Goal: Task Accomplishment & Management: Manage account settings

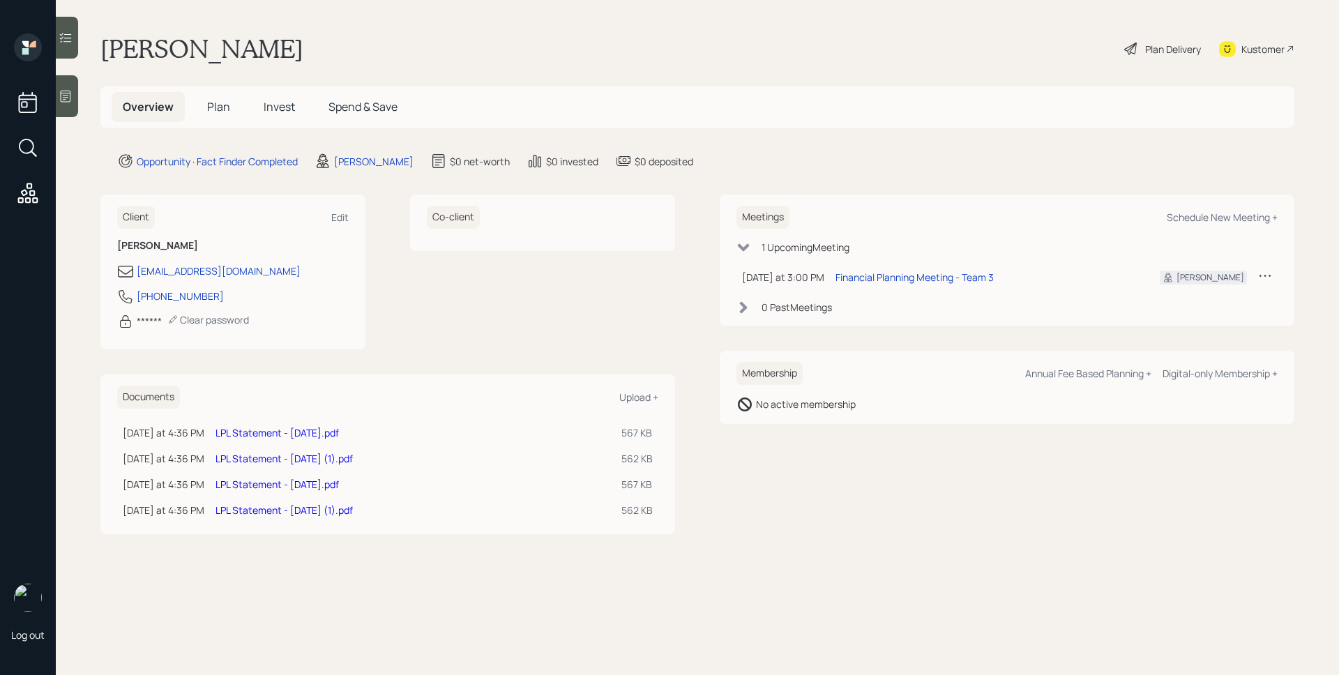
click at [210, 100] on span "Plan" at bounding box center [218, 106] width 23 height 15
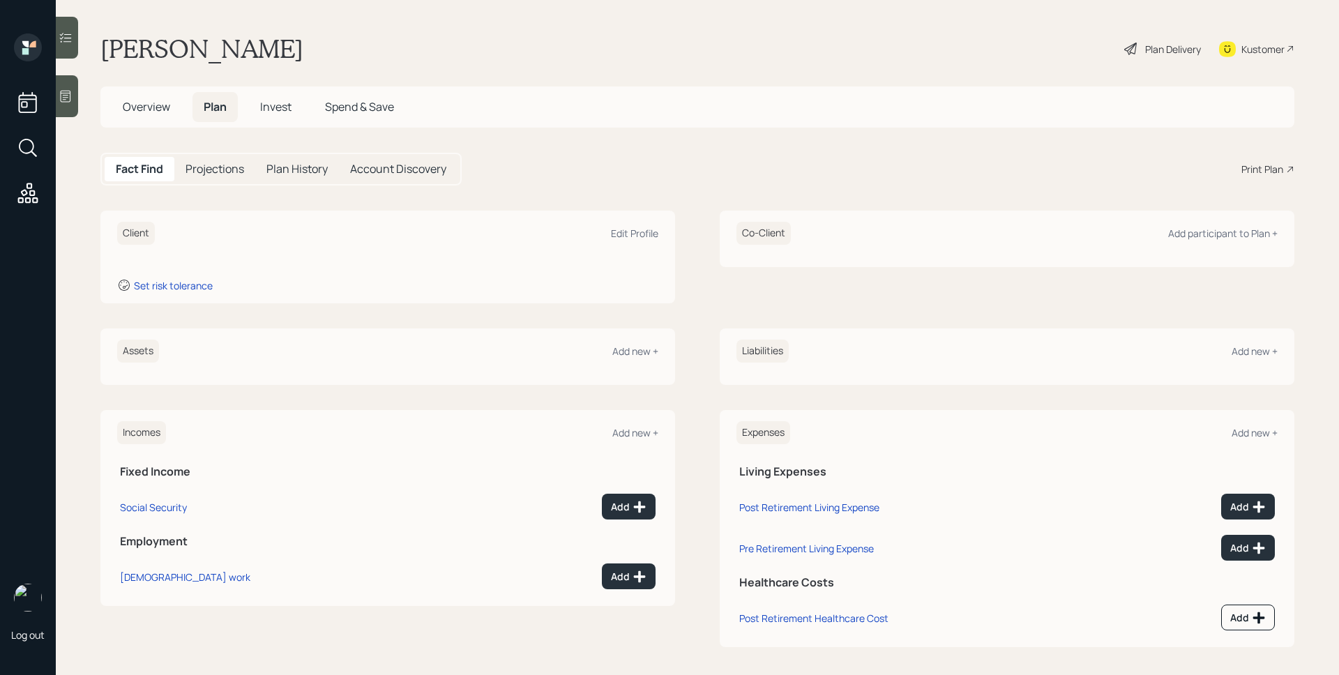
click at [75, 93] on div at bounding box center [67, 96] width 22 height 42
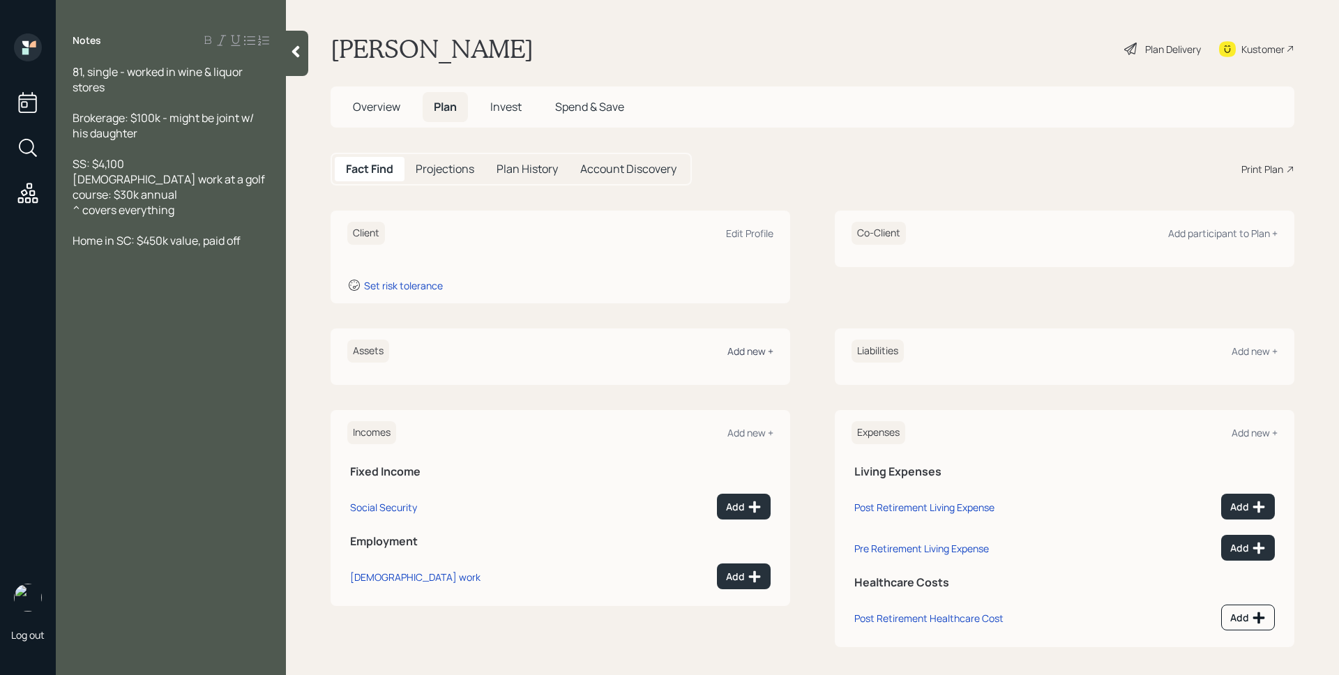
click at [749, 346] on div "Add new +" at bounding box center [750, 350] width 46 height 13
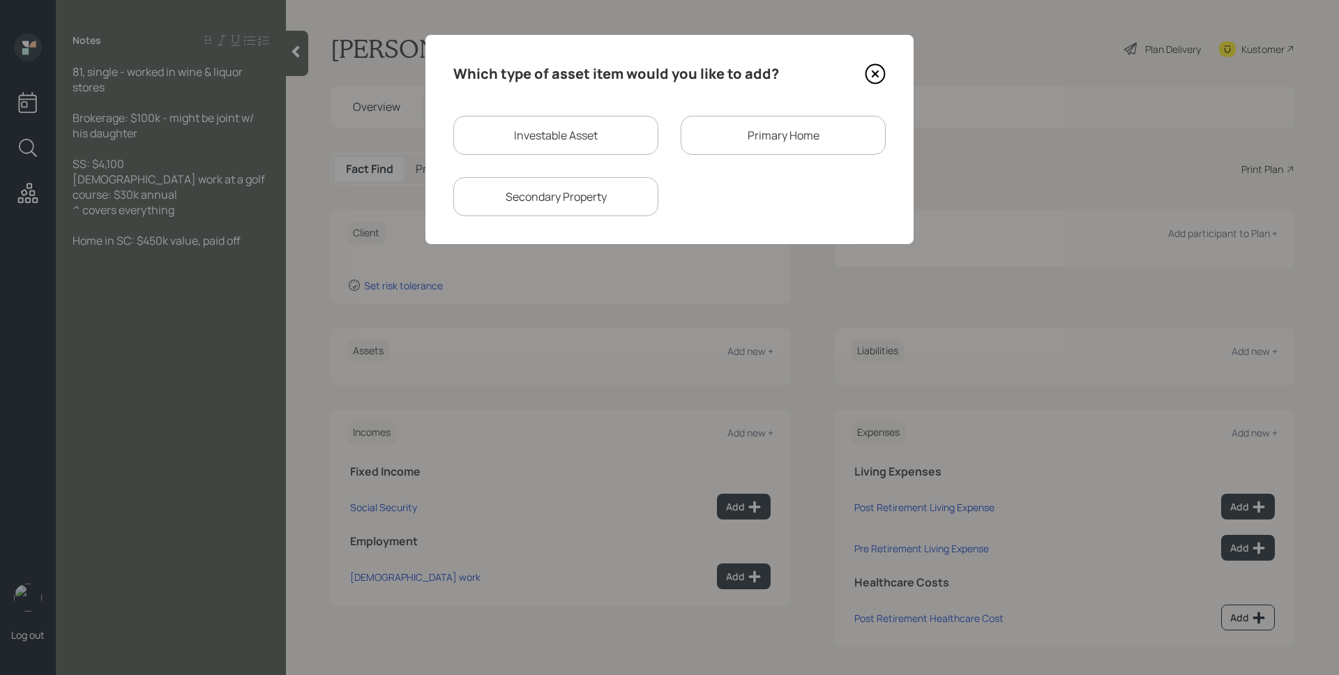
click at [563, 146] on div "Investable Asset" at bounding box center [555, 135] width 205 height 39
select select "taxable"
select select "balanced"
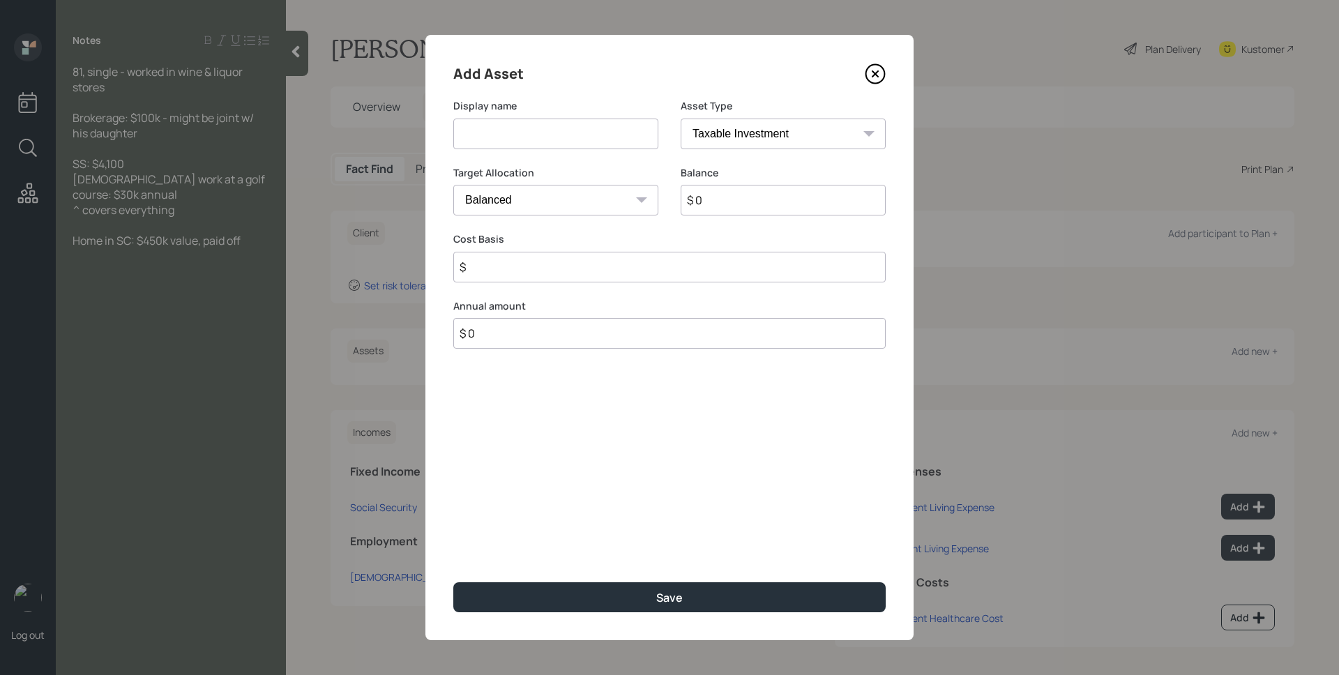
click at [558, 145] on input at bounding box center [555, 134] width 205 height 31
type input "LPL Borkerage"
click at [761, 203] on input "$ 0" at bounding box center [782, 200] width 205 height 31
type input "$ 66,138"
click at [554, 253] on input "$" at bounding box center [669, 267] width 432 height 31
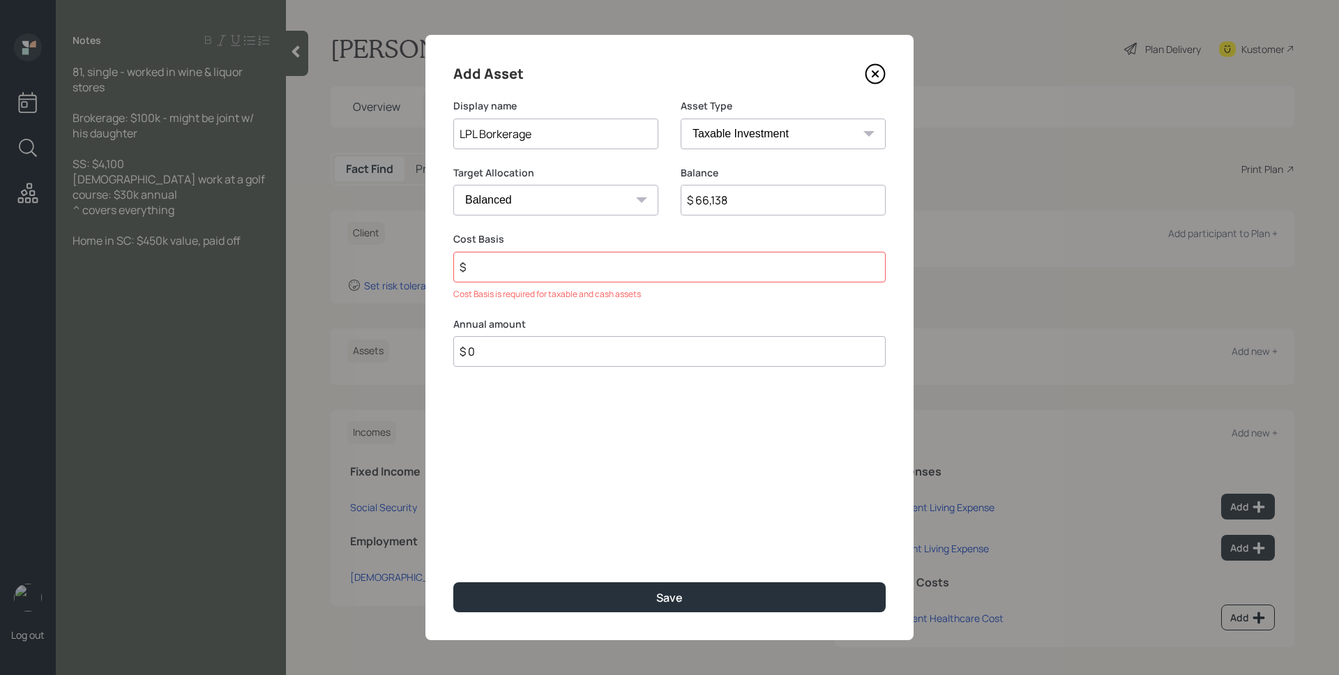
click at [602, 273] on input "$" at bounding box center [669, 267] width 432 height 31
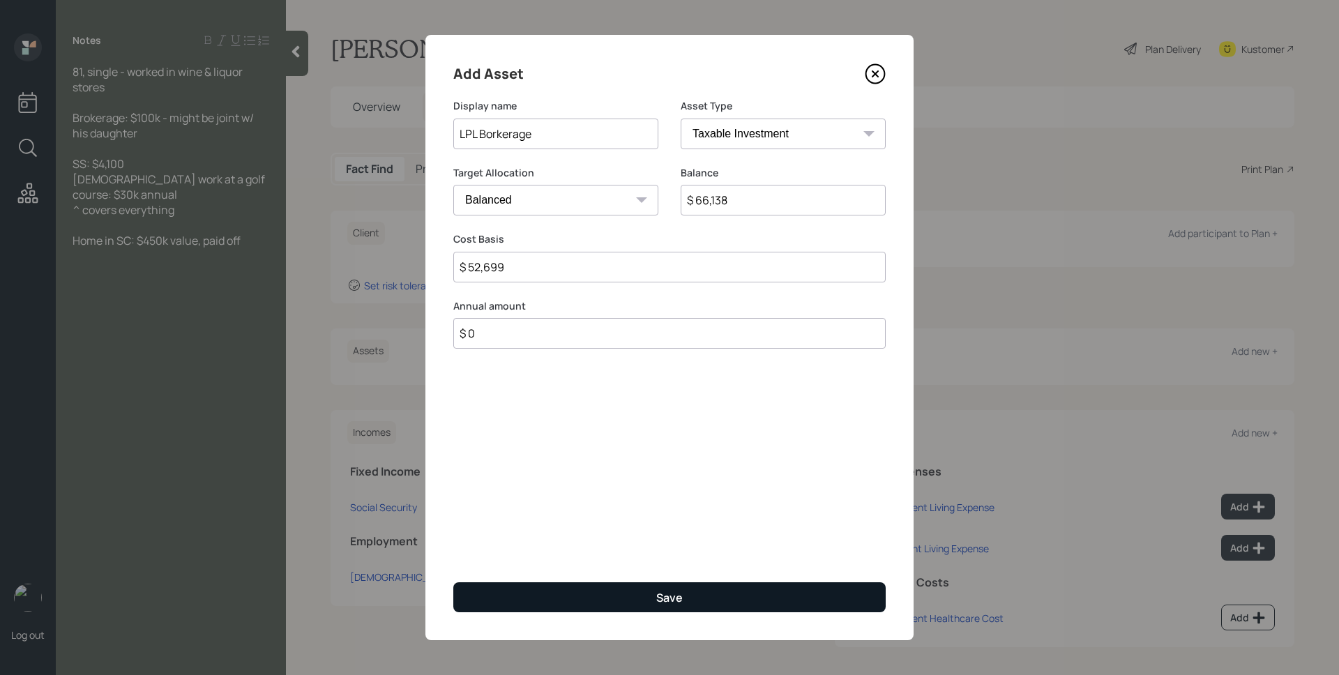
type input "$ 52,699"
click at [693, 586] on button "Save" at bounding box center [669, 597] width 432 height 30
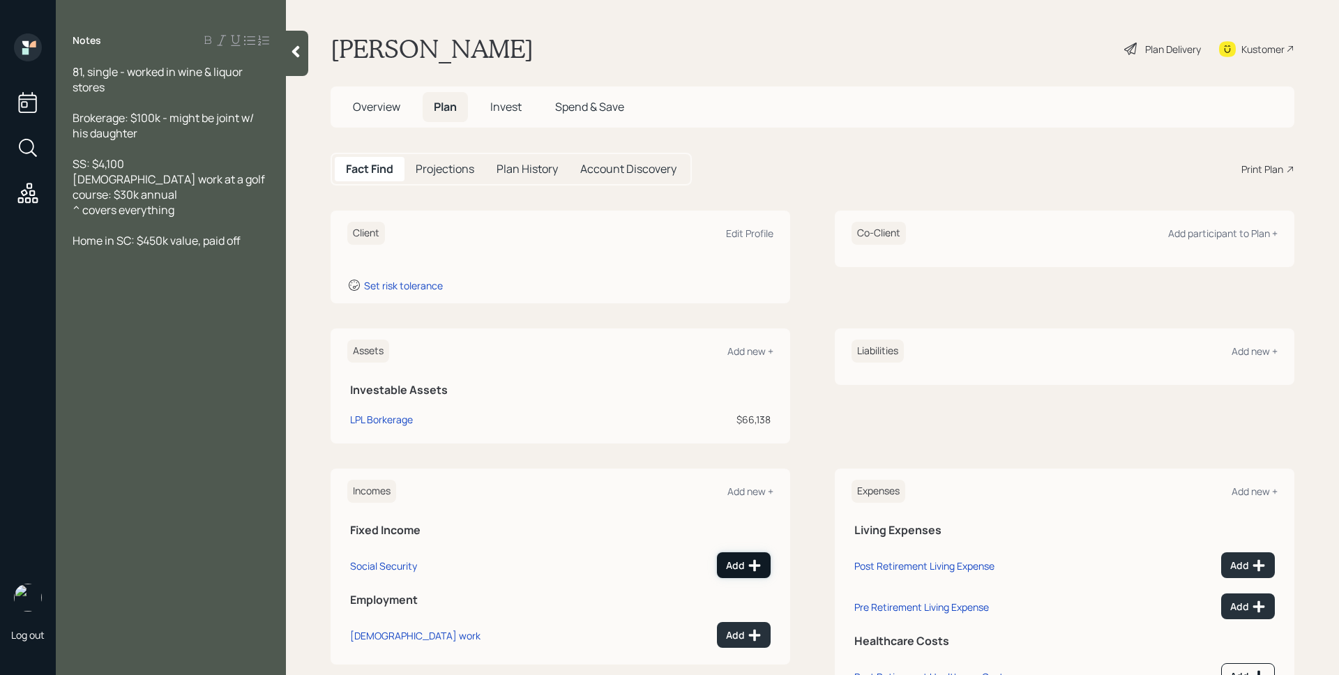
click at [747, 567] on icon at bounding box center [754, 565] width 14 height 14
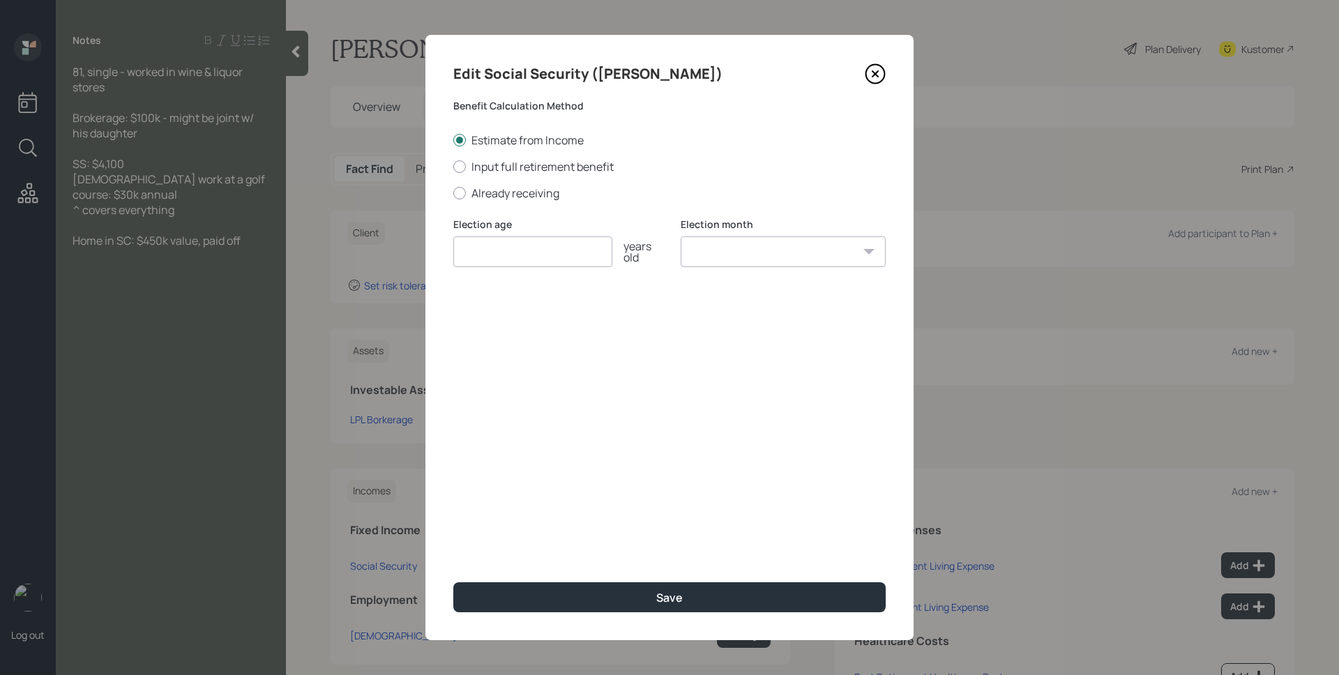
drag, startPoint x: 524, startPoint y: 197, endPoint x: 527, endPoint y: 251, distance: 54.5
click at [524, 197] on label "Already receiving" at bounding box center [669, 192] width 432 height 15
click at [453, 193] on input "Already receiving" at bounding box center [452, 192] width 1 height 1
radio input "true"
click at [528, 261] on input "number" at bounding box center [532, 251] width 159 height 31
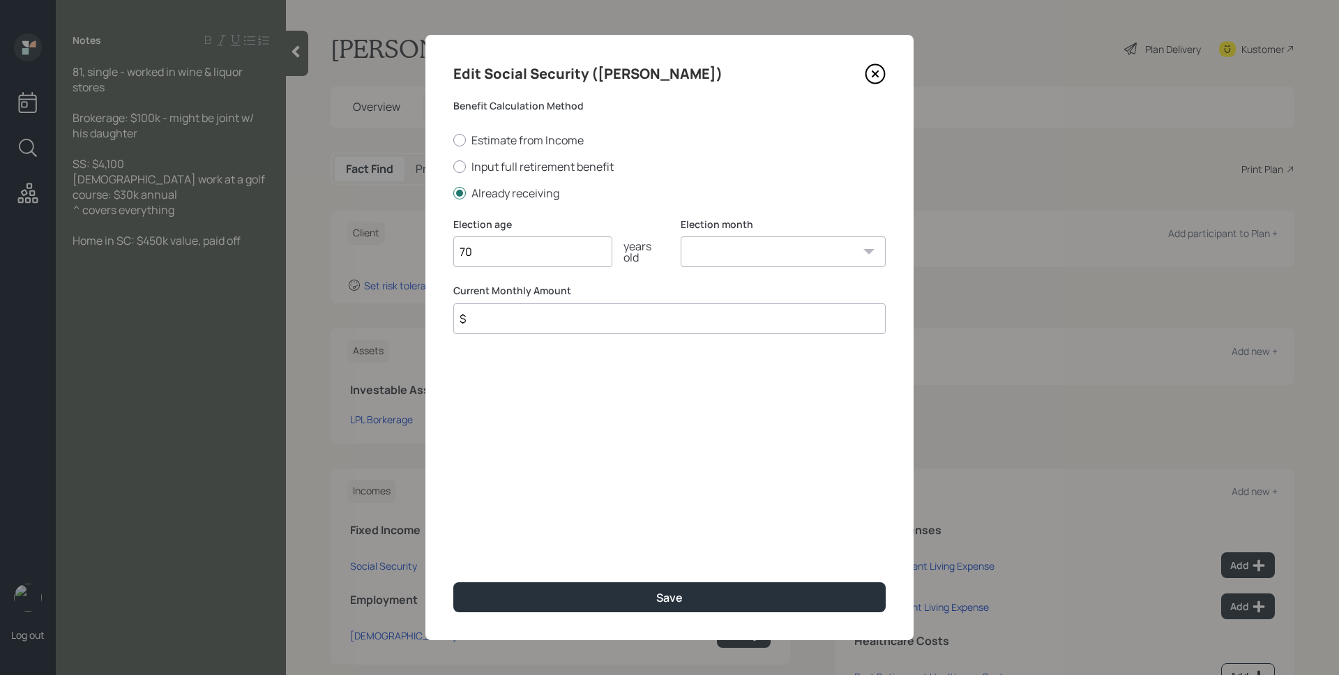
type input "70"
select select "1"
click at [680, 236] on select "January February March April May June July August September October November De…" at bounding box center [782, 251] width 205 height 31
type input "$ 4,100"
click at [453, 582] on button "Save" at bounding box center [669, 597] width 432 height 30
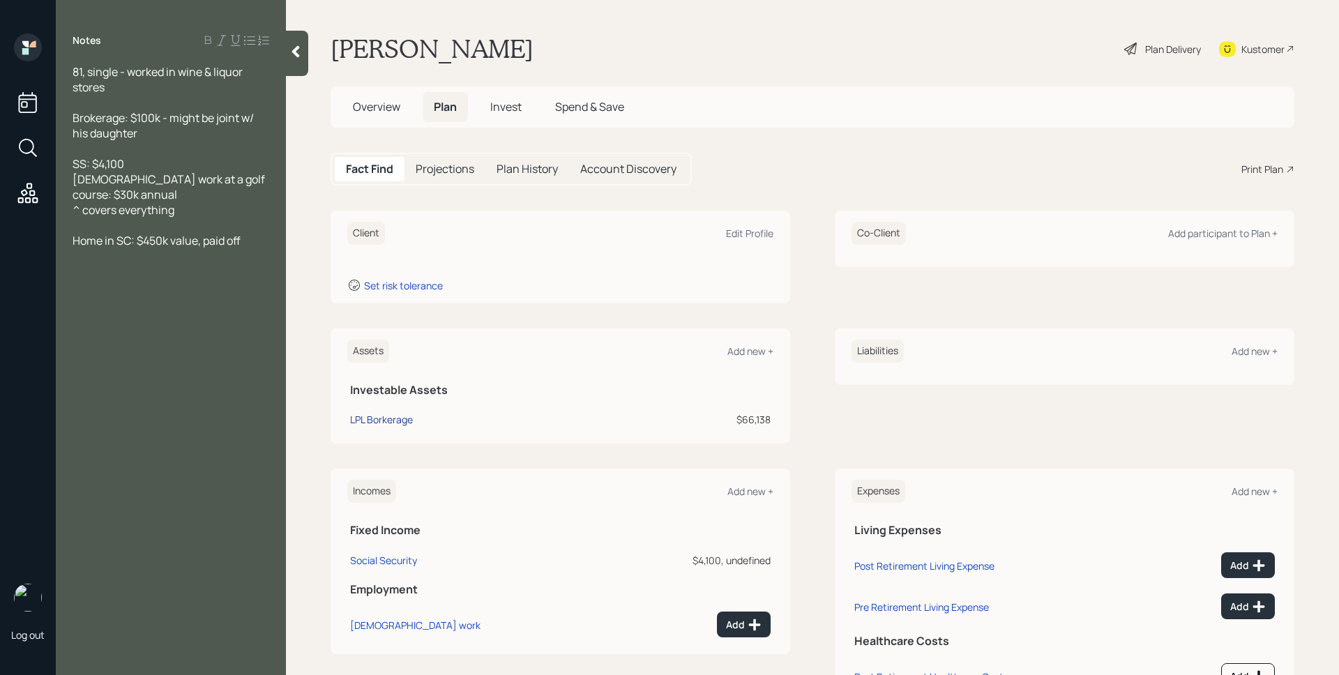
click at [394, 425] on div "LPL Borkerage" at bounding box center [381, 419] width 63 height 15
select select "taxable"
select select "balanced"
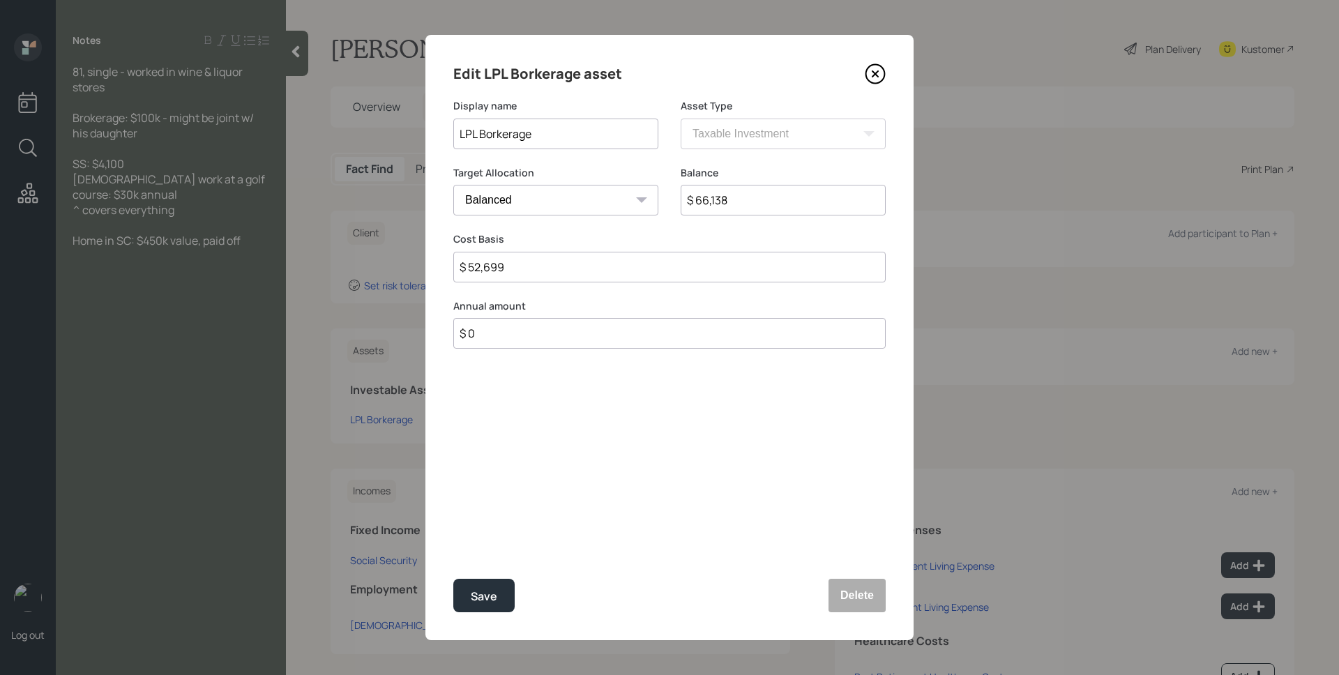
click at [496, 135] on input "LPL Borkerage" at bounding box center [555, 134] width 205 height 31
type input "LPL Brokerage"
click at [492, 604] on div "Save" at bounding box center [484, 596] width 26 height 19
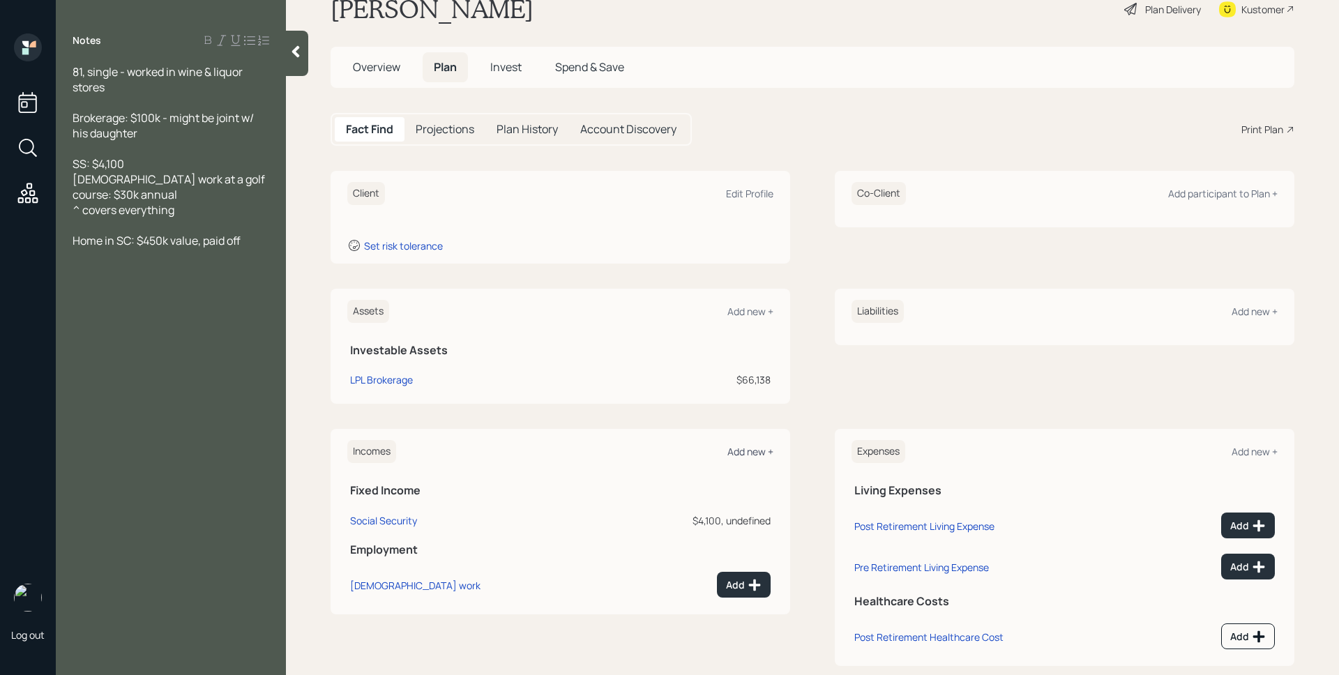
scroll to position [64, 0]
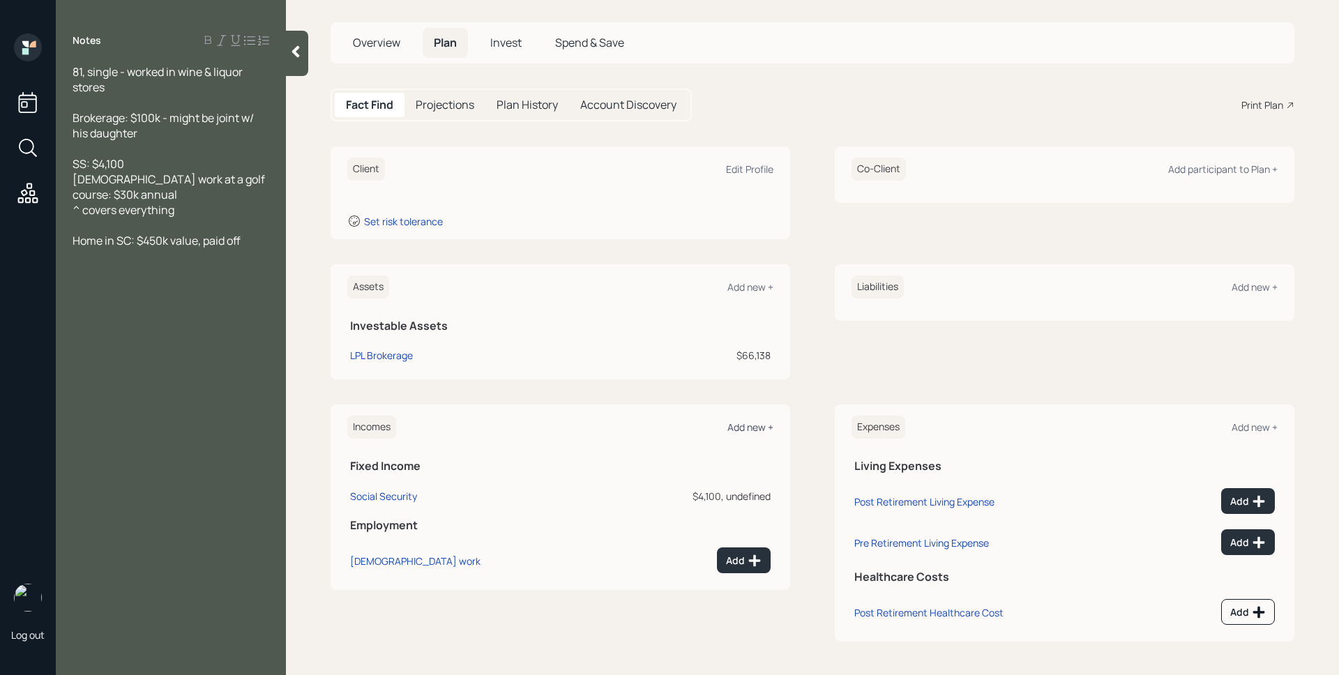
click at [733, 426] on div "Add new +" at bounding box center [750, 426] width 46 height 13
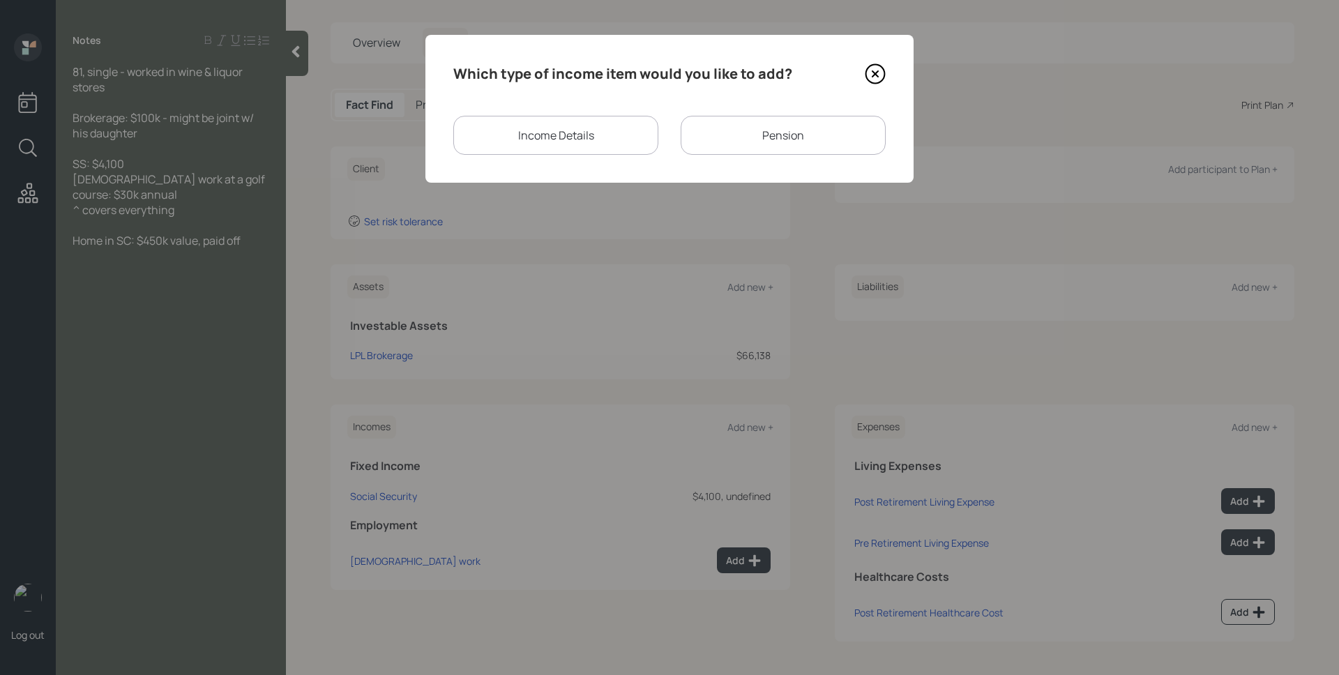
click at [629, 142] on div "Income Details" at bounding box center [555, 135] width 205 height 39
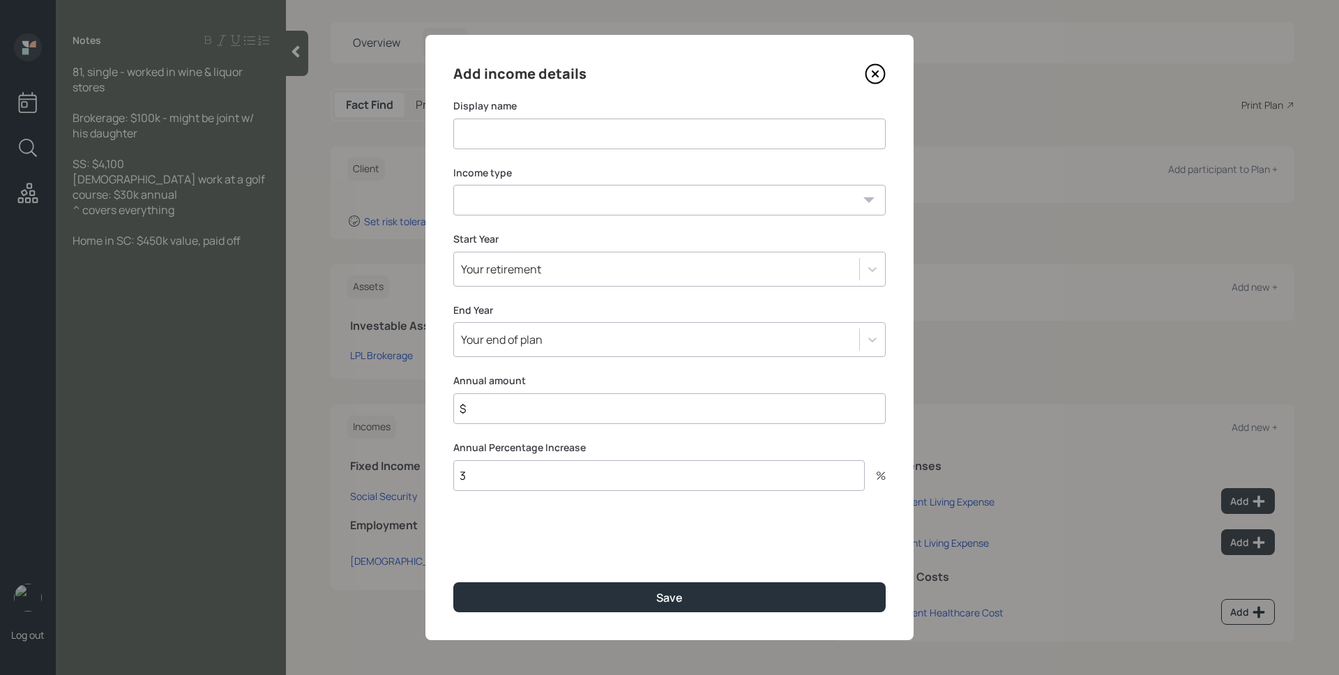
click at [545, 125] on input at bounding box center [669, 134] width 432 height 31
type input "Golf Course"
click at [528, 205] on select "Full-time work Part-time work Self employment Other" at bounding box center [669, 200] width 432 height 31
select select "part_time"
click at [453, 185] on select "Full-time work Part-time work Self employment Other" at bounding box center [669, 200] width 432 height 31
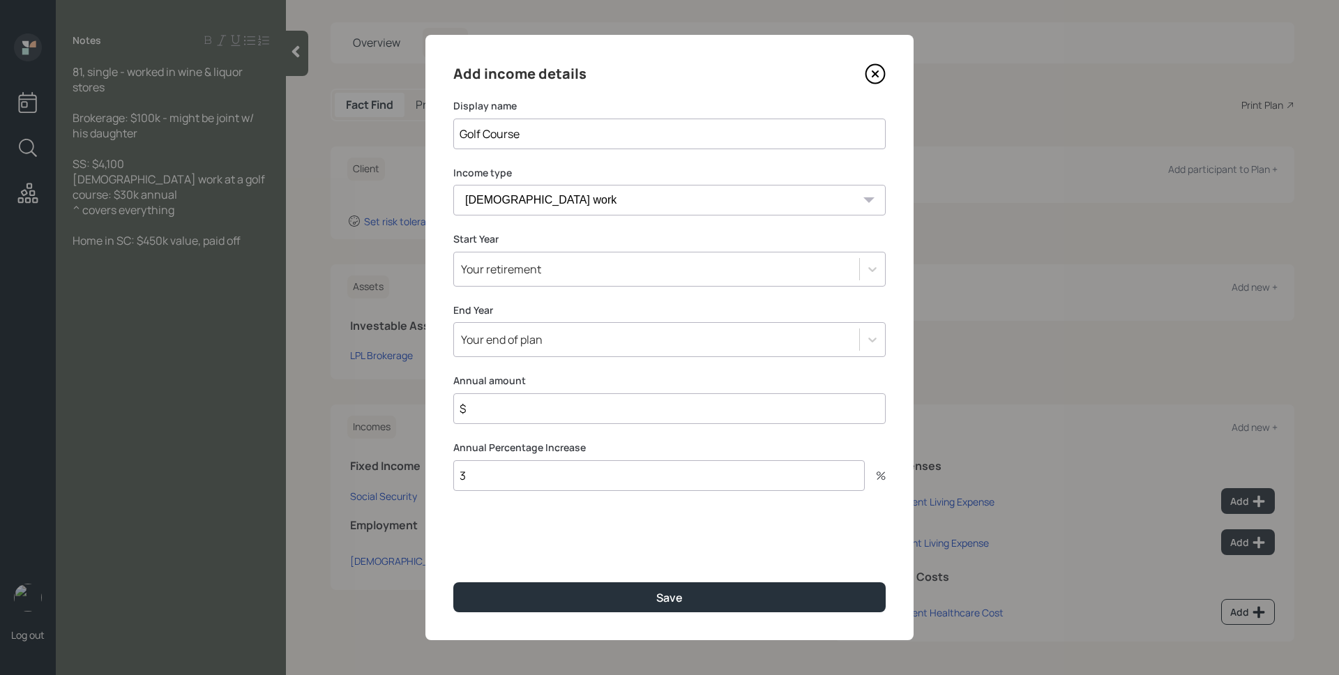
click at [593, 414] on input "$" at bounding box center [669, 408] width 432 height 31
type input "$ 30,000"
click at [453, 582] on button "Save" at bounding box center [669, 597] width 432 height 30
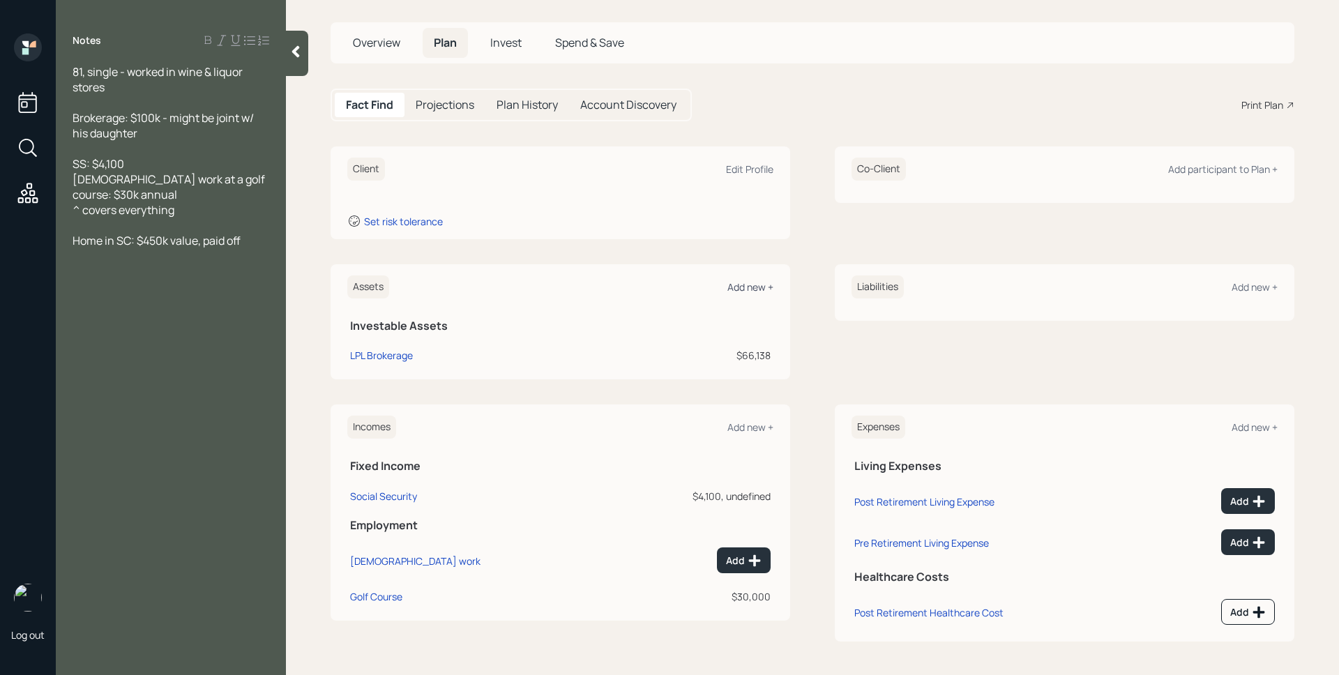
click at [741, 287] on div "Add new +" at bounding box center [750, 286] width 46 height 13
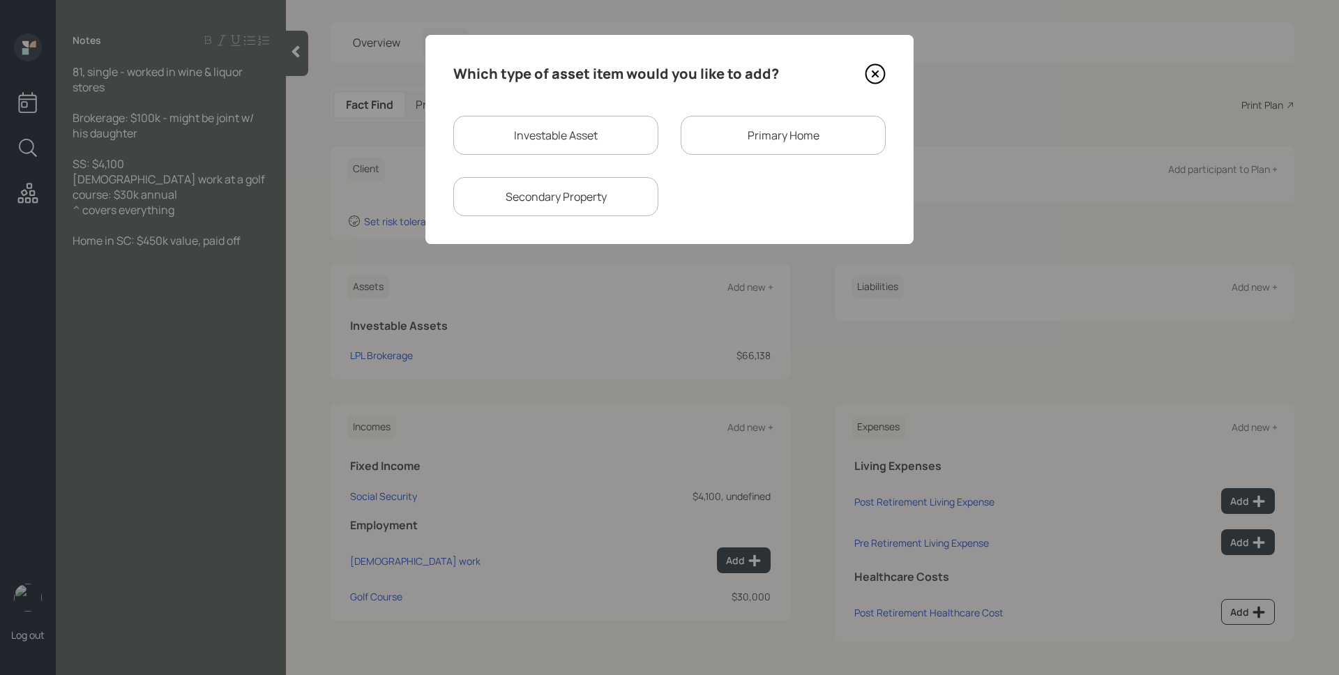
click at [779, 141] on div "Primary Home" at bounding box center [782, 135] width 205 height 39
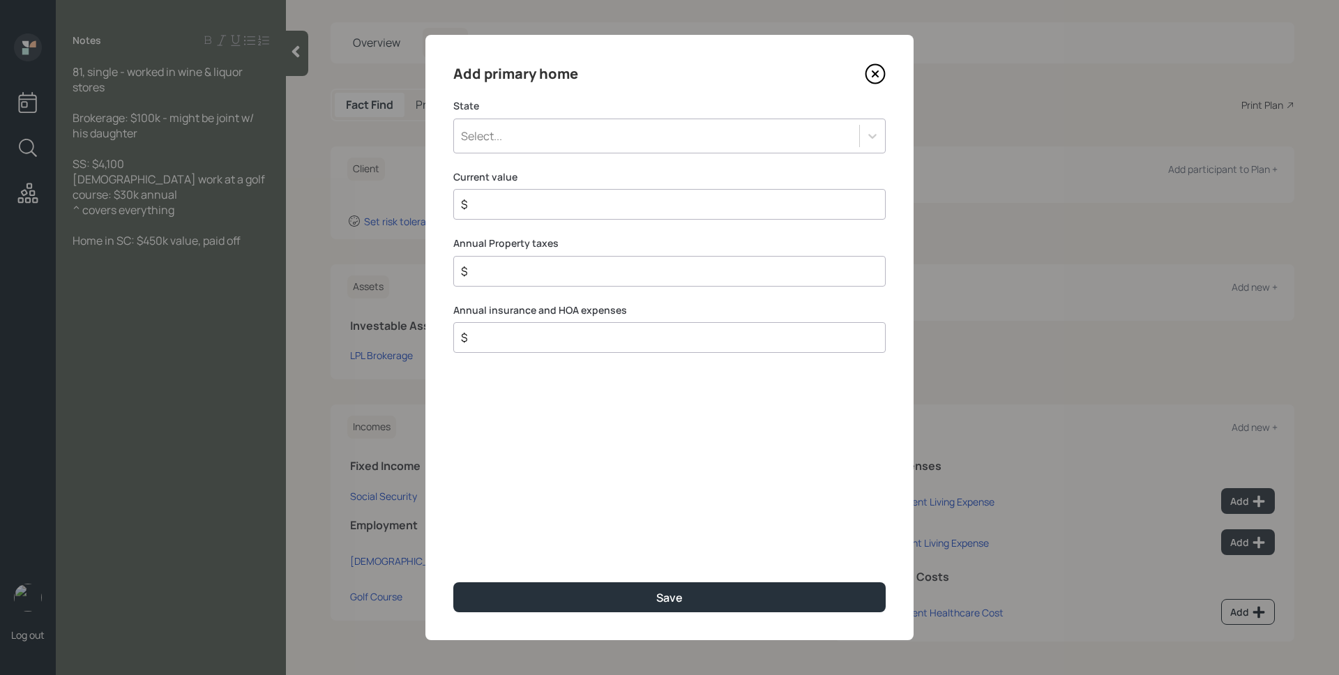
click at [551, 138] on div "Select..." at bounding box center [656, 136] width 405 height 24
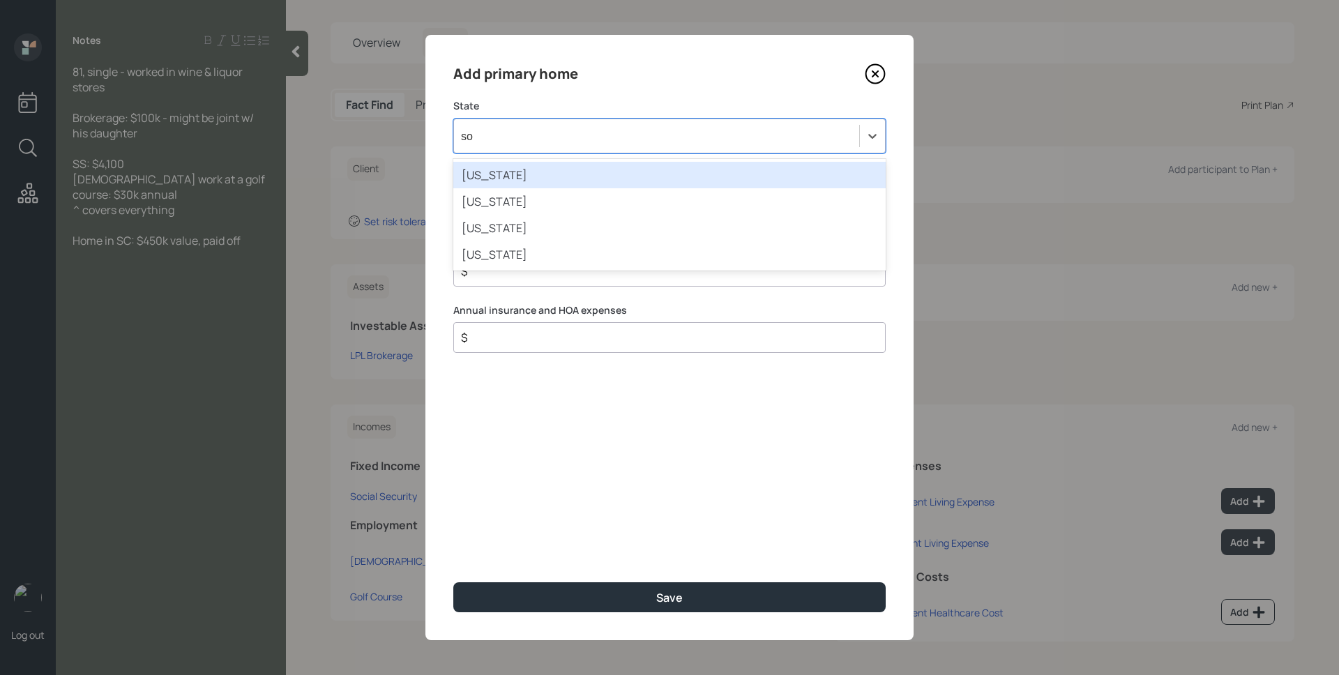
type input "sou"
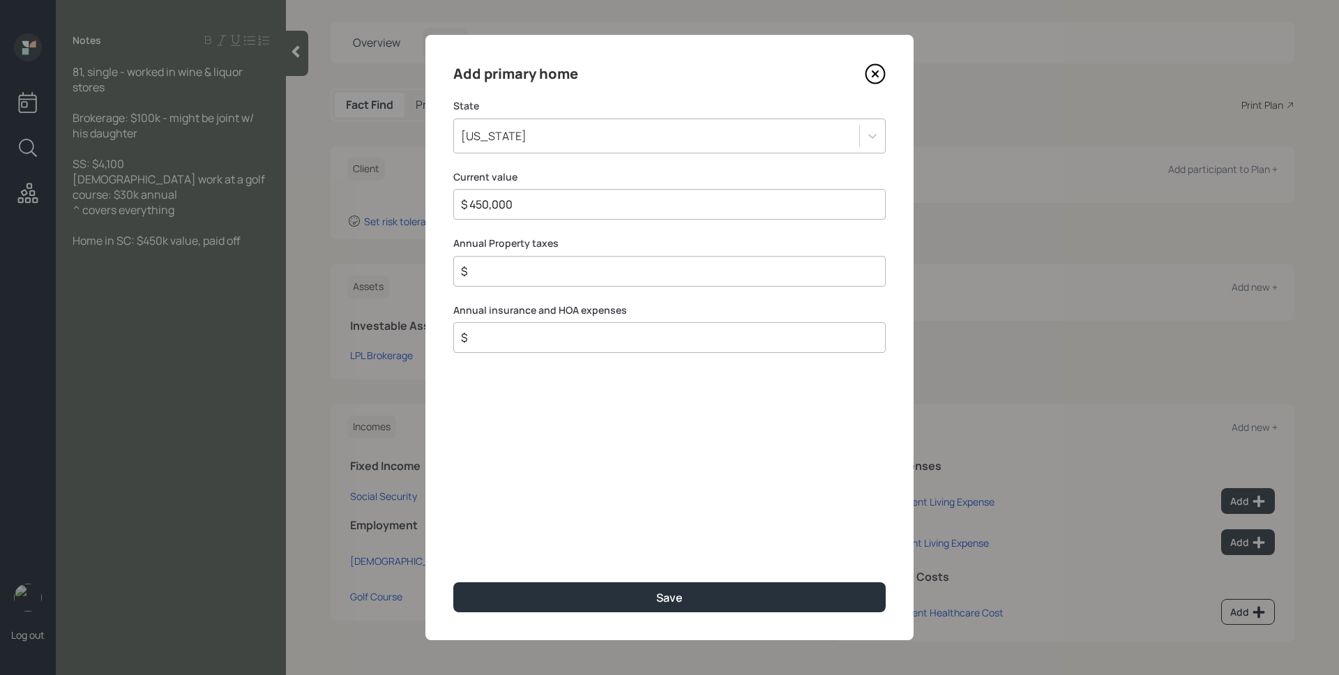
type input "$ 450,000"
click at [453, 582] on button "Save" at bounding box center [669, 597] width 432 height 30
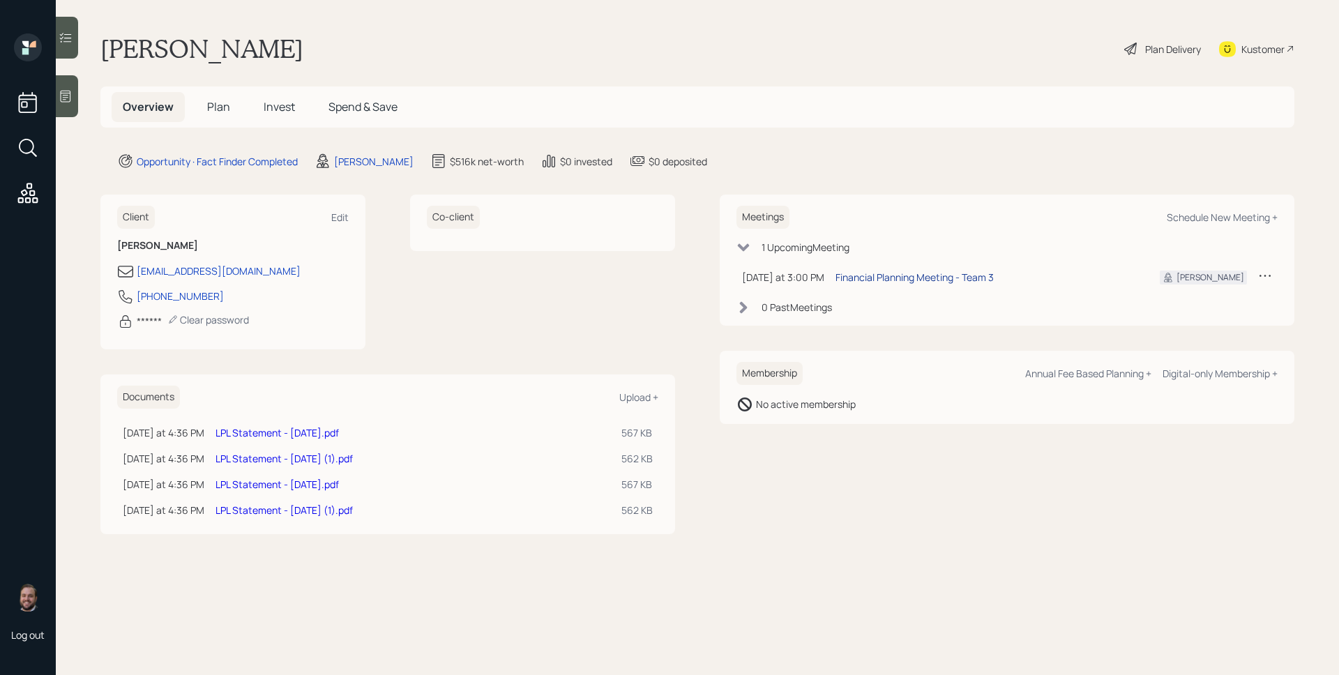
click at [930, 282] on div "Financial Planning Meeting - Team 3" at bounding box center [914, 277] width 158 height 15
click at [224, 96] on h5 "Plan" at bounding box center [218, 107] width 45 height 30
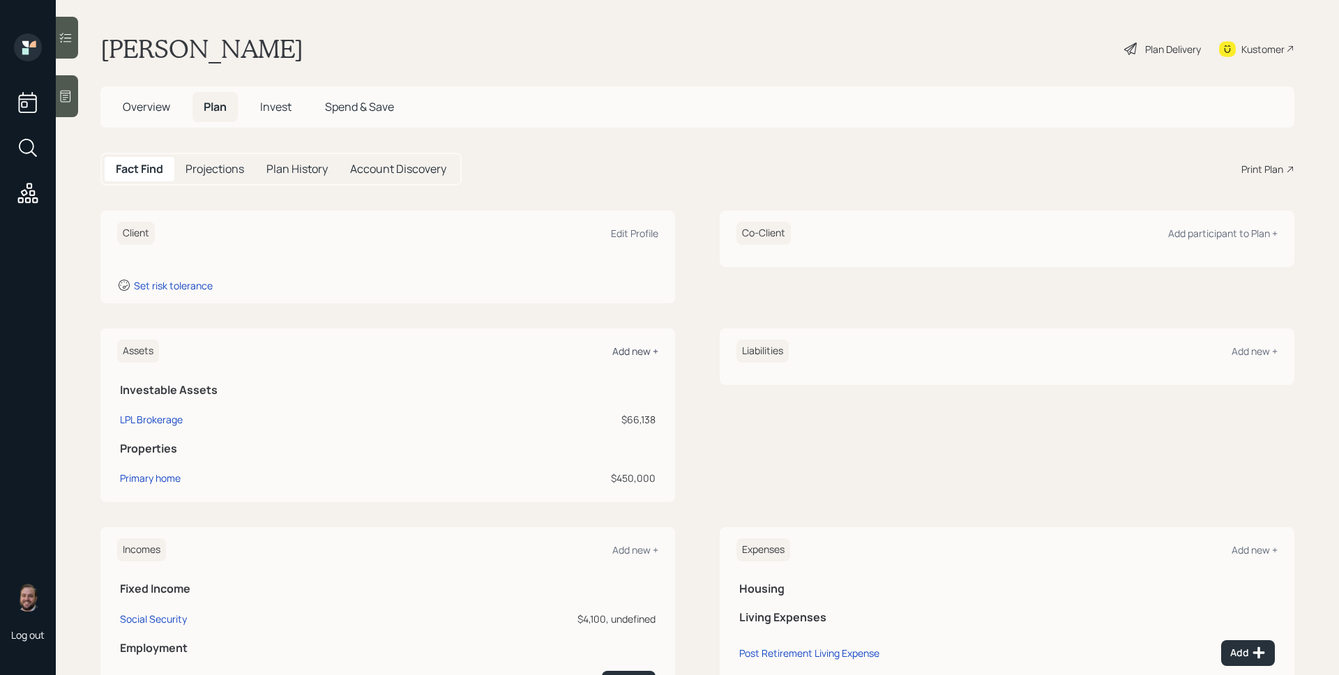
click at [630, 347] on div "Add new +" at bounding box center [635, 350] width 46 height 13
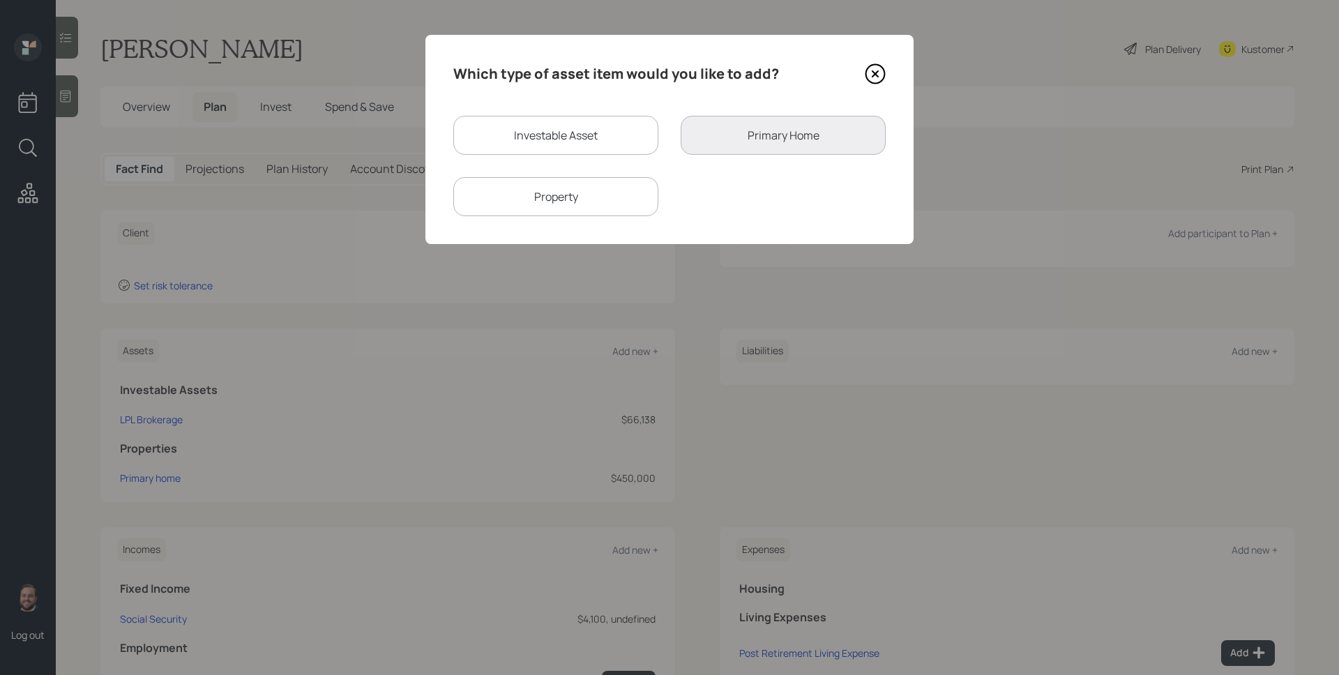
click at [582, 139] on div "Investable Asset" at bounding box center [555, 135] width 205 height 39
select select "taxable"
select select "balanced"
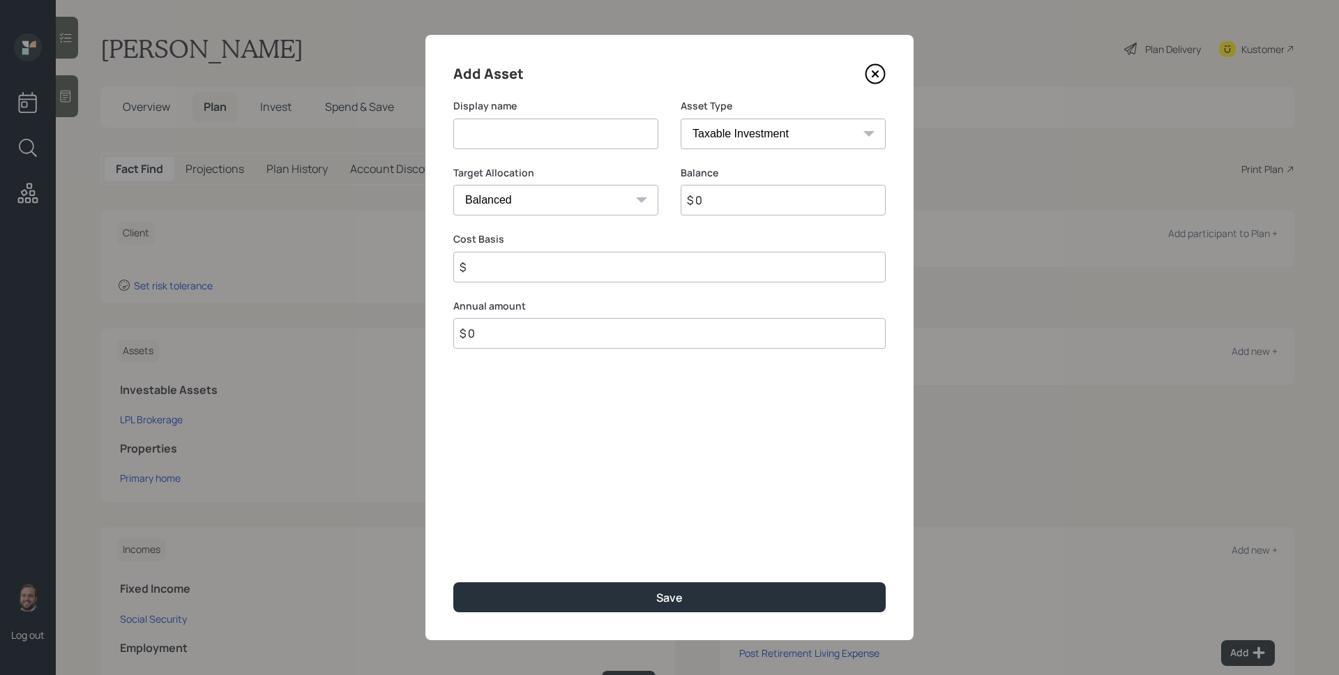
click at [546, 144] on input at bounding box center [555, 134] width 205 height 31
click at [458, 134] on input "Brokerage" at bounding box center [555, 134] width 205 height 31
type input "LPL Brokerage"
click at [744, 199] on input "$ 0" at bounding box center [782, 200] width 205 height 31
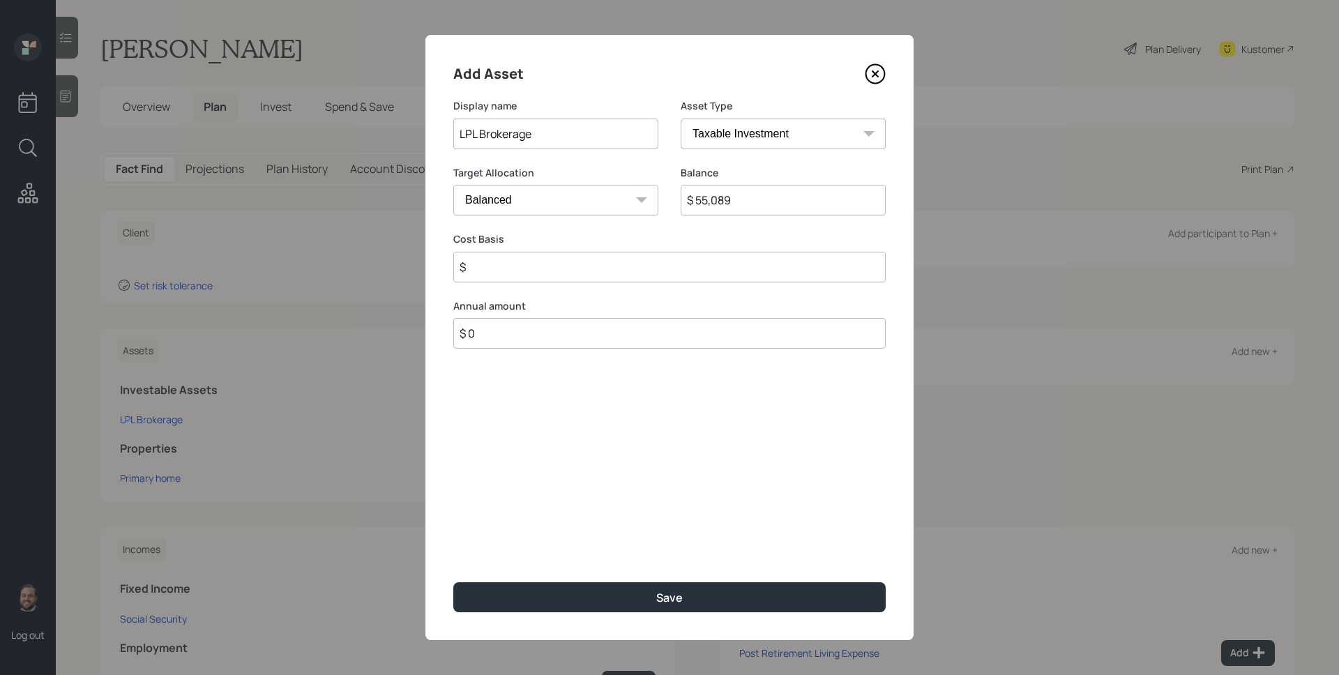
type input "$ 55,089"
click at [641, 268] on input "$" at bounding box center [669, 267] width 432 height 31
type input "$ 50,000"
click at [453, 582] on button "Save" at bounding box center [669, 597] width 432 height 30
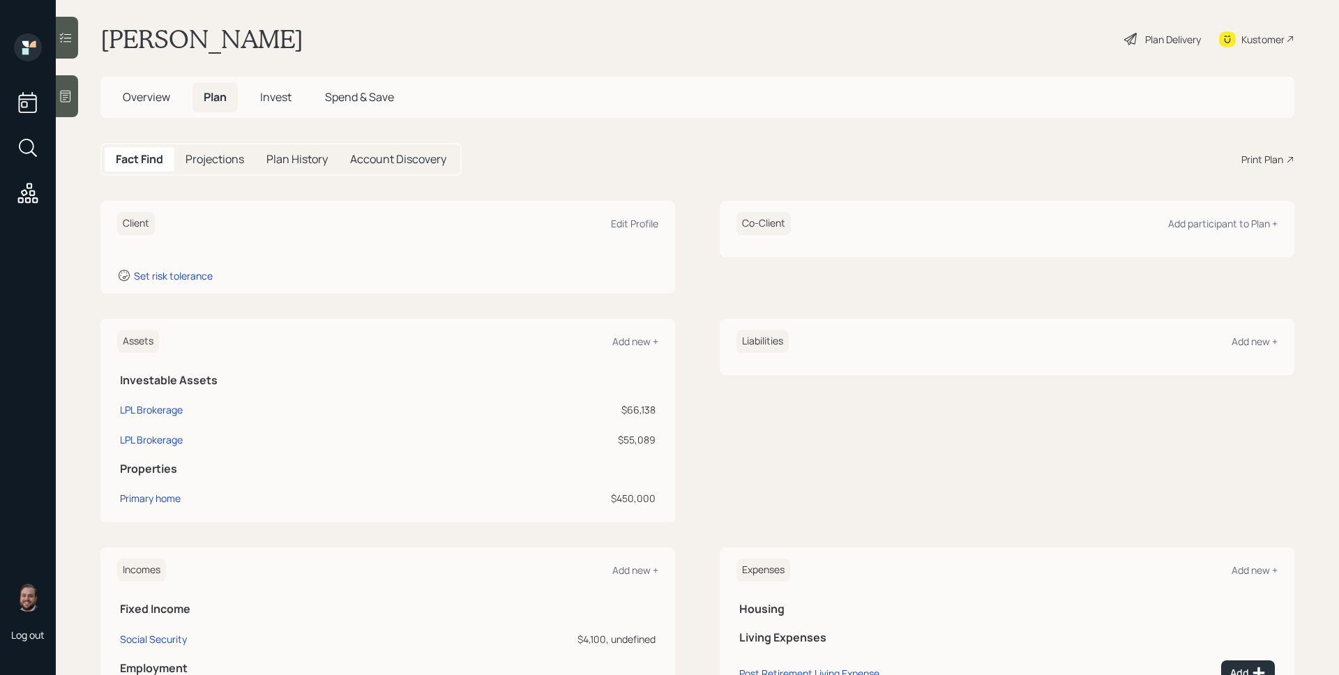
scroll to position [29, 0]
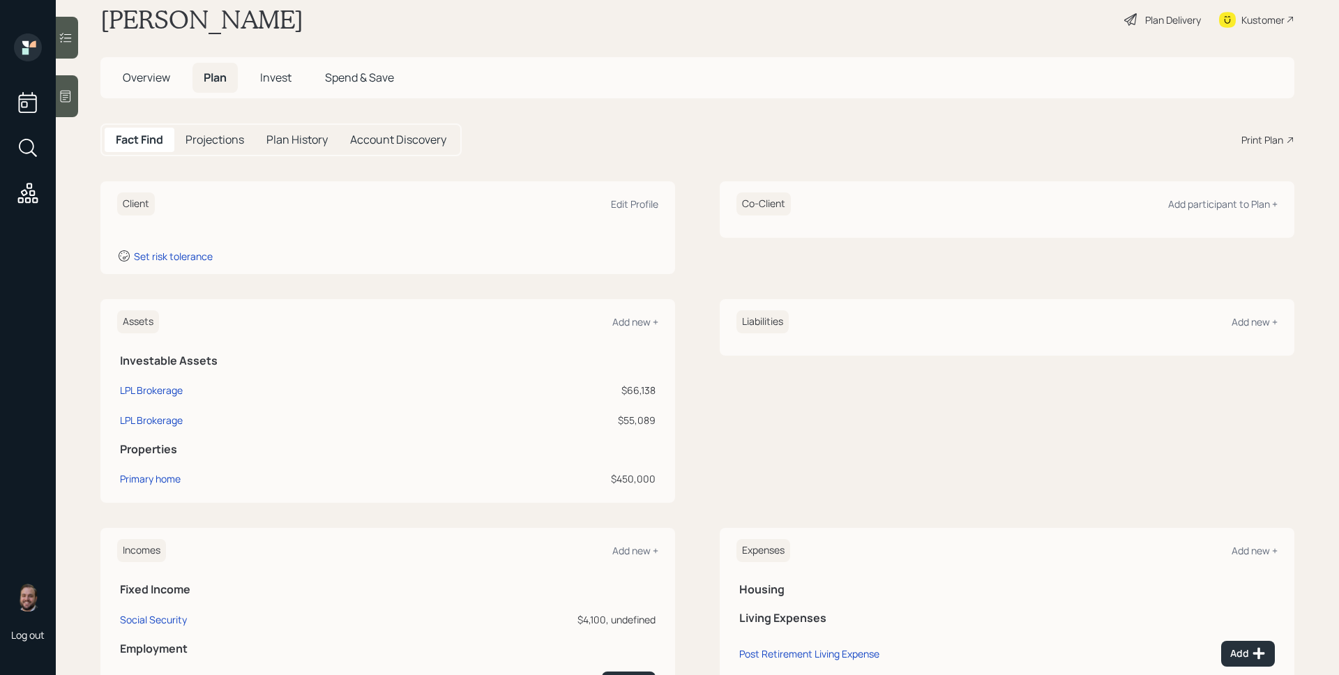
click at [148, 72] on span "Overview" at bounding box center [146, 77] width 47 height 15
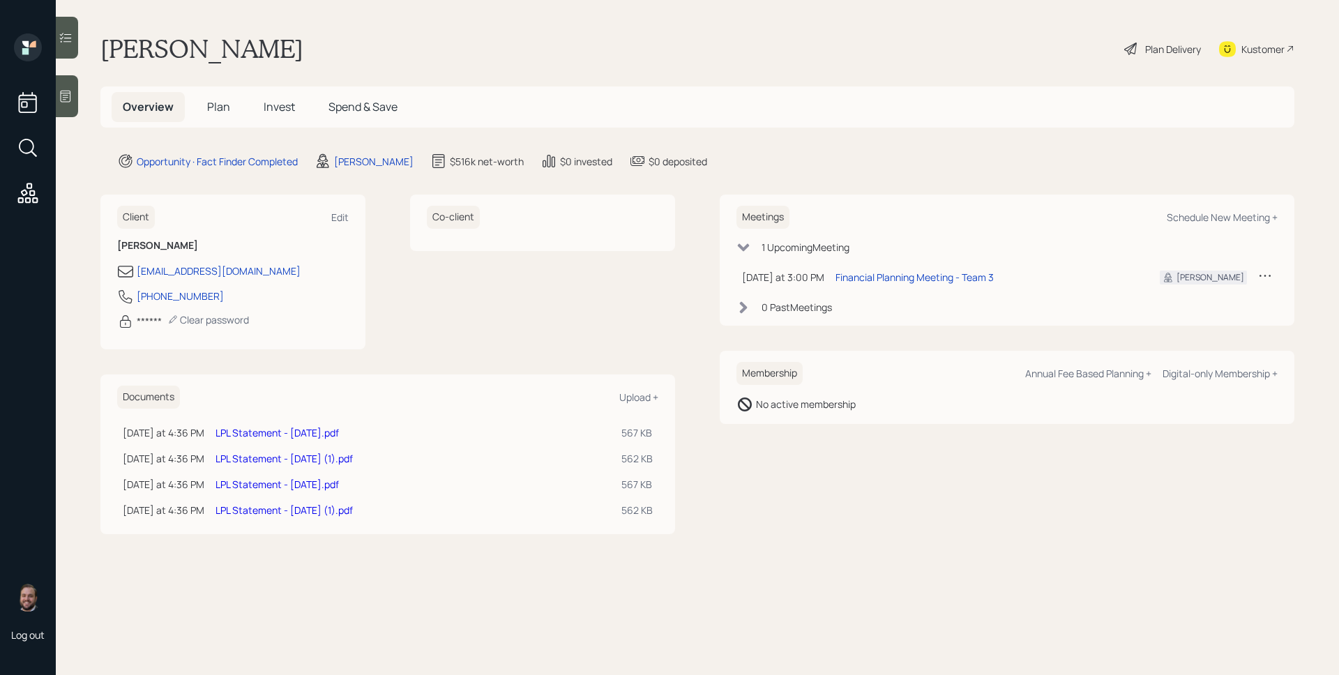
click at [219, 105] on span "Plan" at bounding box center [218, 106] width 23 height 15
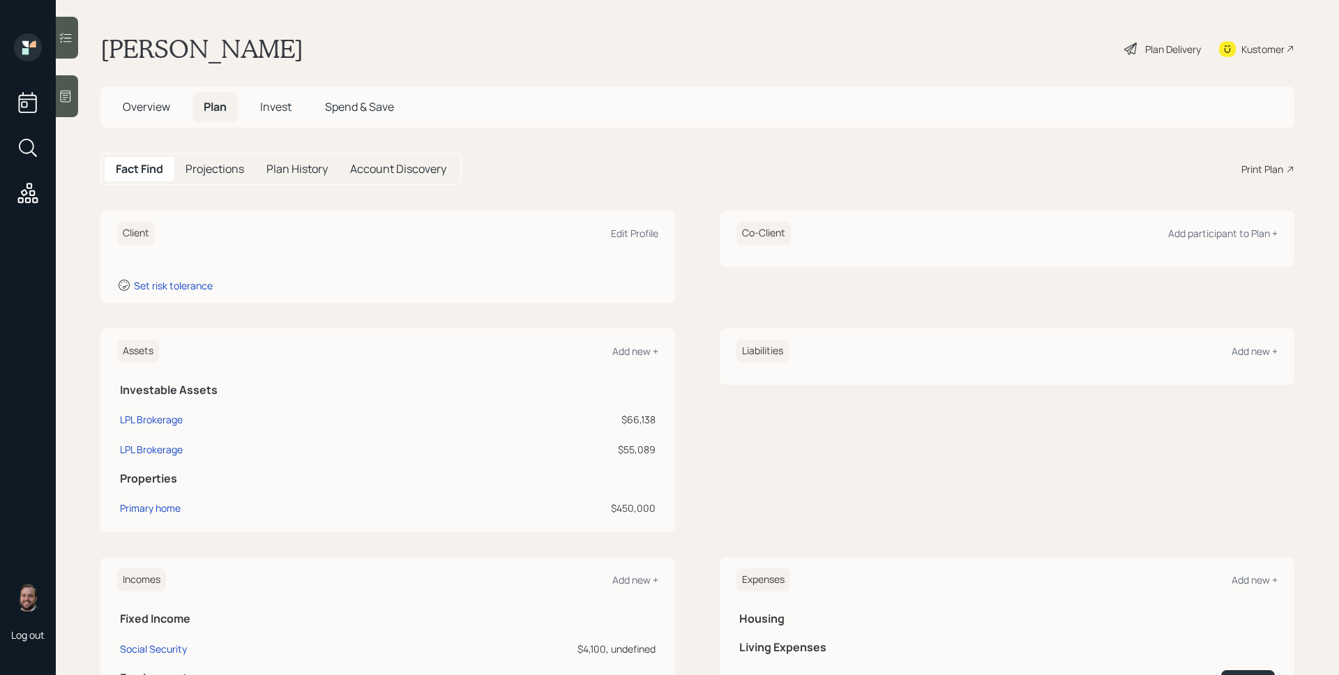
click at [717, 168] on div "Fact Find Projections Plan History Account Discovery Print Plan" at bounding box center [697, 169] width 1194 height 33
click at [644, 231] on div "Edit Profile" at bounding box center [634, 233] width 47 height 13
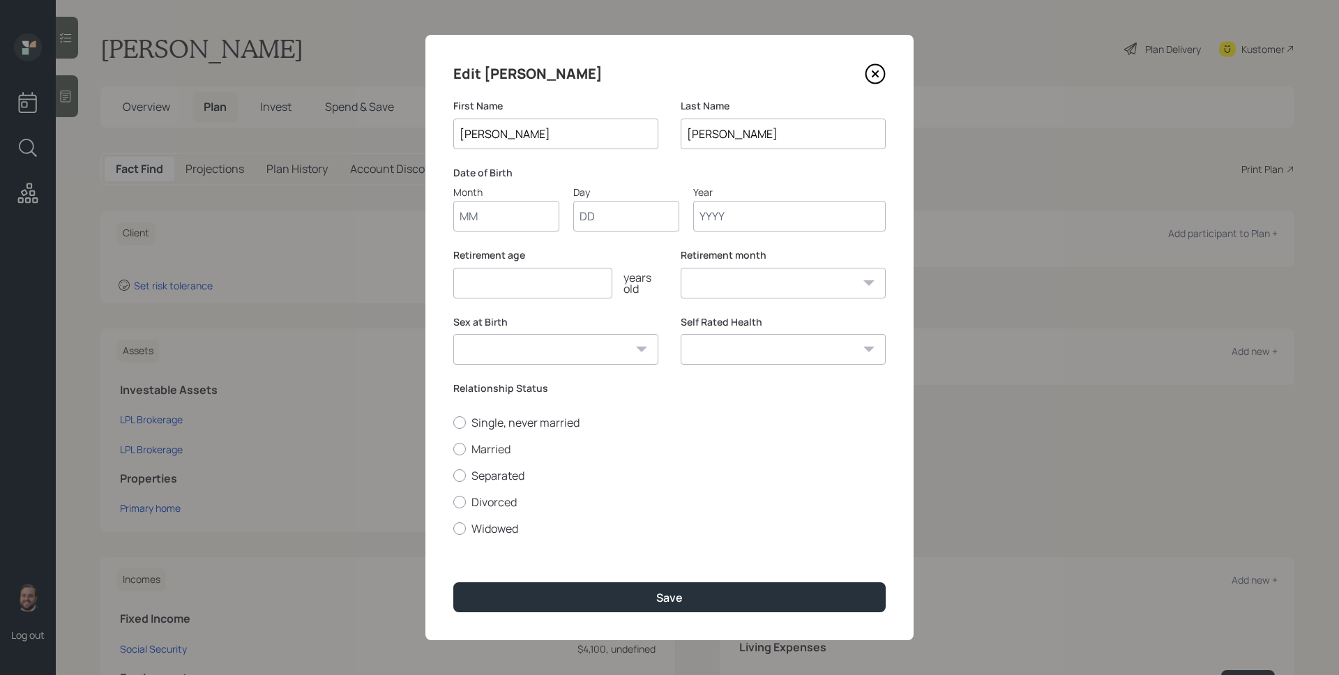
click at [734, 173] on label "Date of Birth" at bounding box center [669, 173] width 432 height 14
click at [493, 211] on input "Month" at bounding box center [506, 216] width 106 height 31
type input "05"
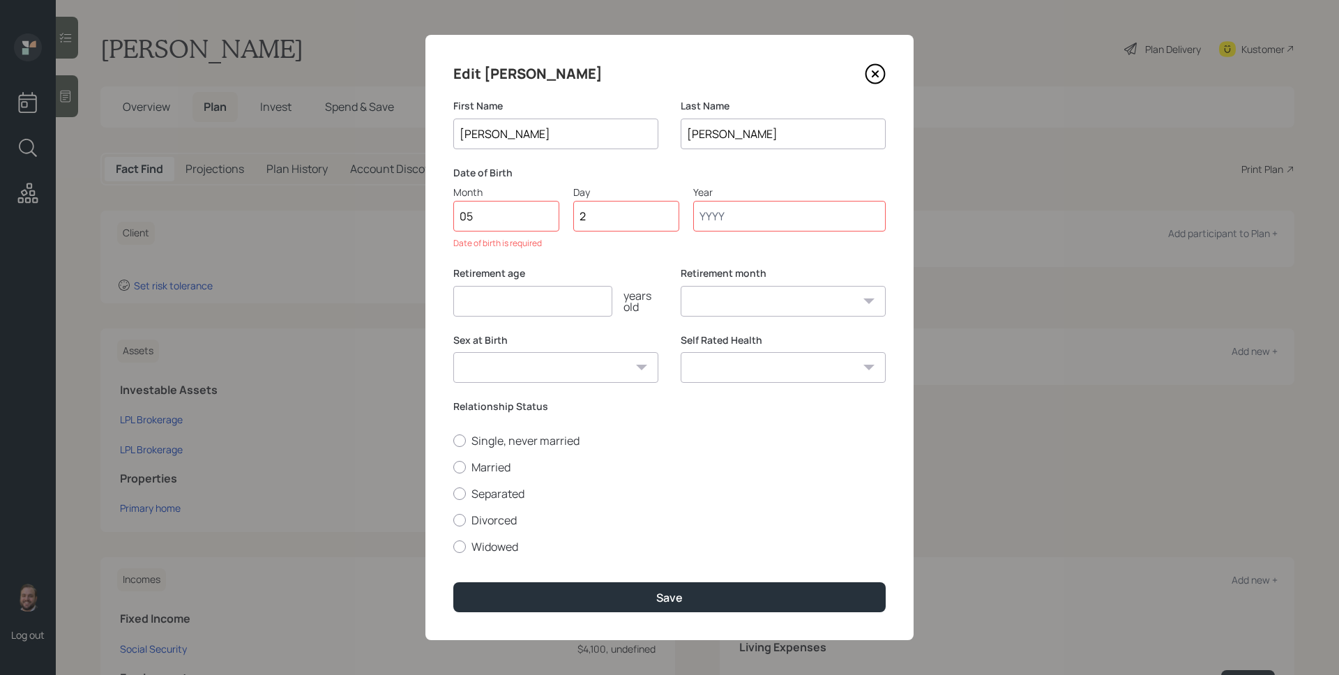
type input "29"
type input "1944"
select select "5"
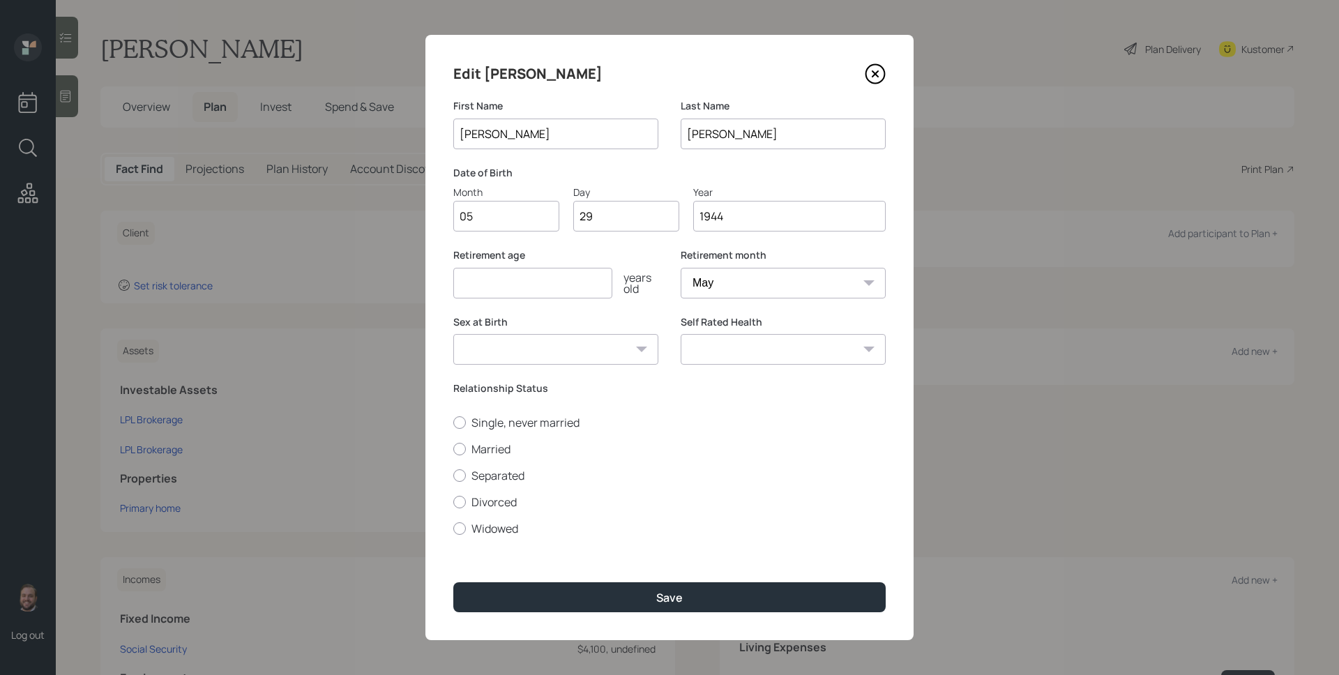
type input "1944"
click at [510, 278] on input "number" at bounding box center [532, 283] width 159 height 31
type input "72"
click at [489, 500] on label "Divorced" at bounding box center [669, 501] width 432 height 15
click at [453, 501] on input "Divorced" at bounding box center [452, 501] width 1 height 1
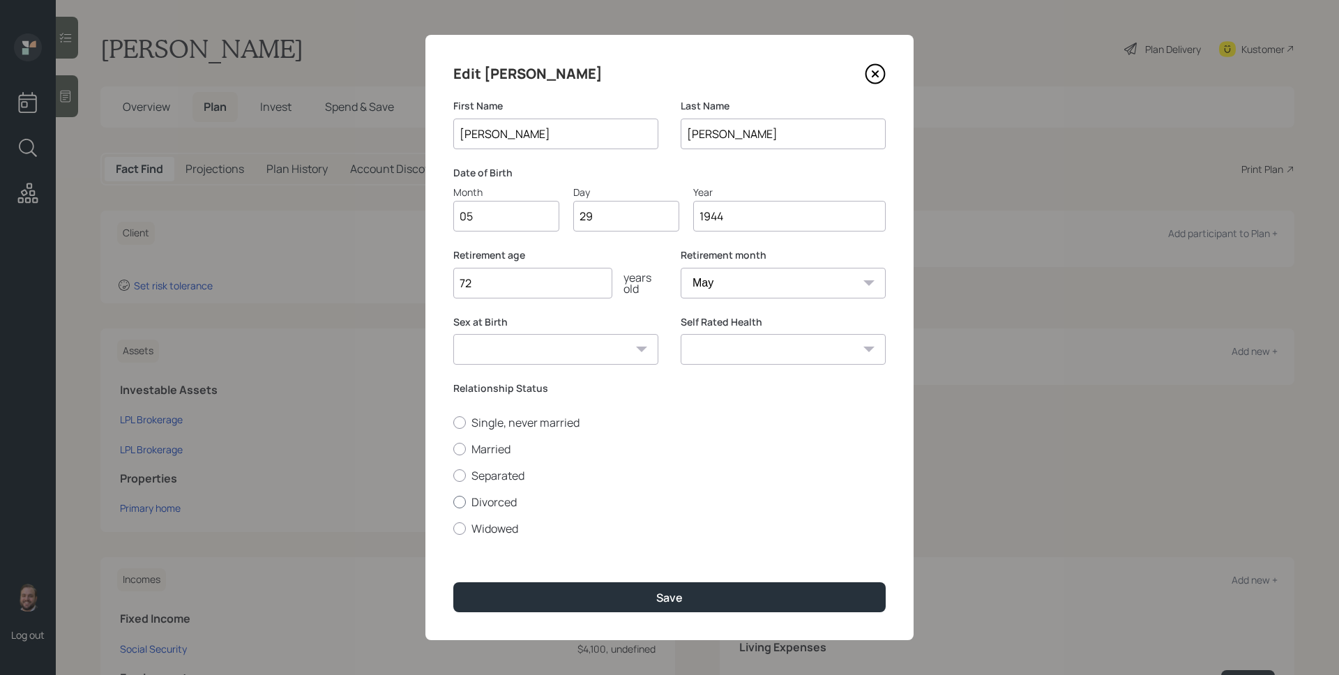
radio input "true"
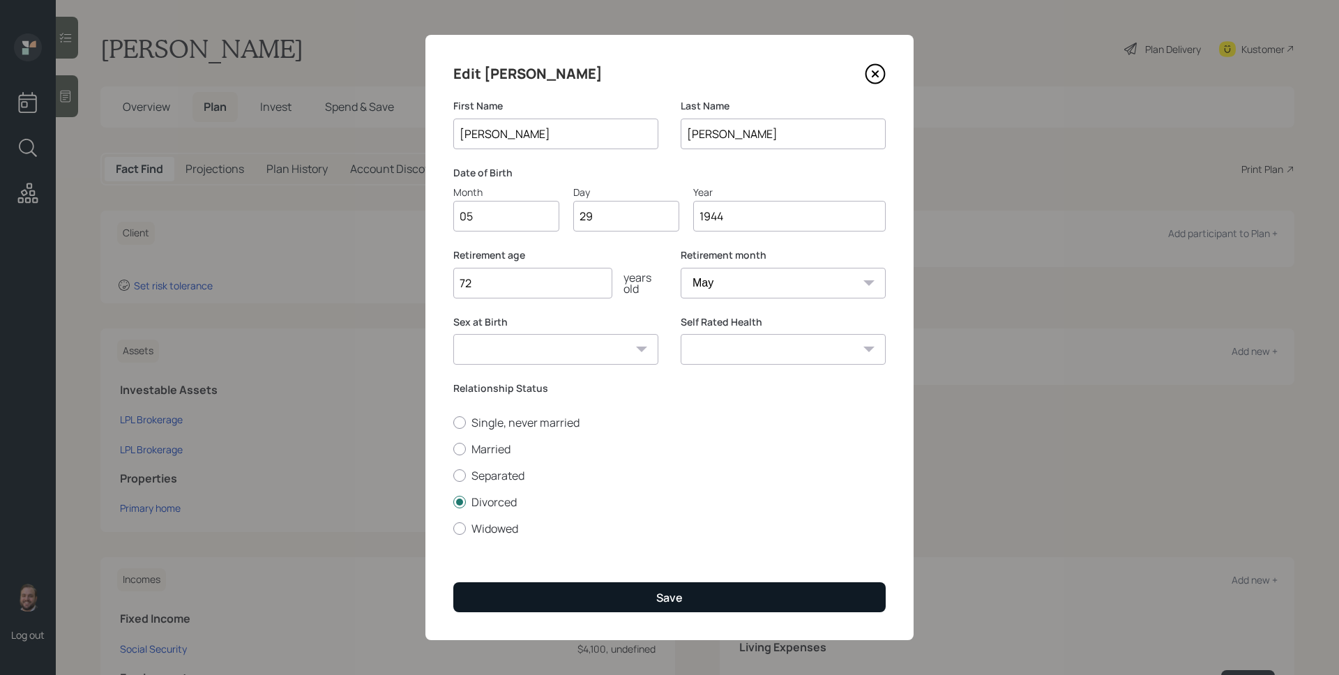
click at [684, 612] on div "Edit [PERSON_NAME] First Name [PERSON_NAME] Last Name [PERSON_NAME] Date of Bir…" at bounding box center [669, 337] width 488 height 605
click at [684, 604] on button "Save" at bounding box center [669, 597] width 432 height 30
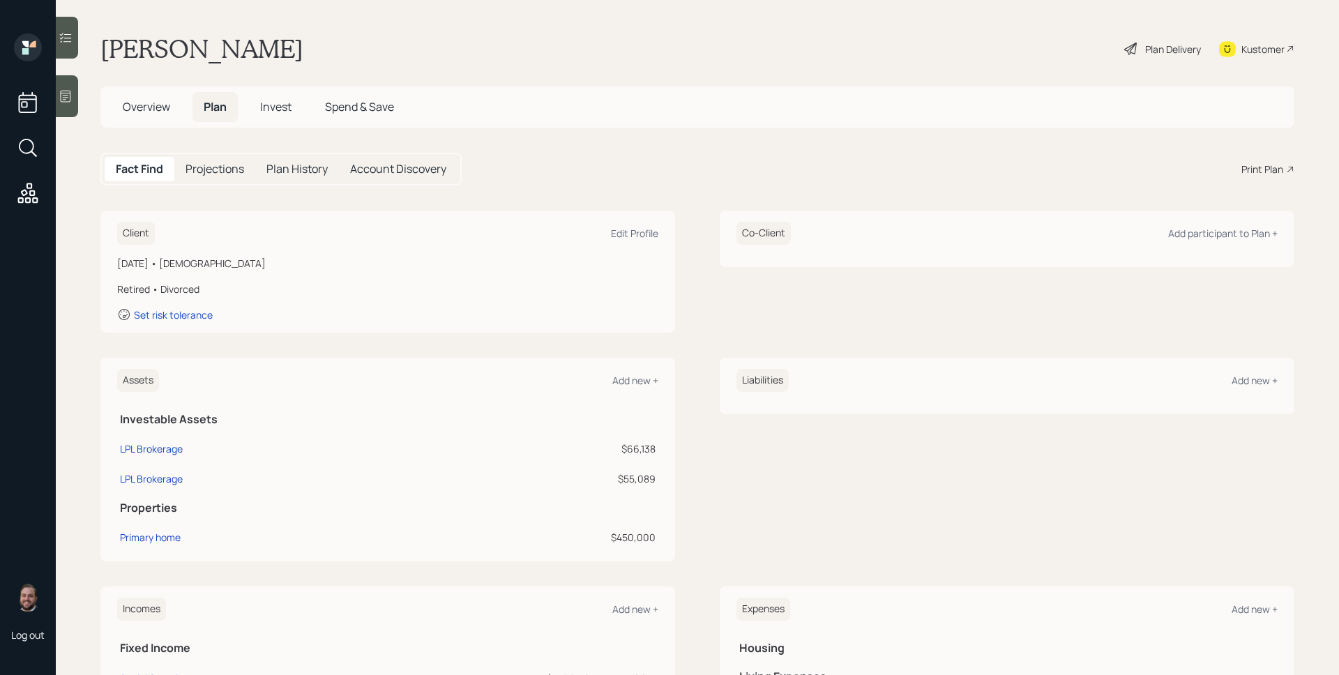
click at [68, 91] on icon at bounding box center [66, 96] width 14 height 14
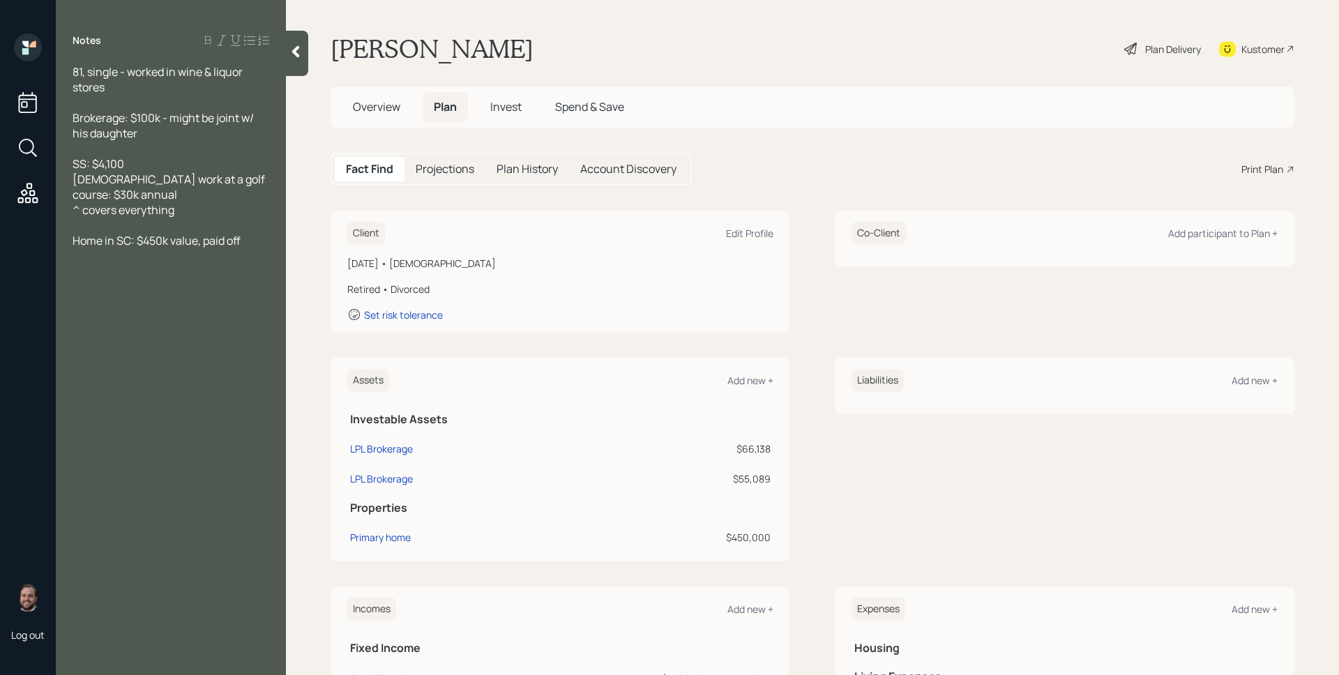
click at [1152, 52] on div "Plan Delivery" at bounding box center [1173, 49] width 56 height 15
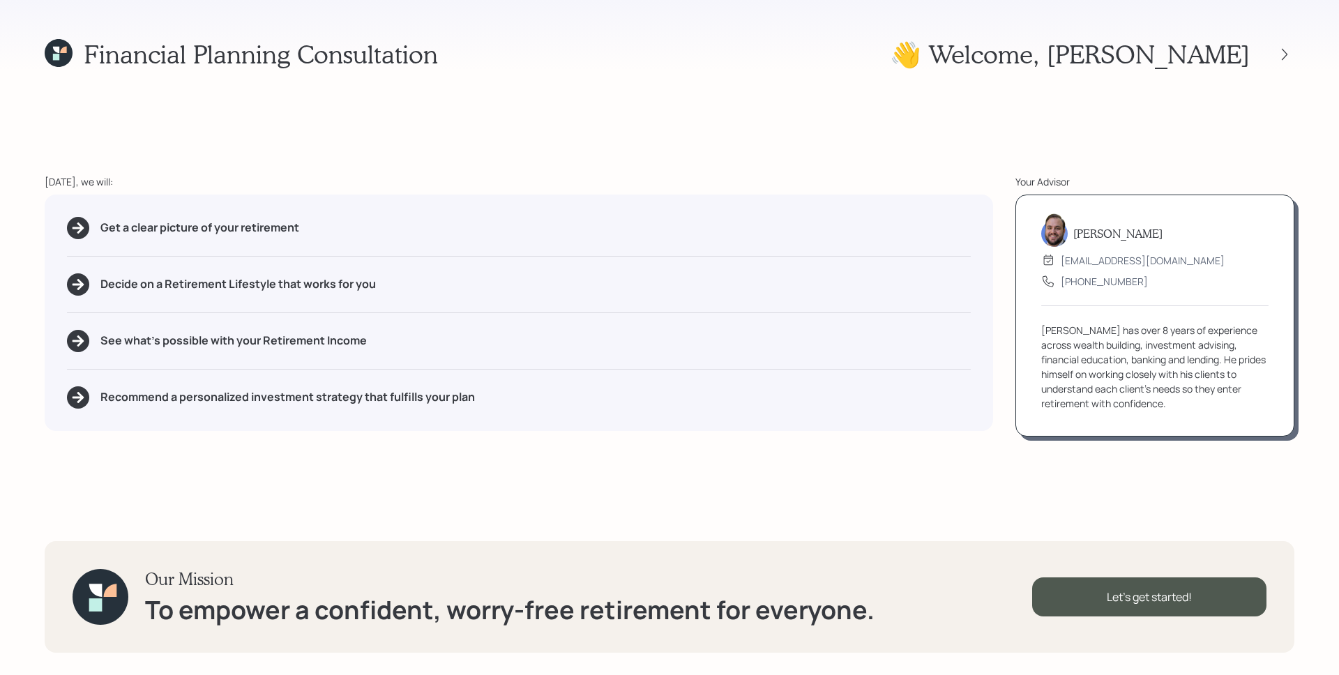
click at [986, 192] on div "[DATE], we will: Get a clear picture of your retirement Decide on a Retirement …" at bounding box center [519, 305] width 948 height 262
click at [1280, 156] on div "Financial Planning Consultation 👋 Welcome , [PERSON_NAME] [DATE], we will: Get …" at bounding box center [669, 337] width 1339 height 675
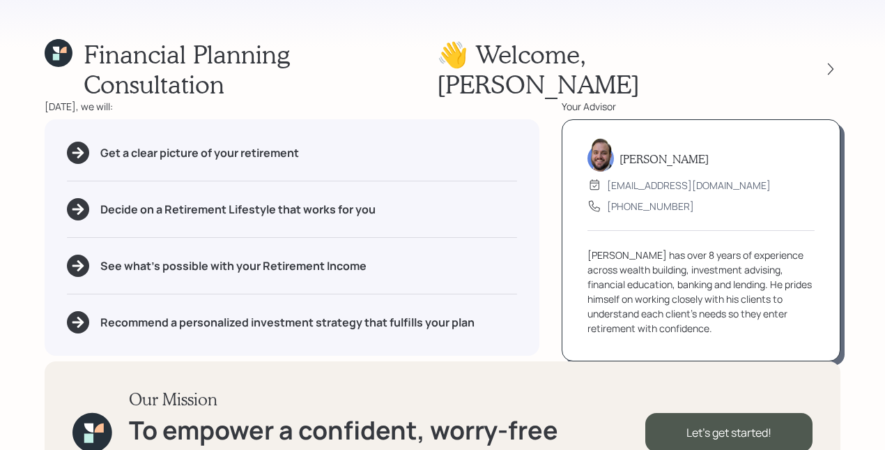
click at [416, 142] on div "Get a clear picture of your retirement" at bounding box center [292, 153] width 450 height 22
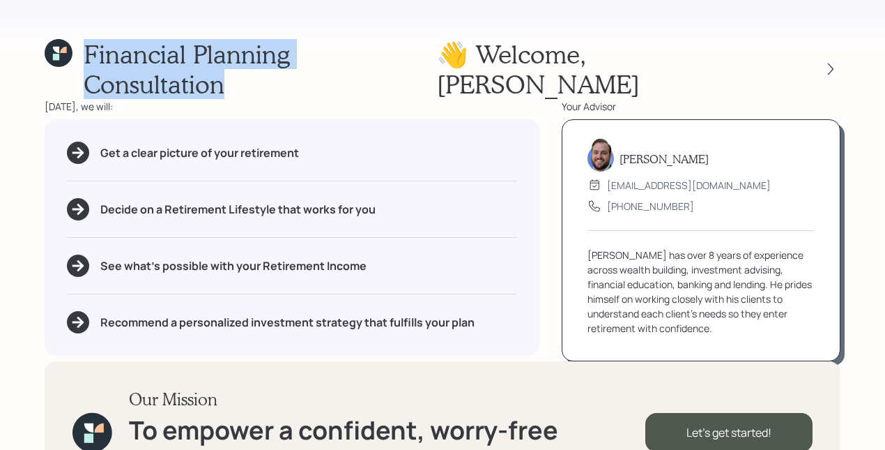
drag, startPoint x: 90, startPoint y: 55, endPoint x: 429, endPoint y: 62, distance: 339.6
click at [429, 62] on h1 "Financial Planning Consultation" at bounding box center [260, 69] width 353 height 60
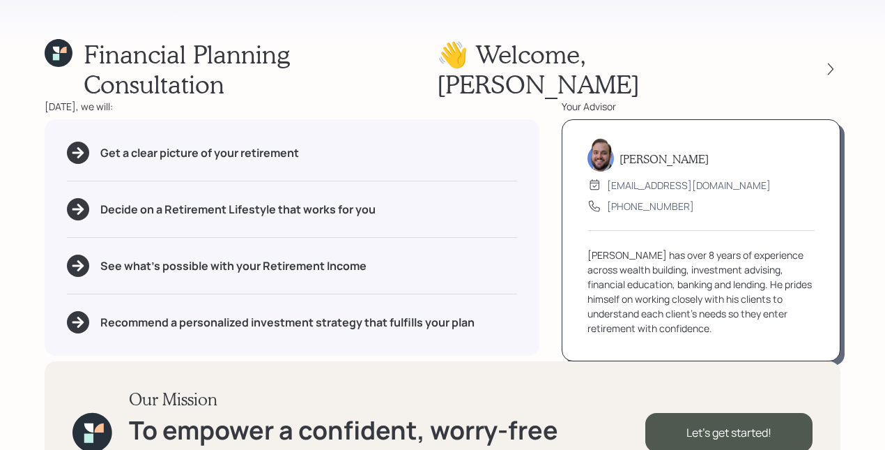
click at [450, 99] on div "[DATE], we will: Get a clear picture of your retirement Decide on a Retirement …" at bounding box center [292, 230] width 495 height 262
click at [548, 186] on div "[DATE], we will: Get a clear picture of your retirement Decide on a Retirement …" at bounding box center [443, 230] width 796 height 262
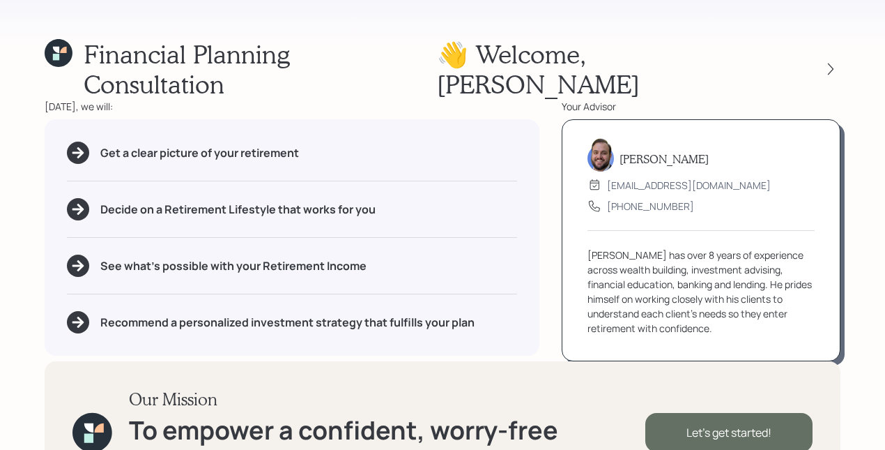
click at [724, 413] on div "Let's get started!" at bounding box center [729, 432] width 167 height 39
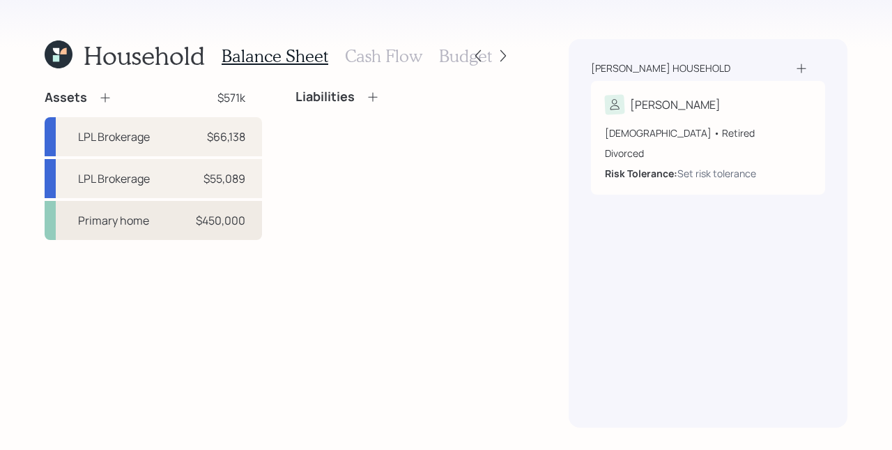
click at [229, 228] on div "$450,000" at bounding box center [221, 220] width 50 height 17
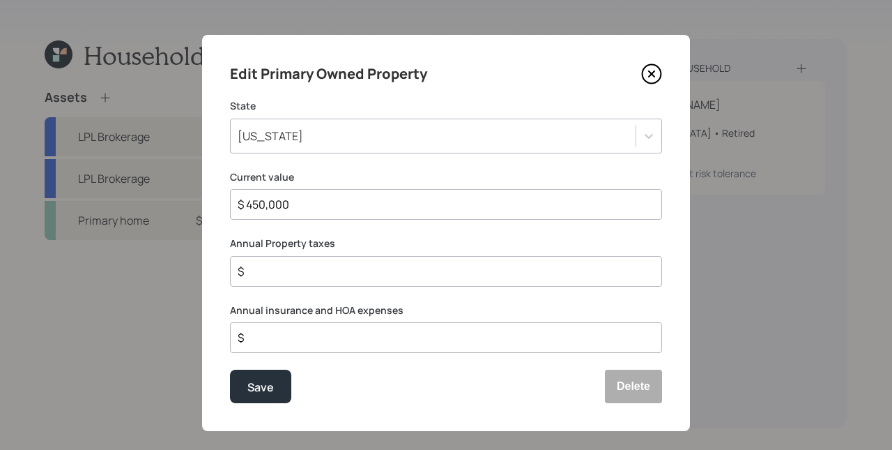
drag, startPoint x: 287, startPoint y: 205, endPoint x: 222, endPoint y: 210, distance: 65.7
click at [222, 210] on div "Edit Primary Owned Property State [US_STATE] Current value $ 450,000 Annual Pro…" at bounding box center [446, 233] width 488 height 396
click at [305, 178] on label "Current value" at bounding box center [446, 177] width 432 height 14
click at [358, 250] on div "Annual Property taxes $" at bounding box center [446, 261] width 432 height 50
click at [310, 266] on input "$" at bounding box center [440, 271] width 409 height 17
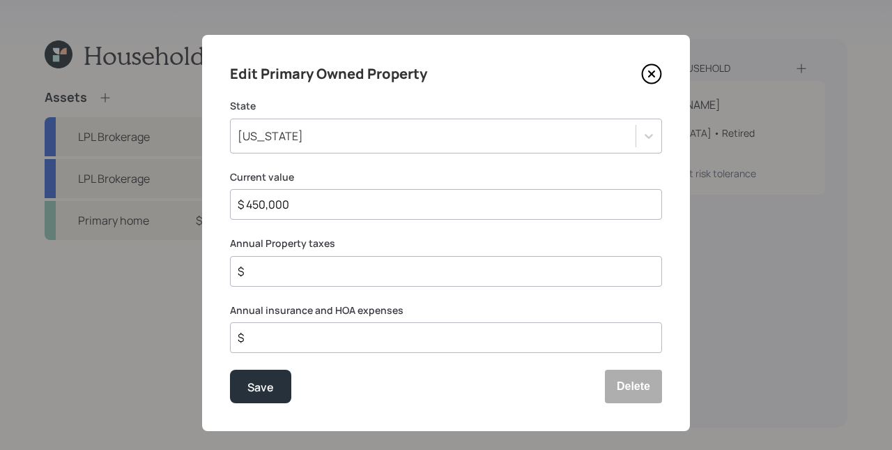
click at [310, 266] on input "$" at bounding box center [440, 271] width 409 height 17
click at [310, 269] on input "$" at bounding box center [440, 271] width 409 height 17
type input "$ 3,000"
click at [291, 336] on input "$ 1,500" at bounding box center [440, 337] width 409 height 17
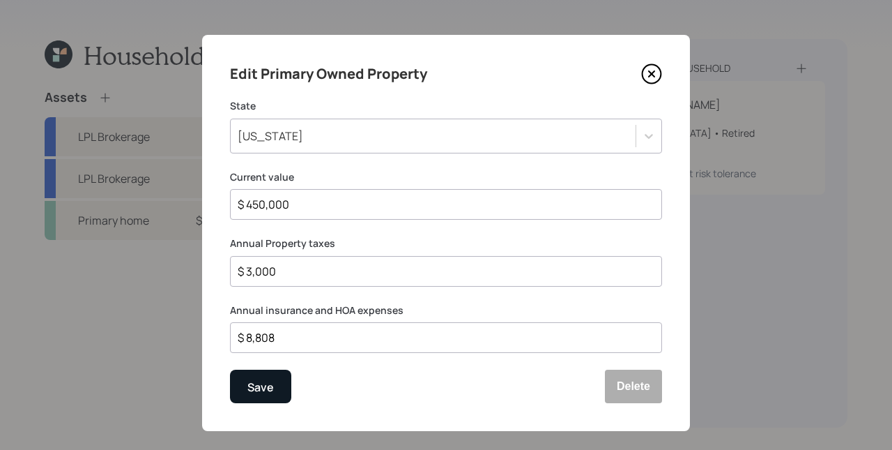
type input "$ 8,808"
click at [248, 389] on div "Save" at bounding box center [261, 387] width 26 height 19
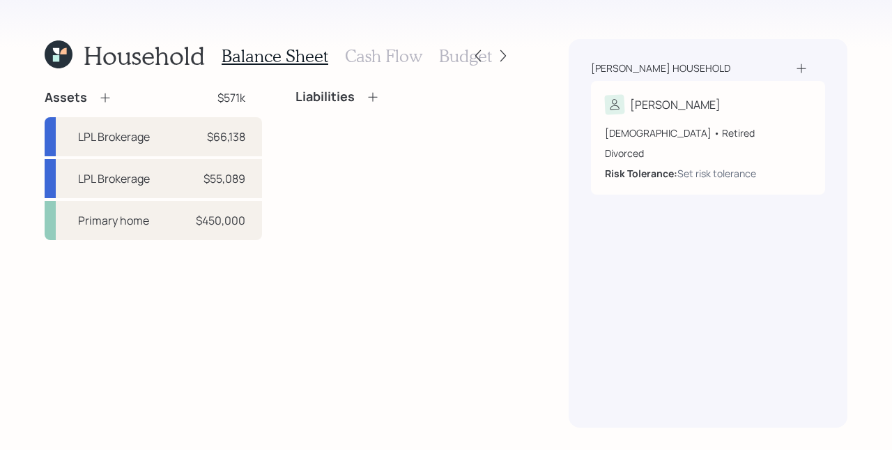
click at [108, 95] on icon at bounding box center [105, 98] width 14 height 14
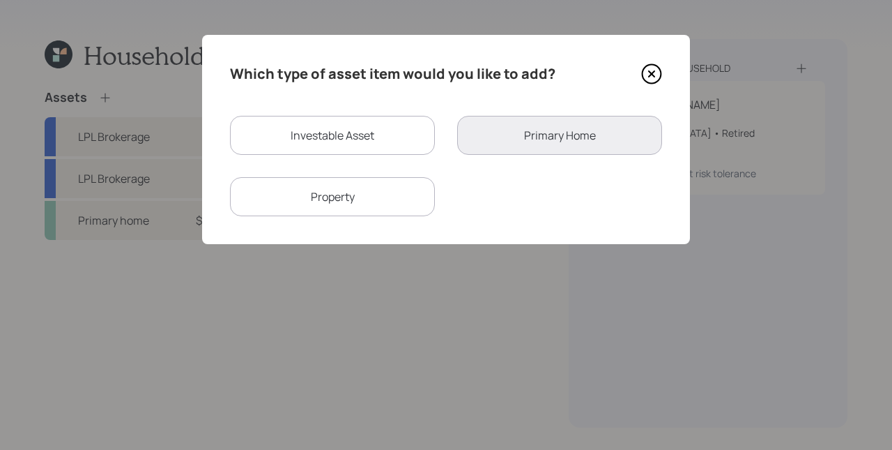
click at [337, 132] on div "Investable Asset" at bounding box center [332, 135] width 205 height 39
select select "taxable"
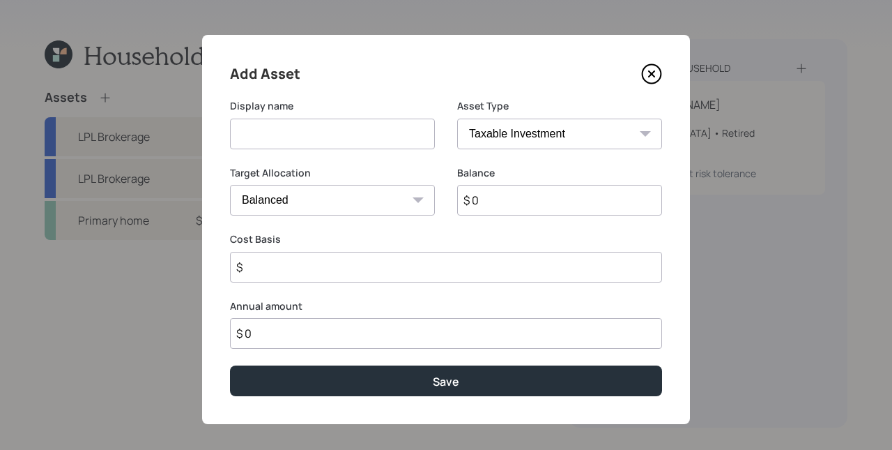
click at [523, 138] on select "SEP [PERSON_NAME] IRA 401(k) [PERSON_NAME] 401(k) 403(b) [PERSON_NAME] 403(b) 4…" at bounding box center [559, 134] width 205 height 31
click at [312, 190] on select "Cash Conservative Balanced Aggressive" at bounding box center [332, 200] width 205 height 31
select select "uninvested"
click at [230, 185] on select "Cash Conservative Balanced Aggressive" at bounding box center [332, 200] width 205 height 31
click at [296, 137] on input at bounding box center [332, 134] width 205 height 31
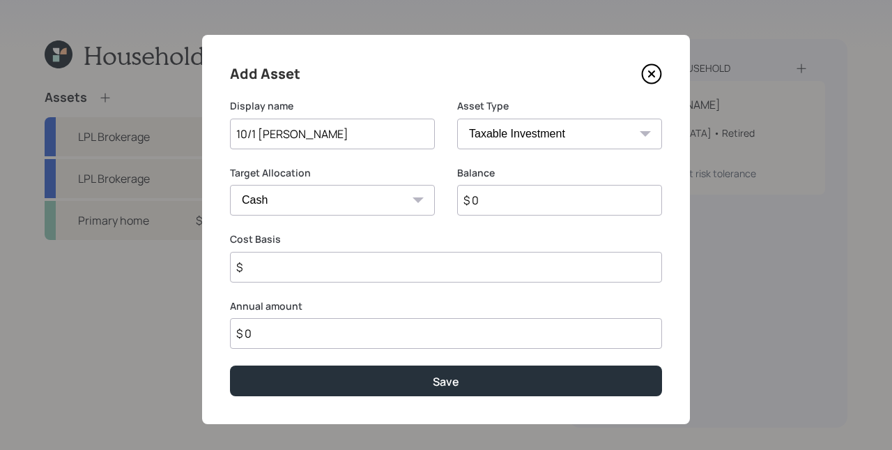
type input "10/1 [PERSON_NAME]"
click at [475, 198] on input "$ 0" at bounding box center [559, 200] width 205 height 31
type input "$ 2"
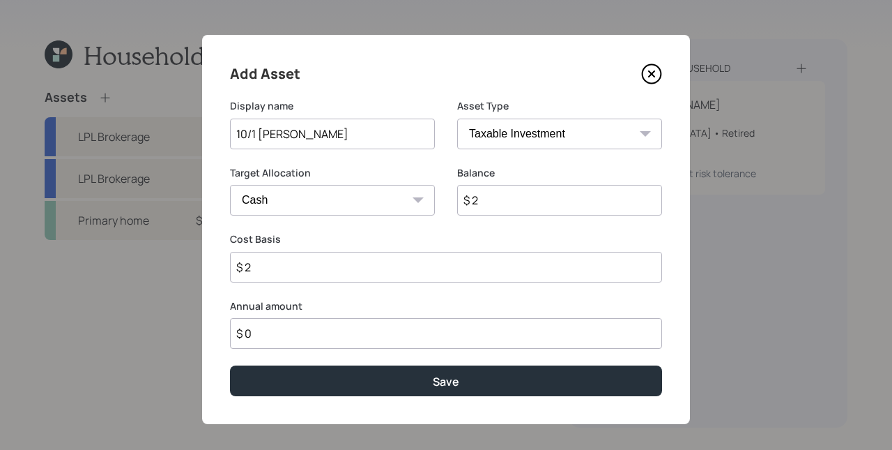
type input "$ 27"
type input "$ 270"
type input "$ 2,700"
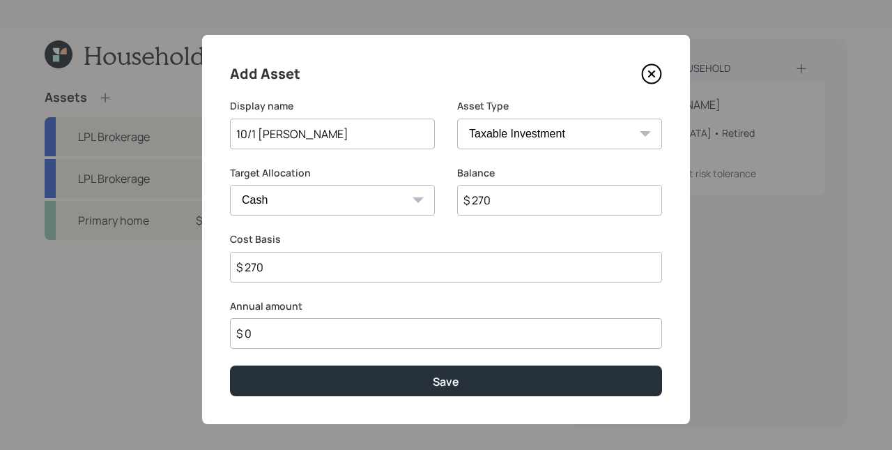
type input "$ 2,700"
type input "$ 27,000"
click at [230, 365] on button "Save" at bounding box center [446, 380] width 432 height 30
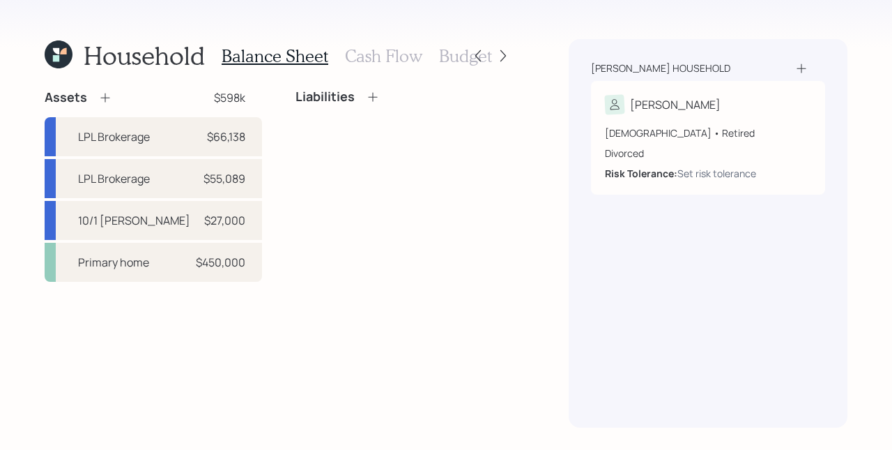
click at [96, 96] on div "Assets" at bounding box center [79, 97] width 68 height 17
click at [103, 98] on icon at bounding box center [105, 98] width 14 height 14
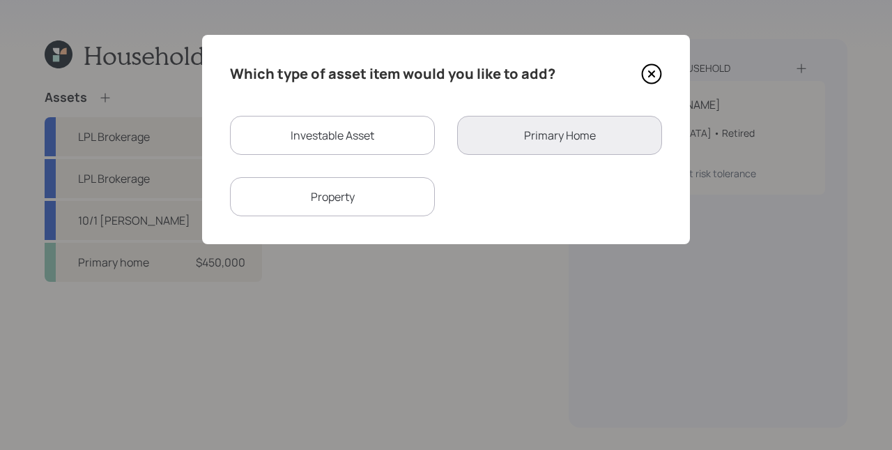
click at [377, 131] on div "Investable Asset" at bounding box center [332, 135] width 205 height 39
select select "taxable"
select select "balanced"
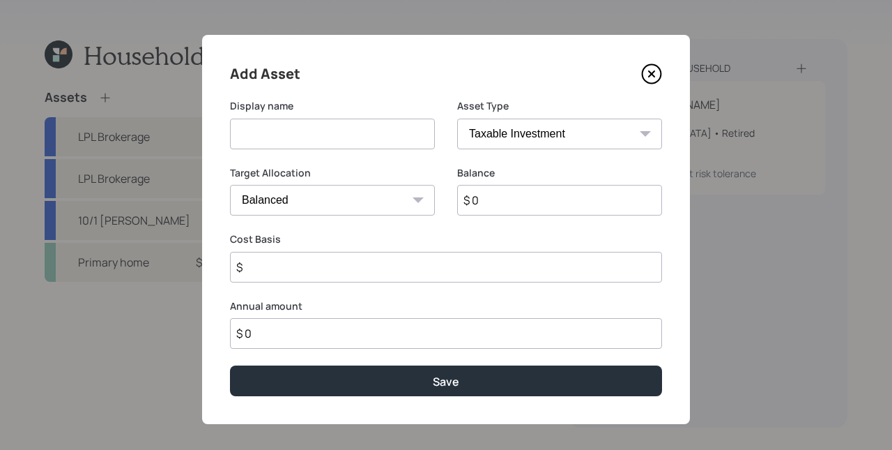
click at [365, 129] on input at bounding box center [332, 134] width 205 height 31
type input "AMEX Savings"
click at [556, 147] on select "SEP [PERSON_NAME] IRA 401(k) [PERSON_NAME] 401(k) 403(b) [PERSON_NAME] 403(b) 4…" at bounding box center [559, 134] width 205 height 31
select select "emergency_fund"
click at [457, 119] on select "SEP [PERSON_NAME] IRA 401(k) [PERSON_NAME] 401(k) 403(b) [PERSON_NAME] 403(b) 4…" at bounding box center [559, 134] width 205 height 31
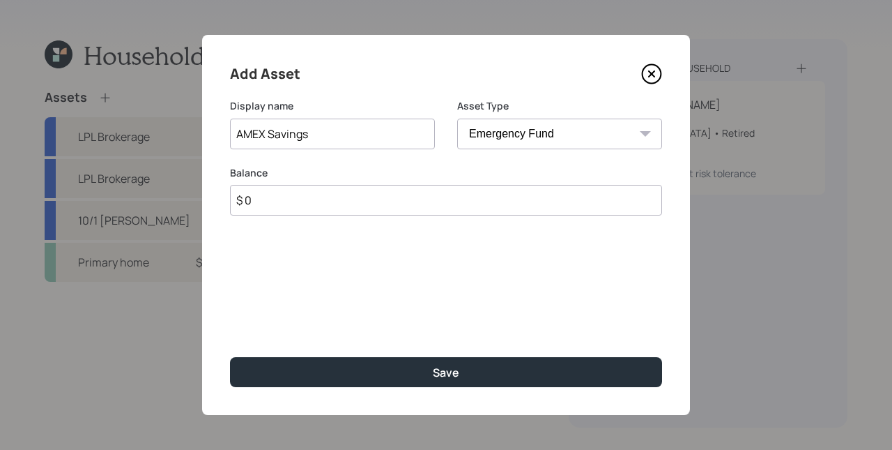
click at [513, 201] on input "$ 0" at bounding box center [446, 200] width 432 height 31
type input "$ 10,000"
click at [230, 357] on button "Save" at bounding box center [446, 372] width 432 height 30
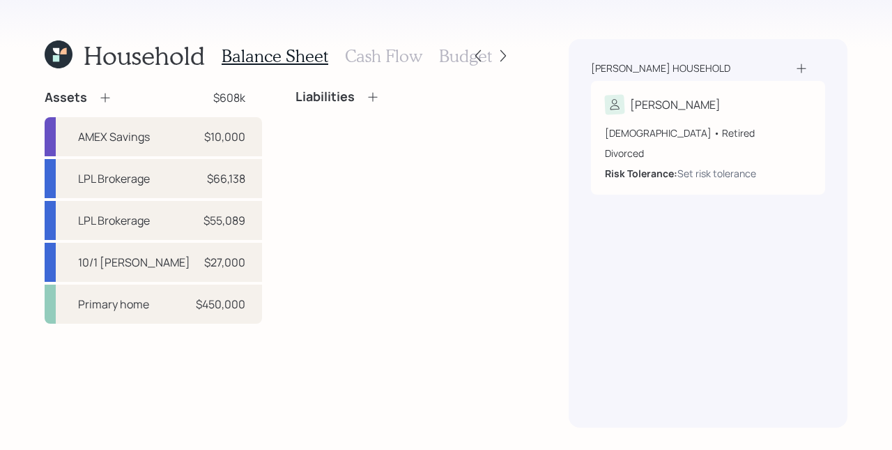
click at [537, 125] on div "Household Balance Sheet Cash Flow Budget Assets $608k AMEX Savings $10,000 LPL …" at bounding box center [446, 225] width 892 height 450
click at [404, 60] on h3 "Cash Flow" at bounding box center [383, 56] width 77 height 20
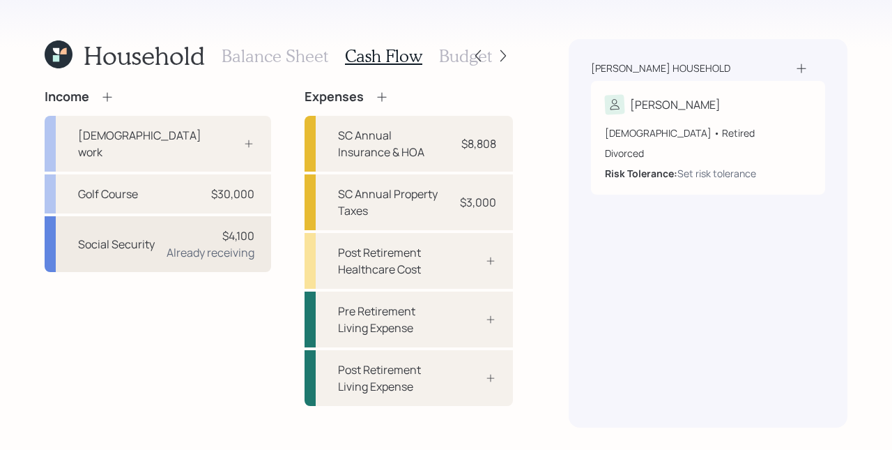
click at [222, 227] on div "$4,100" at bounding box center [238, 235] width 32 height 17
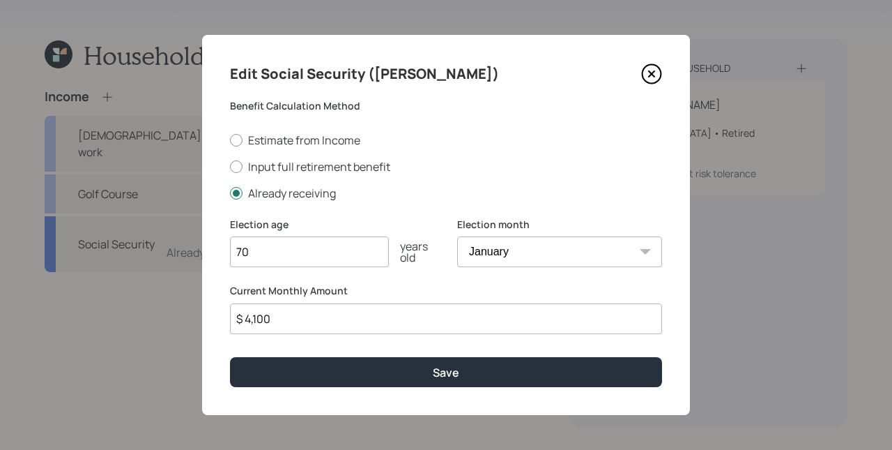
click at [304, 319] on input "$ 4,100" at bounding box center [446, 318] width 432 height 31
click at [302, 319] on input "$ 4,100" at bounding box center [446, 318] width 432 height 31
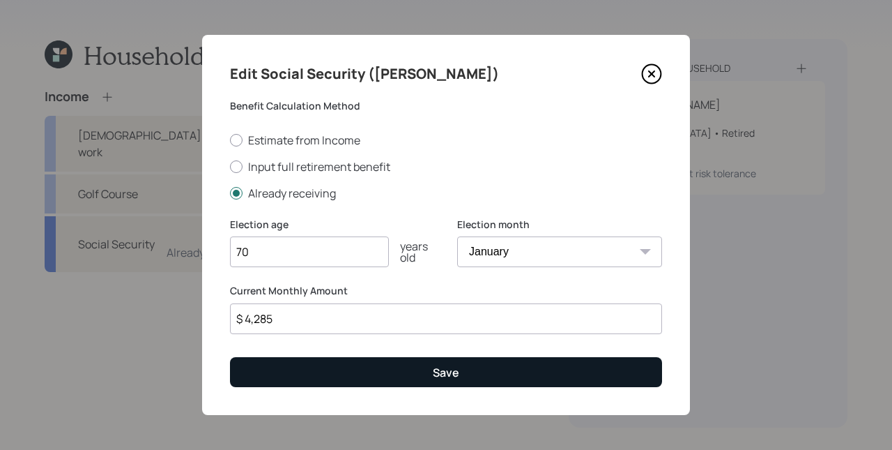
type input "$ 4,285"
click at [430, 386] on button "Save" at bounding box center [446, 372] width 432 height 30
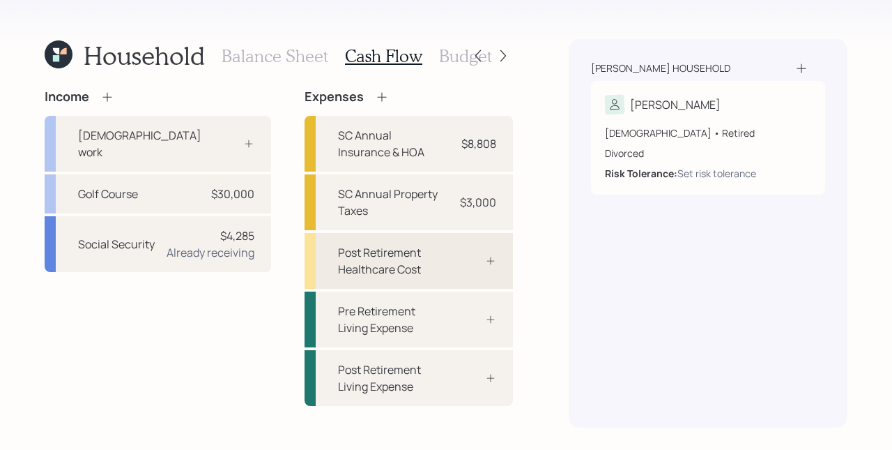
click at [470, 270] on div "Post Retirement Healthcare Cost" at bounding box center [409, 261] width 208 height 56
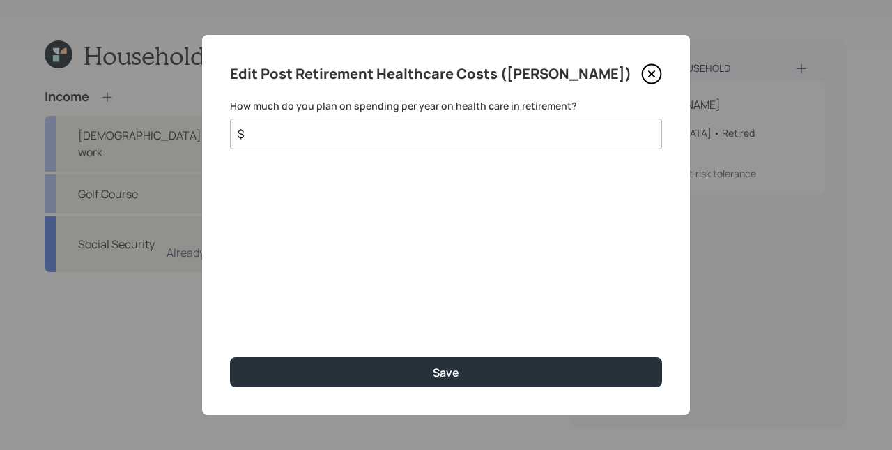
click at [437, 144] on div "$" at bounding box center [446, 134] width 432 height 31
click at [450, 135] on input "$" at bounding box center [440, 133] width 409 height 17
type input "$ 5,800"
click at [230, 357] on button "Save" at bounding box center [446, 372] width 432 height 30
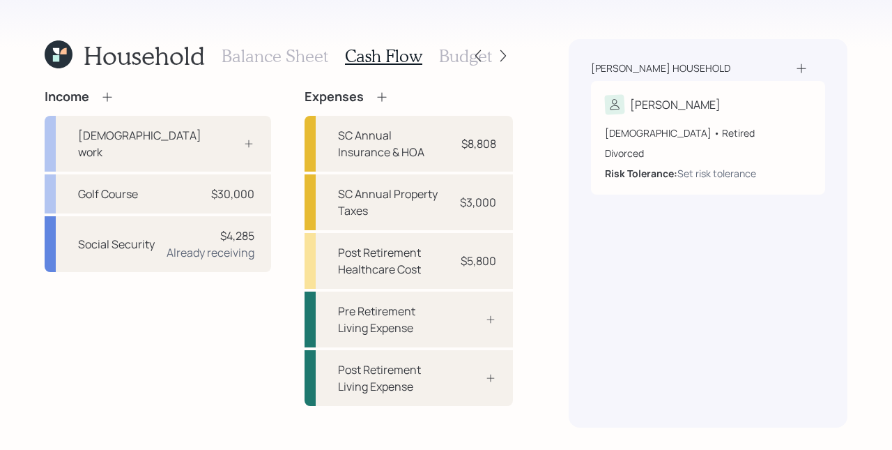
click at [454, 58] on h3 "Budget" at bounding box center [465, 56] width 53 height 20
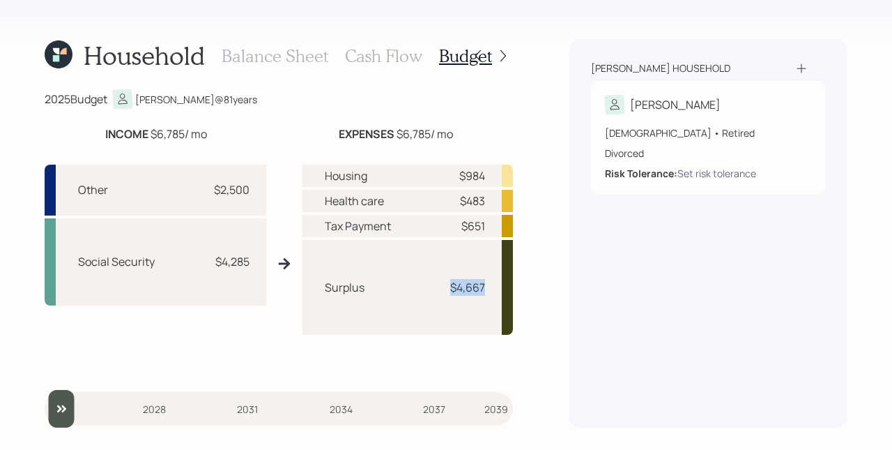
drag, startPoint x: 452, startPoint y: 290, endPoint x: 505, endPoint y: 288, distance: 53.0
click at [505, 288] on div "Surplus $4,667" at bounding box center [408, 287] width 211 height 95
click at [495, 290] on div "Surplus $4,667" at bounding box center [408, 287] width 211 height 95
drag, startPoint x: 494, startPoint y: 289, endPoint x: 439, endPoint y: 288, distance: 55.1
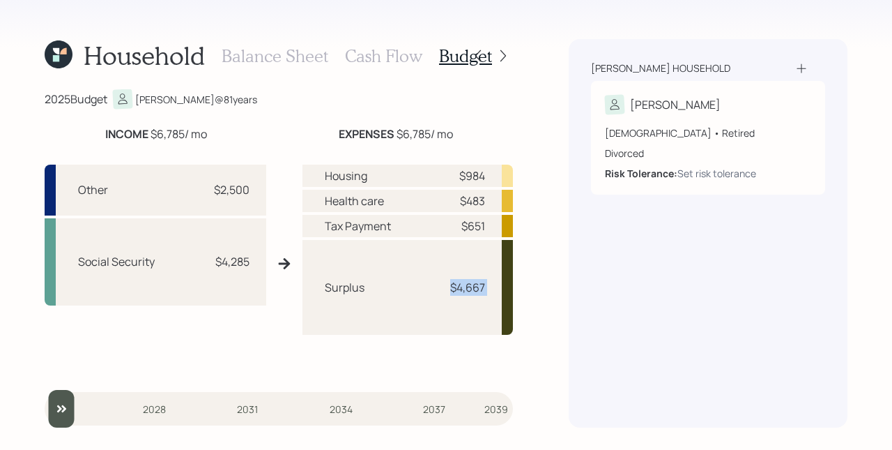
click at [439, 288] on div "Surplus $4,667" at bounding box center [408, 287] width 211 height 95
click at [685, 314] on div "[PERSON_NAME] household [PERSON_NAME] [DEMOGRAPHIC_DATA] • Retired Divorced Ris…" at bounding box center [708, 233] width 279 height 388
click at [386, 59] on h3 "Cash Flow" at bounding box center [383, 56] width 77 height 20
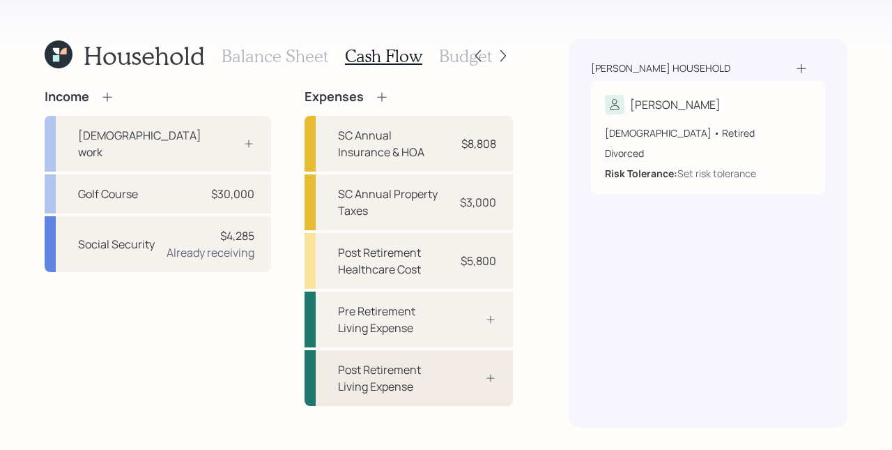
click at [476, 386] on div "Post Retirement Living Expense" at bounding box center [409, 378] width 208 height 56
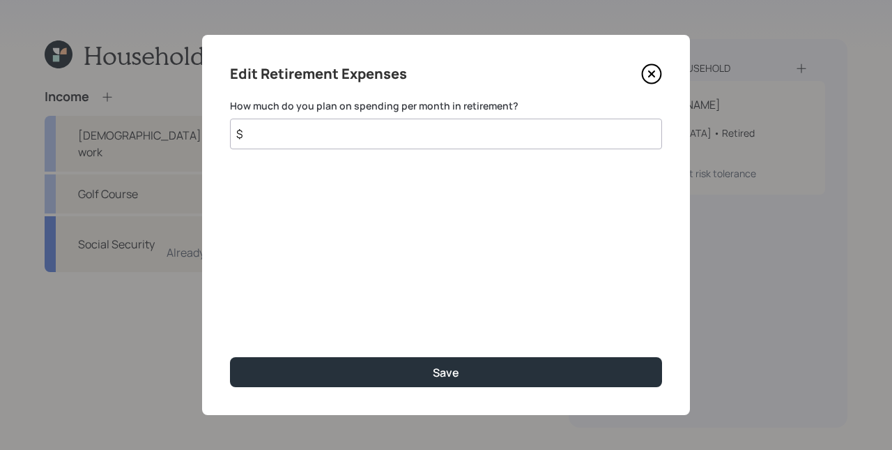
click at [453, 137] on input "$" at bounding box center [446, 134] width 432 height 31
type input "$ 1,667"
click at [230, 357] on button "Save" at bounding box center [446, 372] width 432 height 30
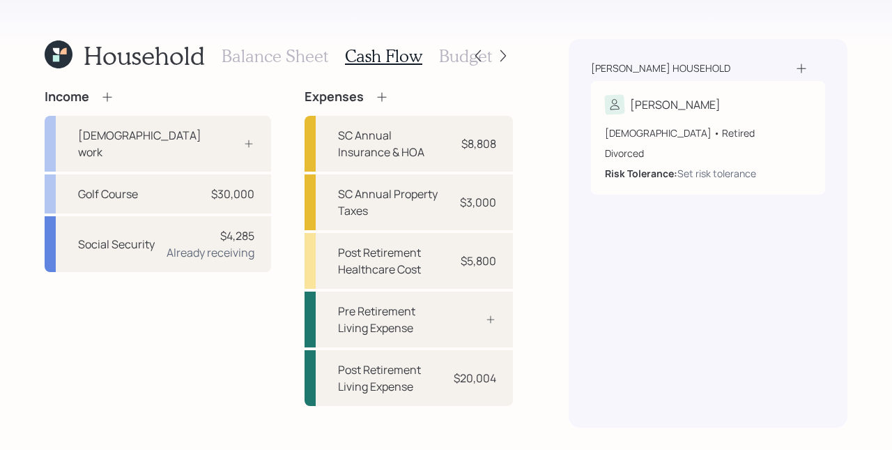
click at [450, 59] on h3 "Budget" at bounding box center [465, 56] width 53 height 20
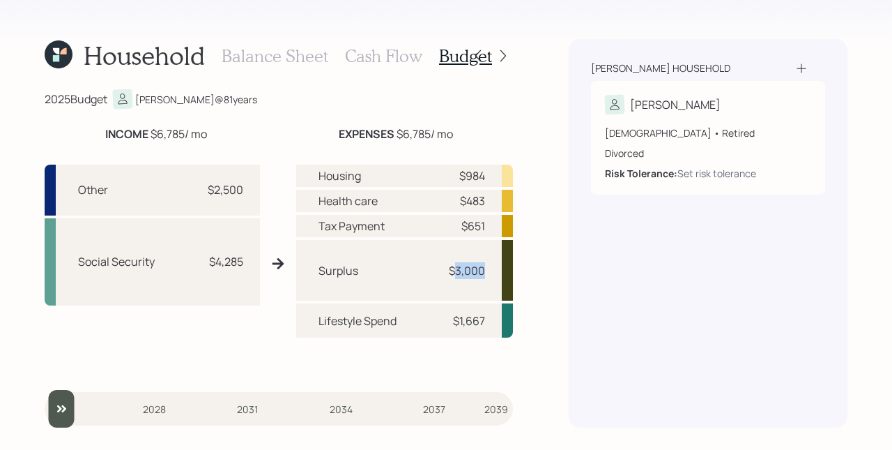
drag, startPoint x: 457, startPoint y: 268, endPoint x: 485, endPoint y: 268, distance: 27.2
click at [485, 268] on div "$3,000" at bounding box center [467, 270] width 36 height 17
click at [302, 53] on h3 "Balance Sheet" at bounding box center [275, 56] width 107 height 20
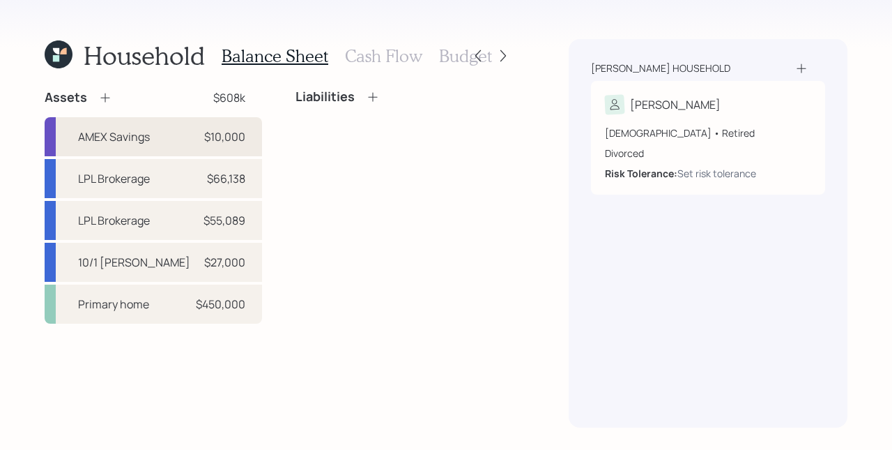
click at [247, 137] on div "AMEX Savings $10,000" at bounding box center [154, 136] width 218 height 39
select select "emergency_fund"
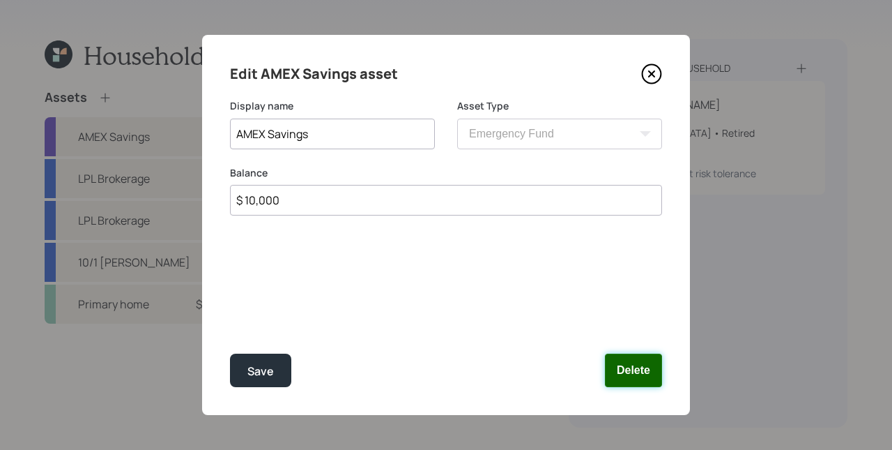
click at [609, 367] on button "Delete" at bounding box center [633, 369] width 57 height 33
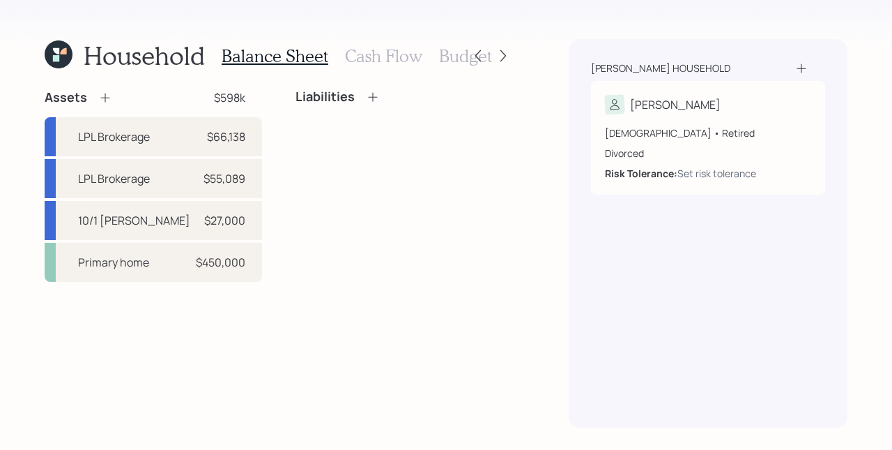
click at [107, 98] on icon at bounding box center [105, 98] width 14 height 14
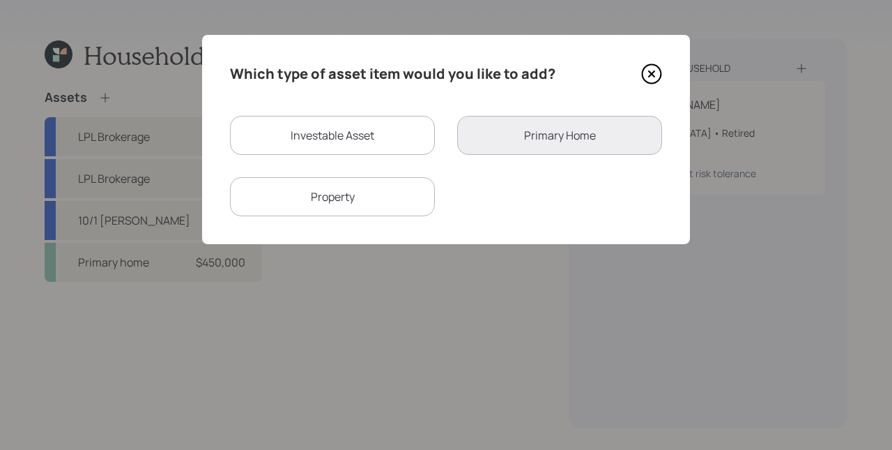
click at [356, 137] on div "Investable Asset" at bounding box center [332, 135] width 205 height 39
select select "taxable"
select select "balanced"
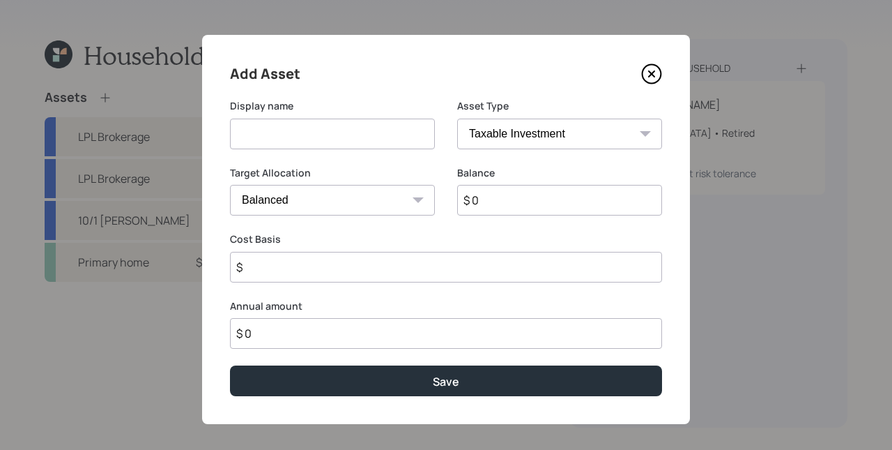
click at [340, 130] on input at bounding box center [332, 134] width 205 height 31
click at [277, 132] on input "AMEX SAvings" at bounding box center [332, 134] width 205 height 31
type input "AMEX Savings"
click at [282, 187] on select "Cash Conservative Balanced Aggressive" at bounding box center [332, 200] width 205 height 31
select select "uninvested"
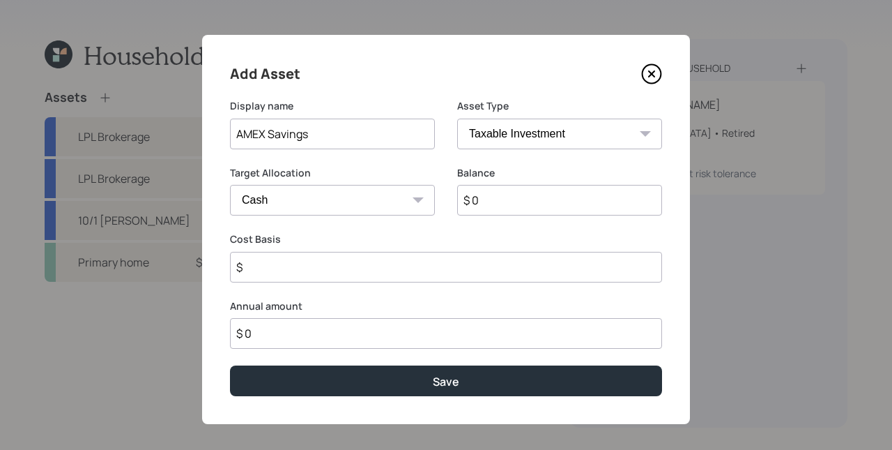
click at [230, 185] on select "Cash Conservative Balanced Aggressive" at bounding box center [332, 200] width 205 height 31
click at [563, 206] on input "$ 0" at bounding box center [559, 200] width 205 height 31
type input "$ 1"
type input "$ 10"
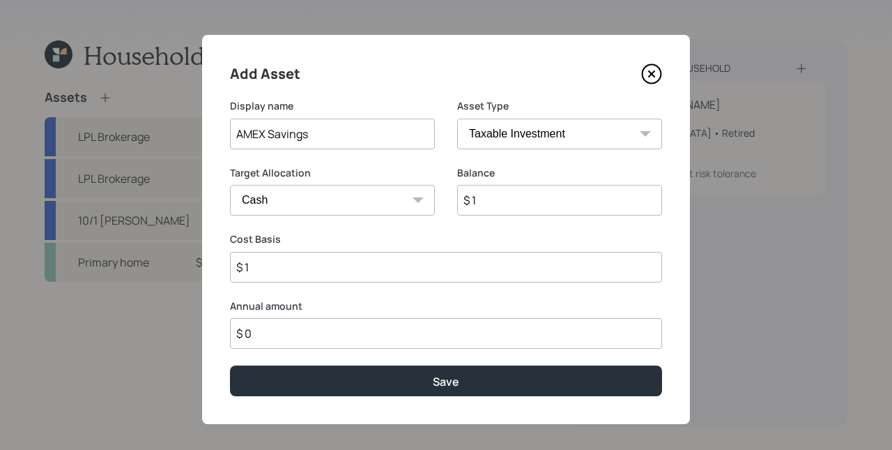
type input "$ 10"
type input "$ 100"
type input "$ 1,000"
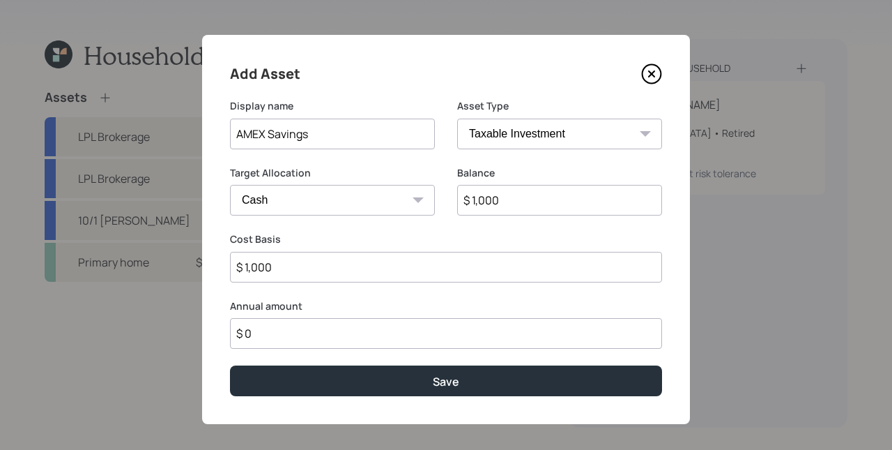
type input "$ 10,000"
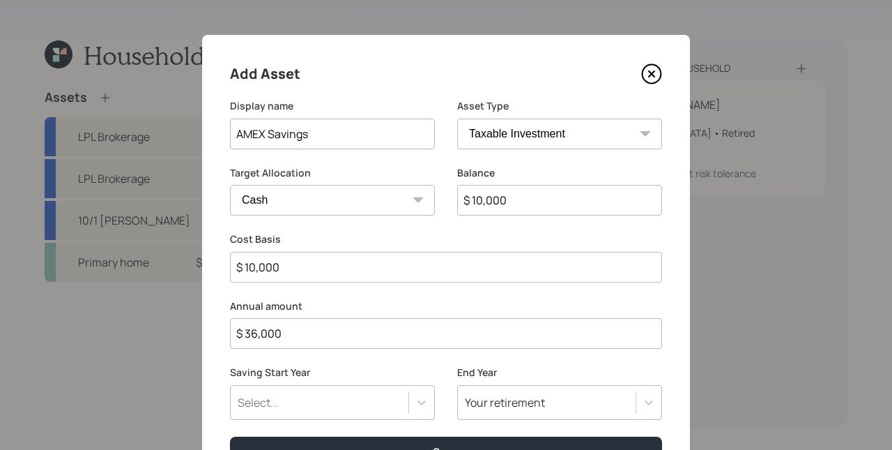
type input "$ 36,000"
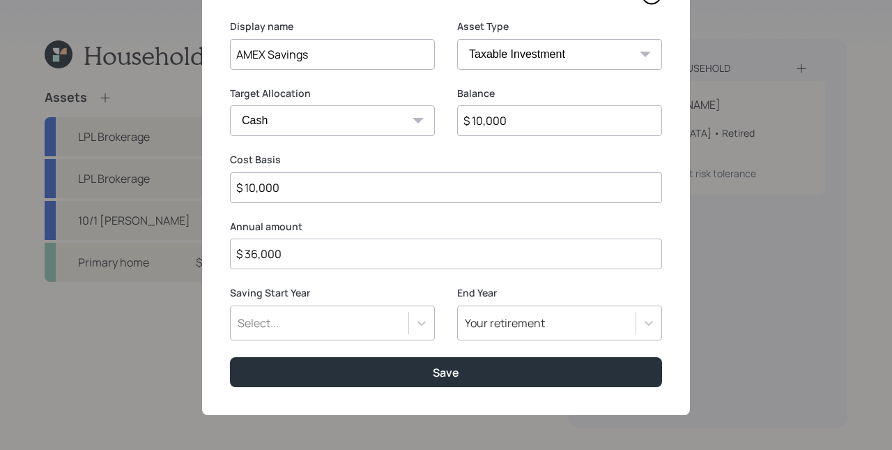
click at [344, 340] on div "Select..." at bounding box center [332, 322] width 205 height 35
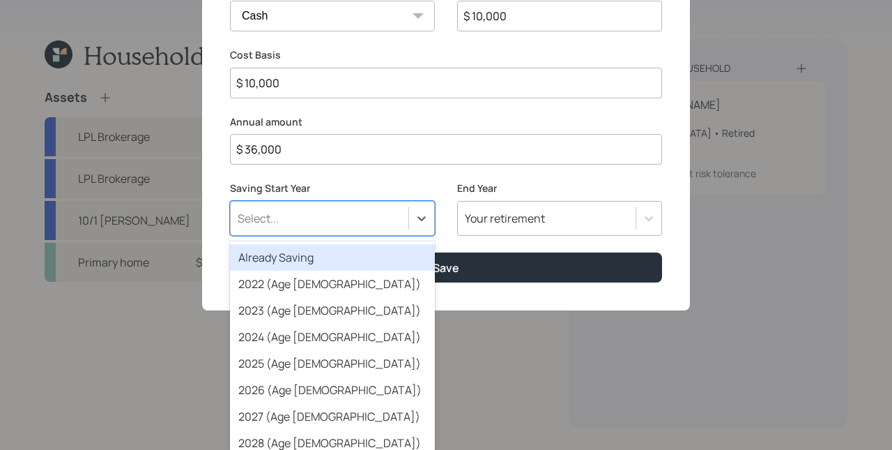
click at [291, 247] on div "Already Saving" at bounding box center [332, 257] width 205 height 26
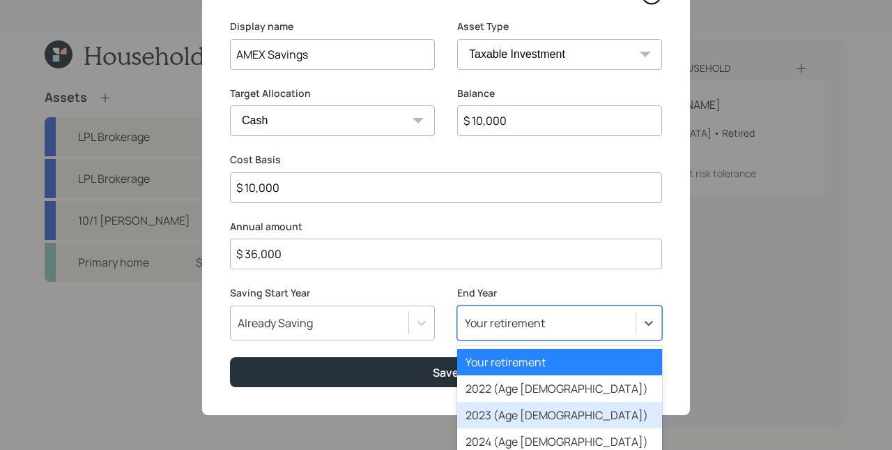
click at [503, 316] on div "option 2023 (Age [DEMOGRAPHIC_DATA]) focused, 3 of 79. 79 results available. Us…" at bounding box center [559, 322] width 205 height 35
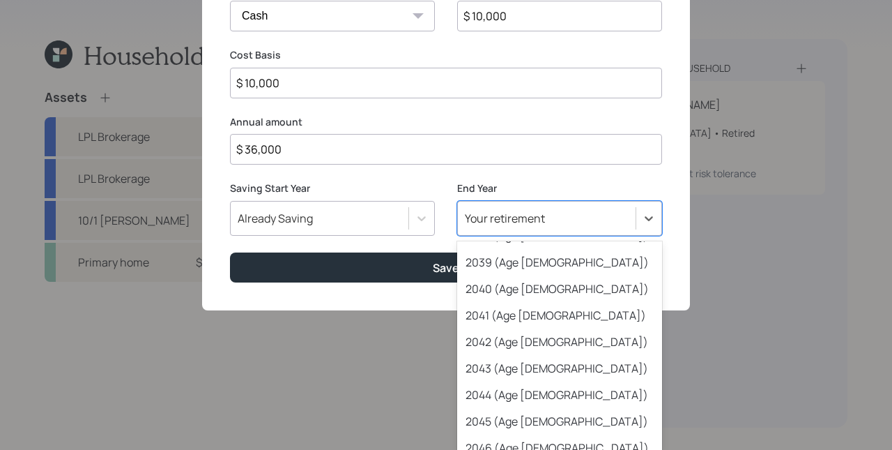
scroll to position [448, 0]
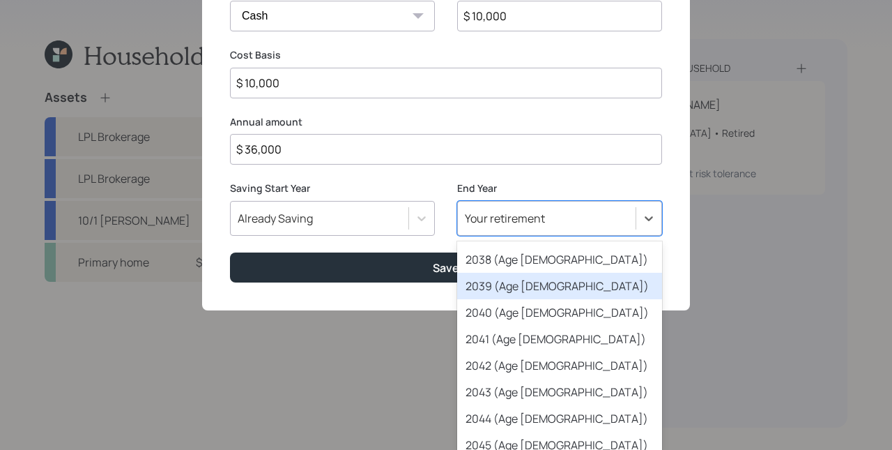
drag, startPoint x: 540, startPoint y: 288, endPoint x: 536, endPoint y: 304, distance: 16.6
click at [540, 288] on div "2039 (Age [DEMOGRAPHIC_DATA])" at bounding box center [559, 286] width 205 height 26
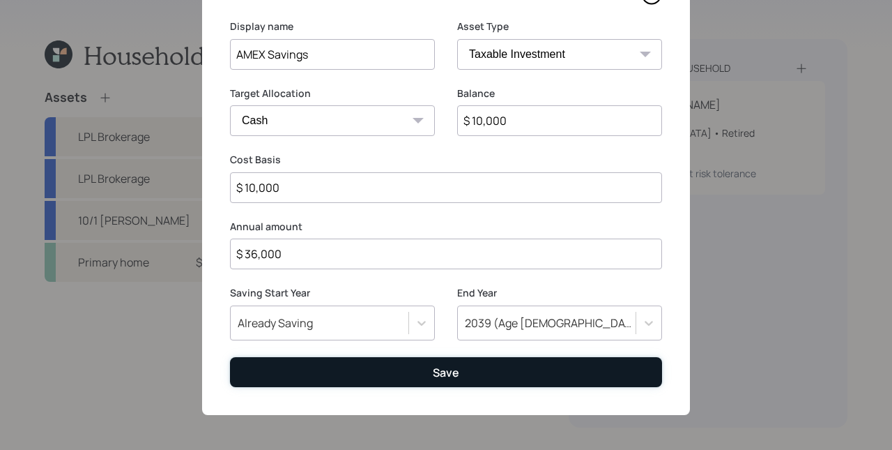
click at [493, 365] on button "Save" at bounding box center [446, 372] width 432 height 30
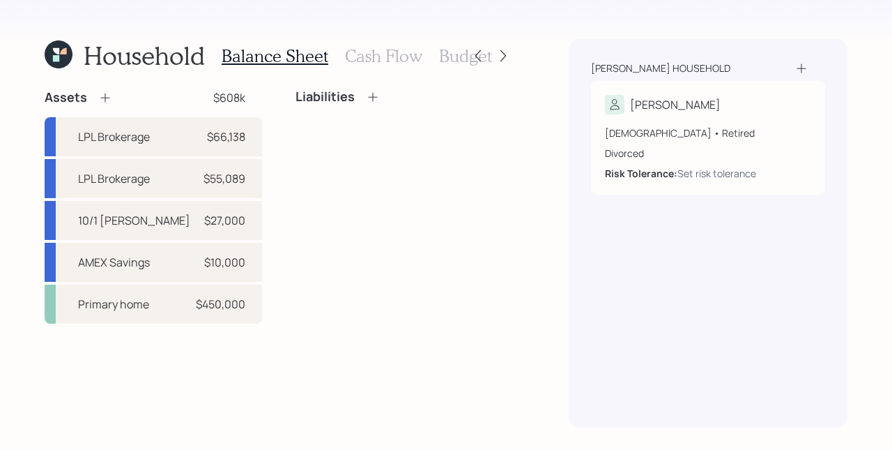
click at [374, 52] on h3 "Cash Flow" at bounding box center [383, 56] width 77 height 20
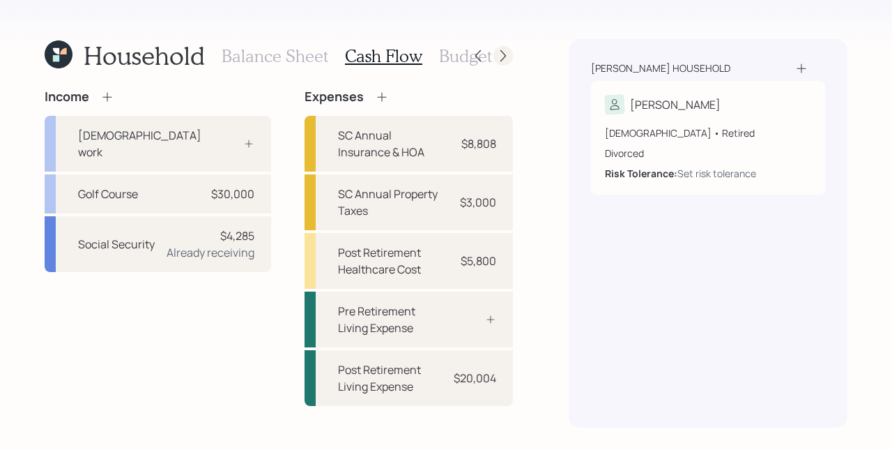
click at [501, 55] on icon at bounding box center [503, 56] width 14 height 14
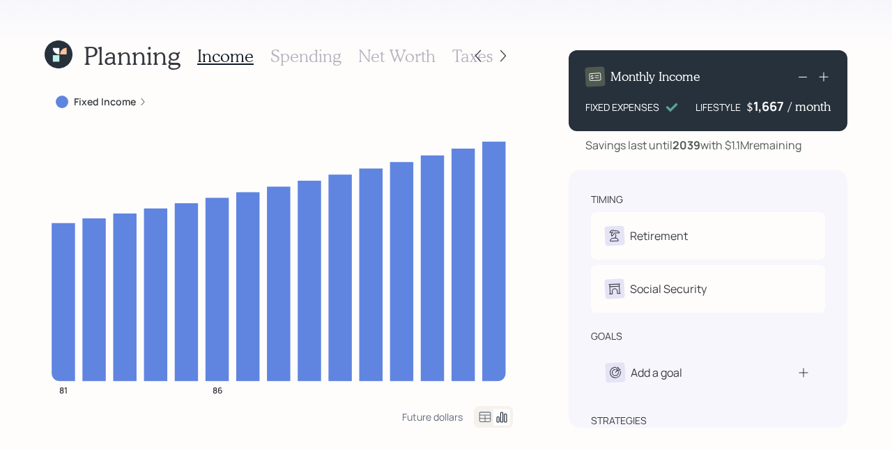
click at [133, 100] on label "Fixed Income" at bounding box center [105, 102] width 62 height 14
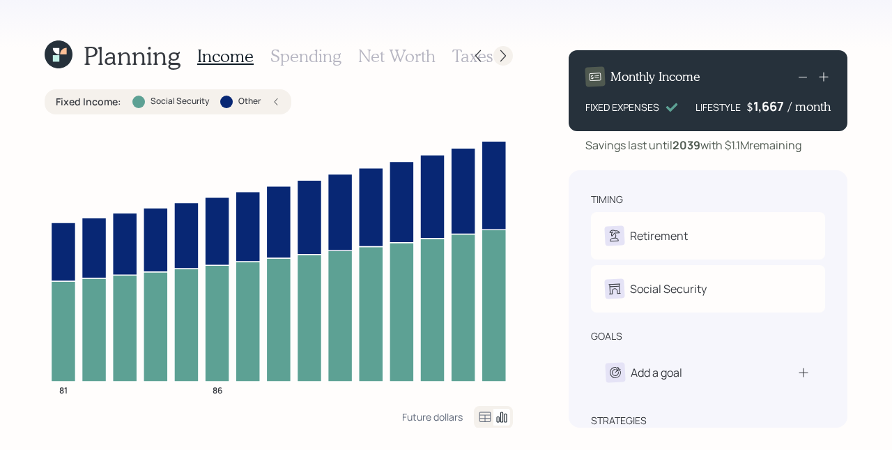
click at [501, 56] on icon at bounding box center [503, 56] width 14 height 14
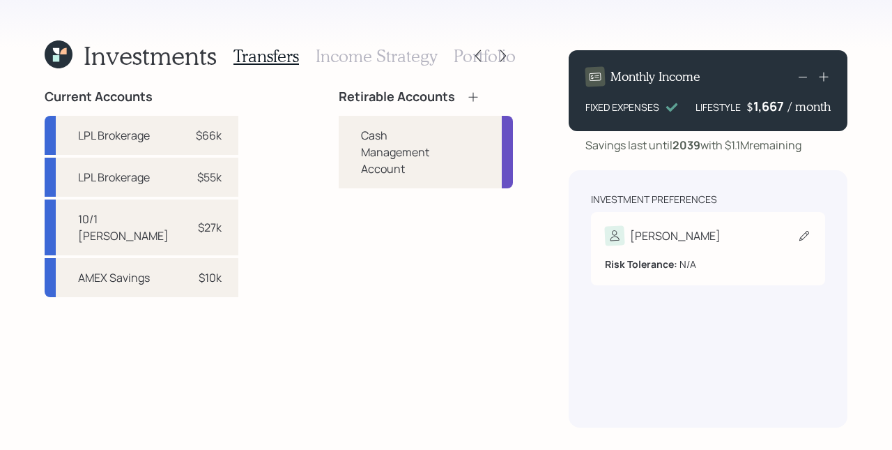
click at [658, 268] on b "Risk Tolerance:" at bounding box center [641, 263] width 73 height 13
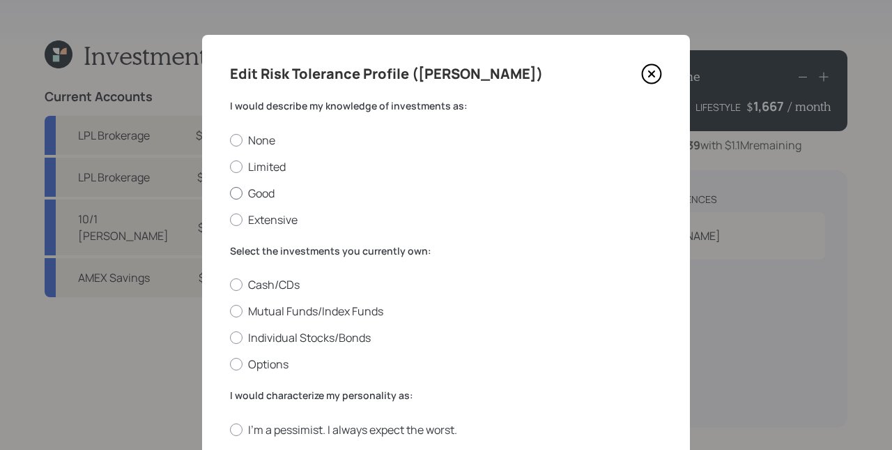
click at [245, 186] on label "Good" at bounding box center [446, 192] width 432 height 15
click at [230, 192] on input "Good" at bounding box center [229, 192] width 1 height 1
radio input "true"
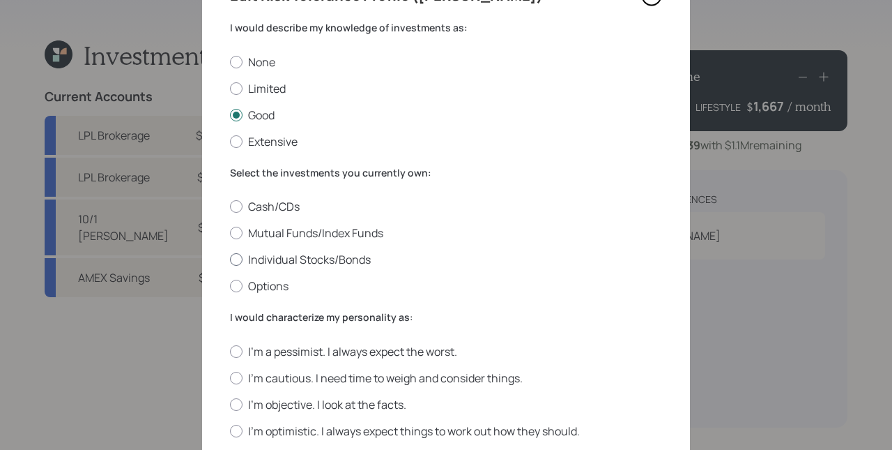
scroll to position [80, 0]
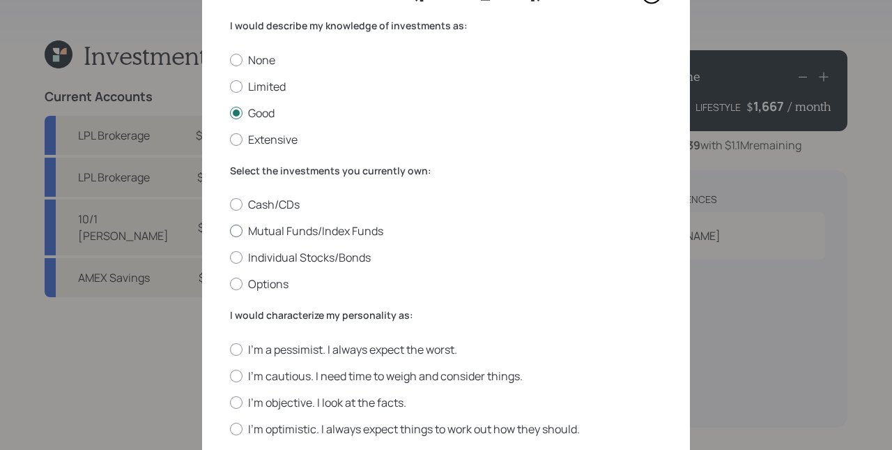
click at [280, 234] on label "Mutual Funds/Index Funds" at bounding box center [446, 230] width 432 height 15
click at [230, 231] on input "Mutual Funds/Index Funds" at bounding box center [229, 231] width 1 height 1
radio input "true"
click at [280, 254] on label "Individual Stocks/Bonds" at bounding box center [446, 257] width 432 height 15
click at [230, 257] on input "Individual Stocks/Bonds" at bounding box center [229, 257] width 1 height 1
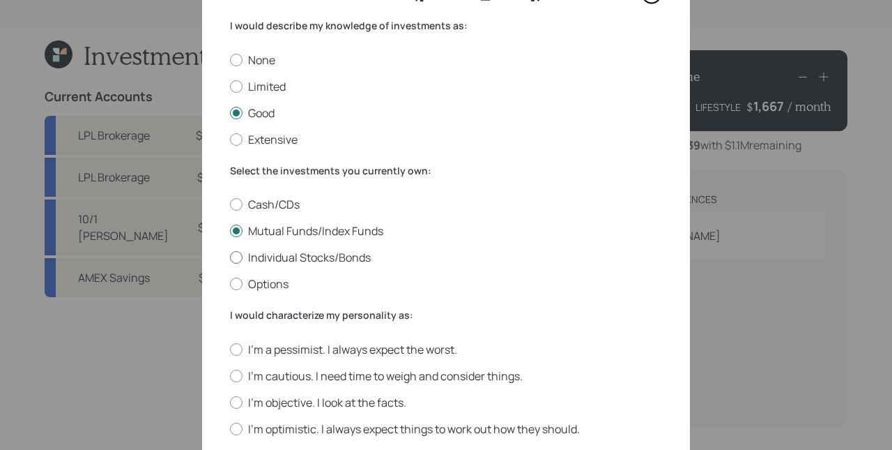
radio input "true"
click at [280, 234] on label "Mutual Funds/Index Funds" at bounding box center [446, 230] width 432 height 15
click at [230, 231] on input "Mutual Funds/Index Funds" at bounding box center [229, 231] width 1 height 1
radio input "true"
click at [280, 257] on label "Individual Stocks/Bonds" at bounding box center [446, 257] width 432 height 15
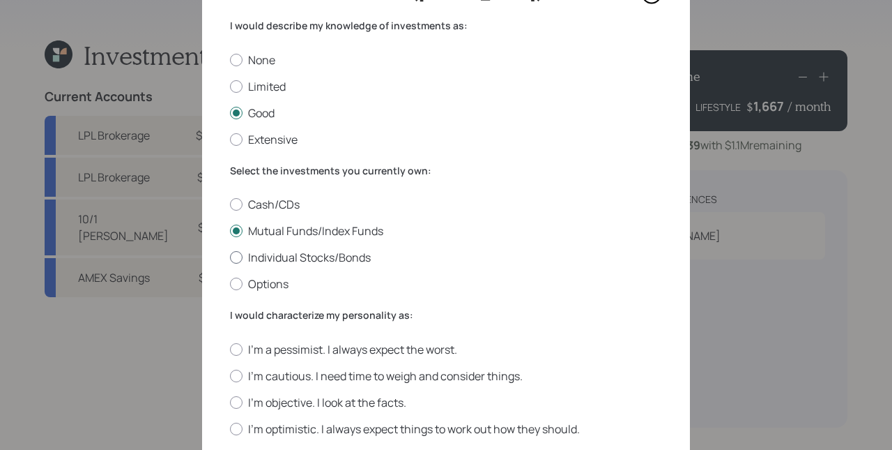
click at [230, 257] on input "Individual Stocks/Bonds" at bounding box center [229, 257] width 1 height 1
radio input "true"
click at [282, 237] on label "Mutual Funds/Index Funds" at bounding box center [446, 230] width 432 height 15
click at [230, 231] on input "Mutual Funds/Index Funds" at bounding box center [229, 231] width 1 height 1
radio input "true"
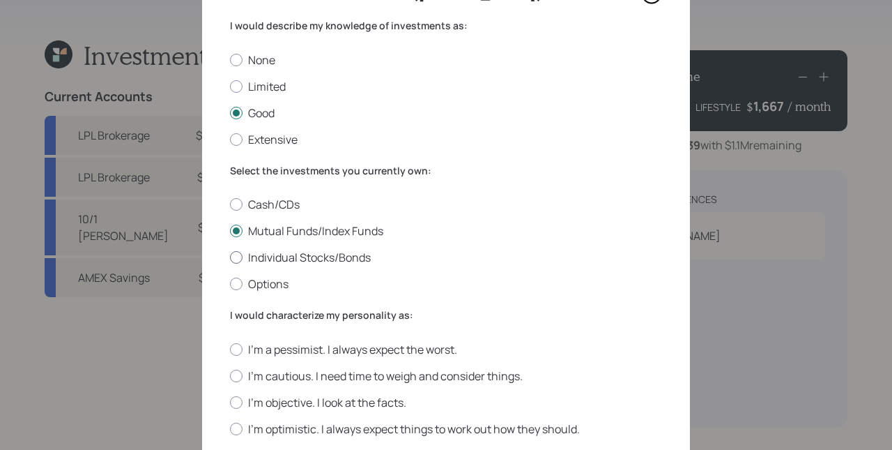
click at [283, 261] on label "Individual Stocks/Bonds" at bounding box center [446, 257] width 432 height 15
click at [230, 258] on input "Individual Stocks/Bonds" at bounding box center [229, 257] width 1 height 1
radio input "true"
click at [284, 236] on label "Mutual Funds/Index Funds" at bounding box center [446, 230] width 432 height 15
click at [230, 231] on input "Mutual Funds/Index Funds" at bounding box center [229, 231] width 1 height 1
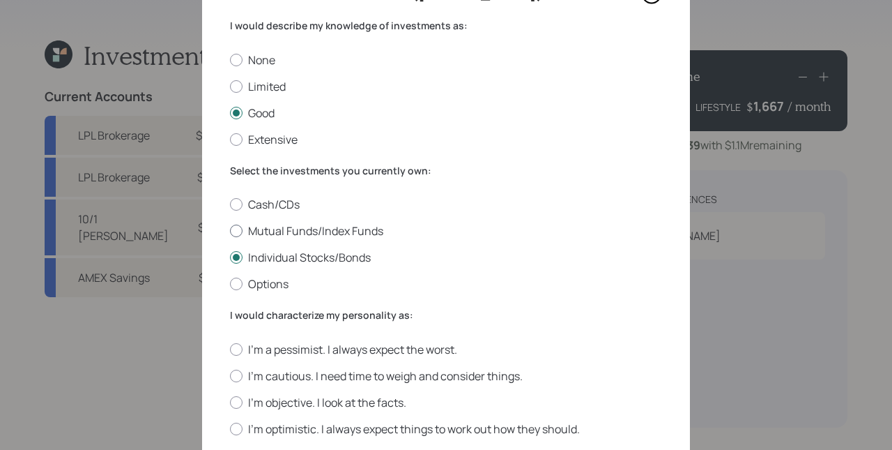
radio input "true"
click at [285, 255] on label "Individual Stocks/Bonds" at bounding box center [446, 257] width 432 height 15
click at [230, 257] on input "Individual Stocks/Bonds" at bounding box center [229, 257] width 1 height 1
radio input "true"
click at [286, 231] on label "Mutual Funds/Index Funds" at bounding box center [446, 230] width 432 height 15
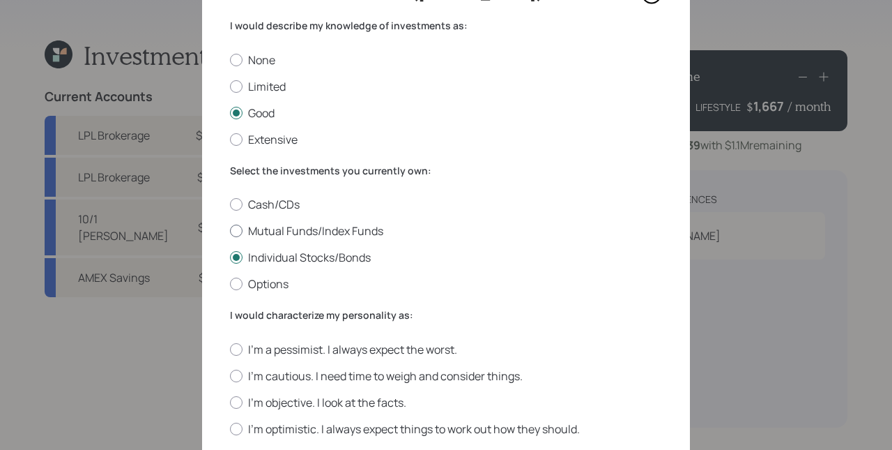
click at [230, 231] on input "Mutual Funds/Index Funds" at bounding box center [229, 231] width 1 height 1
radio input "true"
click at [286, 255] on label "Individual Stocks/Bonds" at bounding box center [446, 257] width 432 height 15
click at [230, 257] on input "Individual Stocks/Bonds" at bounding box center [229, 257] width 1 height 1
radio input "true"
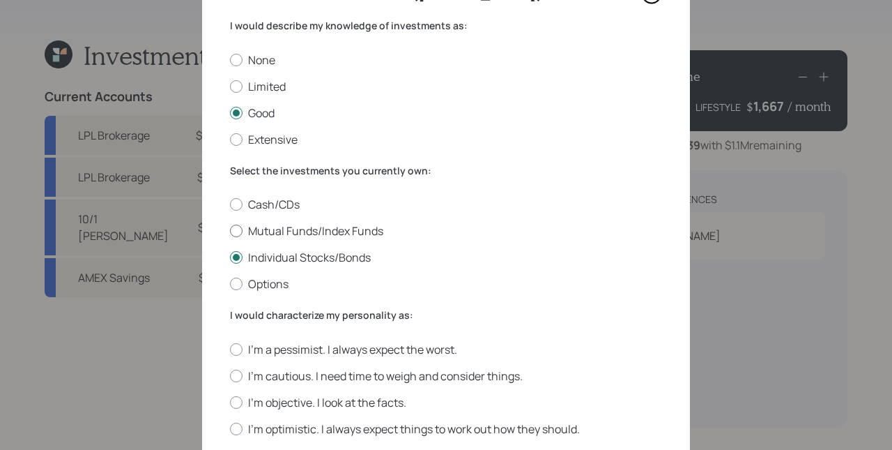
click at [288, 233] on label "Mutual Funds/Index Funds" at bounding box center [446, 230] width 432 height 15
click at [230, 231] on input "Mutual Funds/Index Funds" at bounding box center [229, 231] width 1 height 1
radio input "true"
click at [290, 255] on label "Individual Stocks/Bonds" at bounding box center [446, 257] width 432 height 15
click at [230, 257] on input "Individual Stocks/Bonds" at bounding box center [229, 257] width 1 height 1
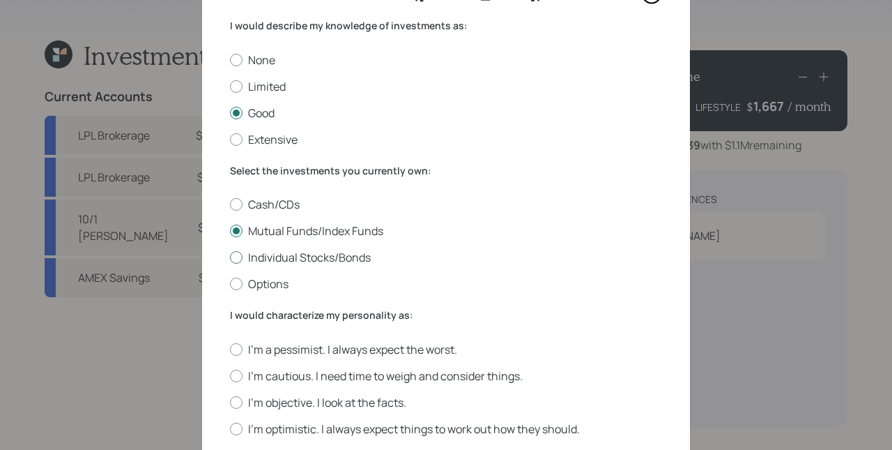
radio input "true"
click at [289, 233] on label "Mutual Funds/Index Funds" at bounding box center [446, 230] width 432 height 15
click at [230, 231] on input "Mutual Funds/Index Funds" at bounding box center [229, 231] width 1 height 1
radio input "true"
click at [291, 258] on label "Individual Stocks/Bonds" at bounding box center [446, 257] width 432 height 15
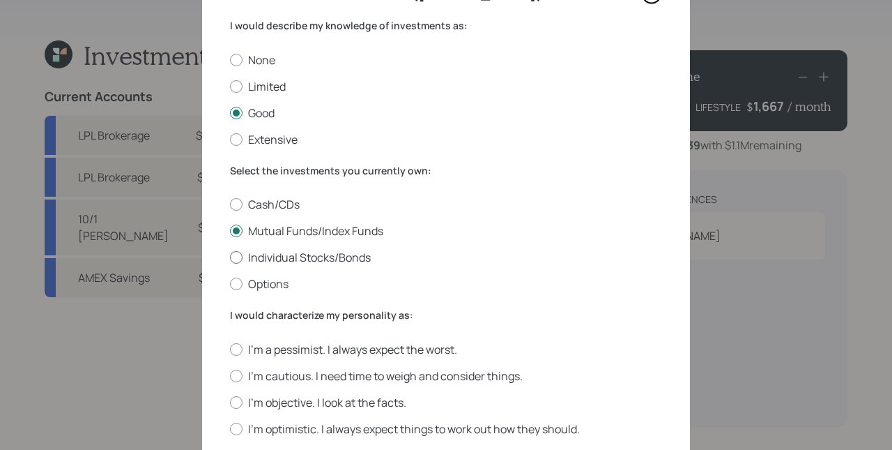
click at [230, 258] on input "Individual Stocks/Bonds" at bounding box center [229, 257] width 1 height 1
radio input "true"
click at [294, 229] on label "Mutual Funds/Index Funds" at bounding box center [446, 230] width 432 height 15
click at [230, 231] on input "Mutual Funds/Index Funds" at bounding box center [229, 231] width 1 height 1
radio input "true"
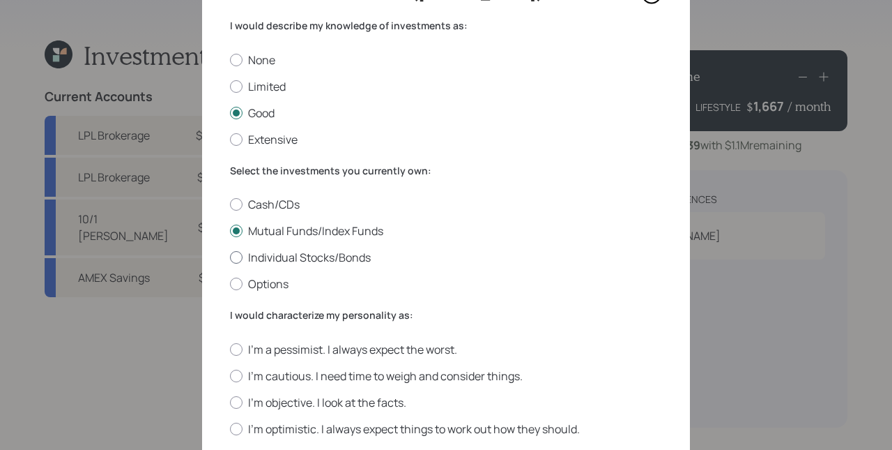
click at [294, 254] on label "Individual Stocks/Bonds" at bounding box center [446, 257] width 432 height 15
click at [230, 257] on input "Individual Stocks/Bonds" at bounding box center [229, 257] width 1 height 1
radio input "true"
click at [292, 231] on label "Mutual Funds/Index Funds" at bounding box center [446, 230] width 432 height 15
click at [230, 231] on input "Mutual Funds/Index Funds" at bounding box center [229, 231] width 1 height 1
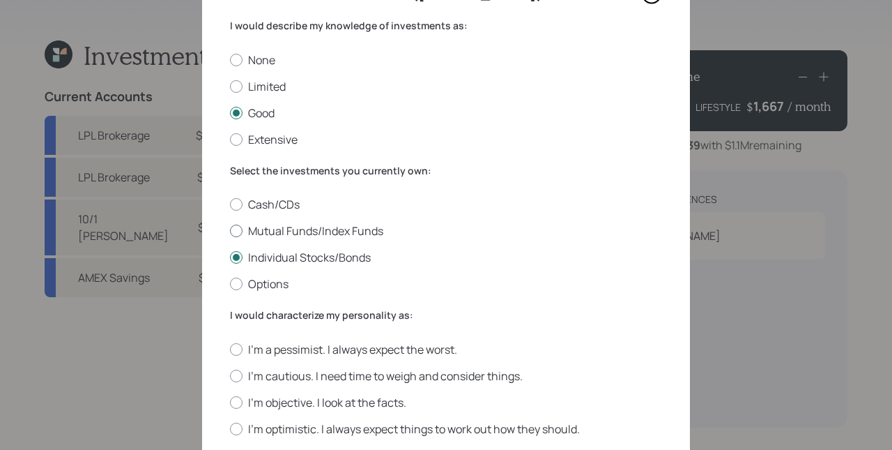
radio input "true"
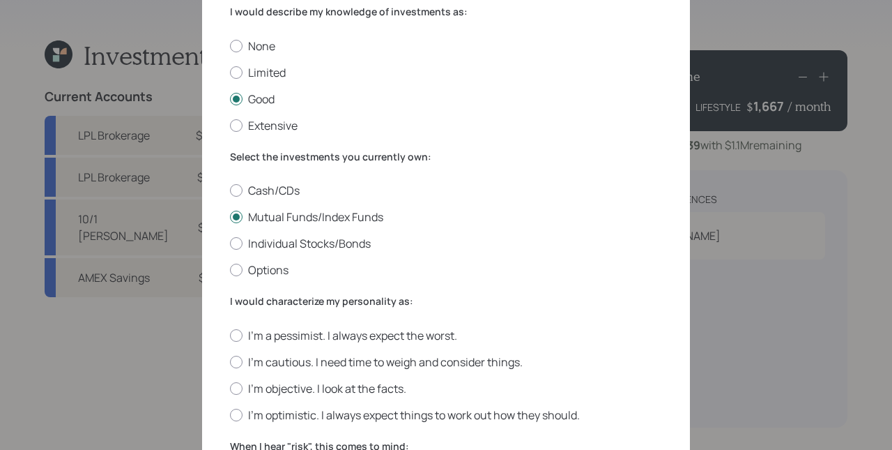
scroll to position [155, 0]
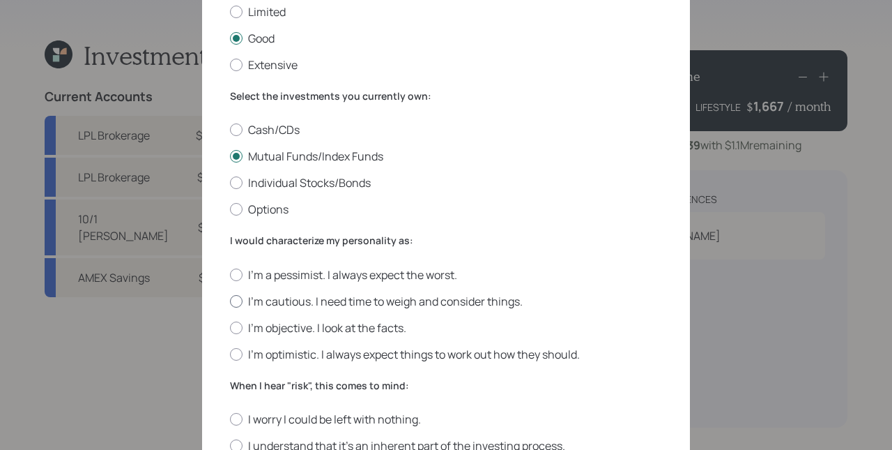
click at [317, 304] on label "I'm cautious. I need time to weigh and consider things." at bounding box center [446, 301] width 432 height 15
click at [230, 301] on input "I'm cautious. I need time to weigh and consider things." at bounding box center [229, 300] width 1 height 1
radio input "true"
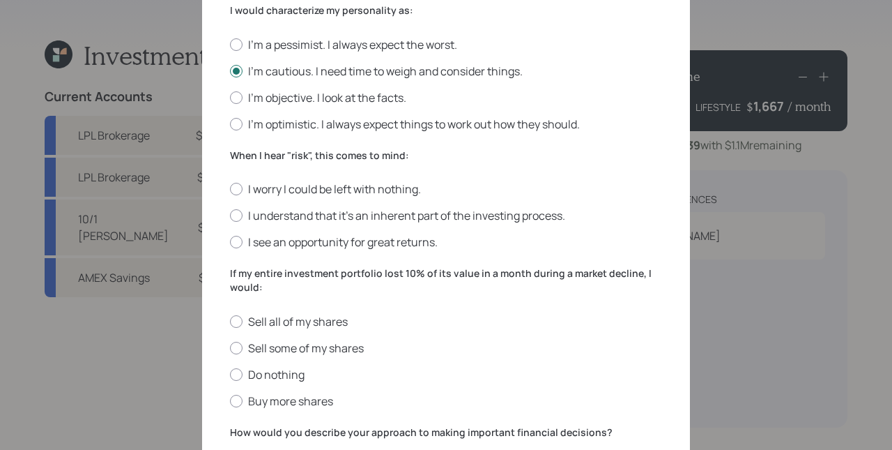
scroll to position [386, 0]
click at [313, 243] on label "I see an opportunity for great returns." at bounding box center [446, 241] width 432 height 15
click at [230, 242] on input "I see an opportunity for great returns." at bounding box center [229, 241] width 1 height 1
radio input "true"
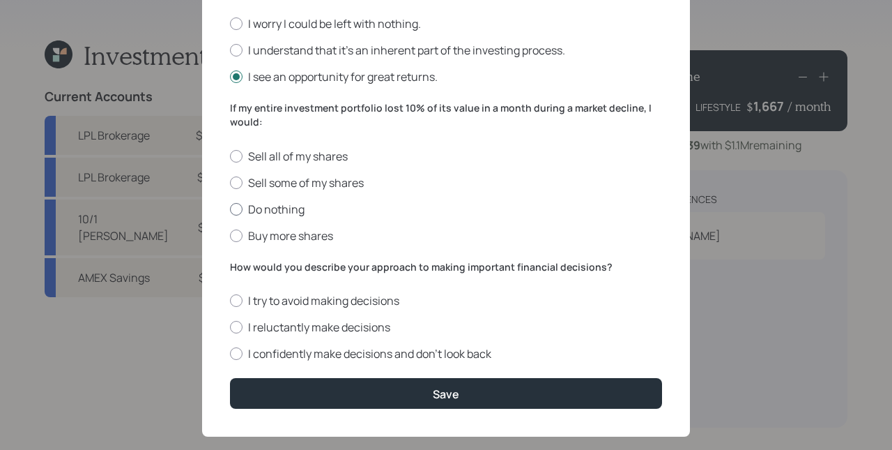
scroll to position [572, 0]
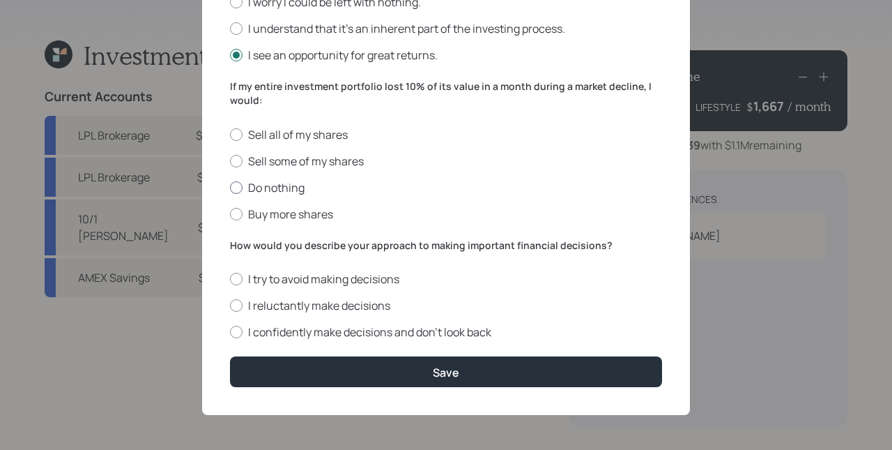
click at [276, 189] on label "Do nothing" at bounding box center [446, 187] width 432 height 15
click at [230, 188] on input "Do nothing" at bounding box center [229, 187] width 1 height 1
radio input "true"
click at [294, 214] on label "Buy more shares" at bounding box center [446, 213] width 432 height 15
click at [230, 214] on input "Buy more shares" at bounding box center [229, 213] width 1 height 1
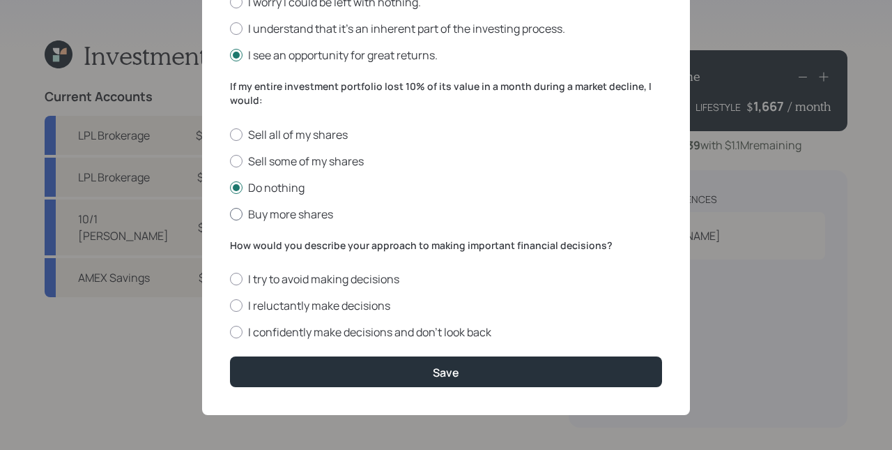
radio input "true"
click at [284, 189] on label "Do nothing" at bounding box center [446, 187] width 432 height 15
click at [230, 188] on input "Do nothing" at bounding box center [229, 187] width 1 height 1
radio input "true"
drag, startPoint x: 285, startPoint y: 207, endPoint x: 281, endPoint y: 189, distance: 18.6
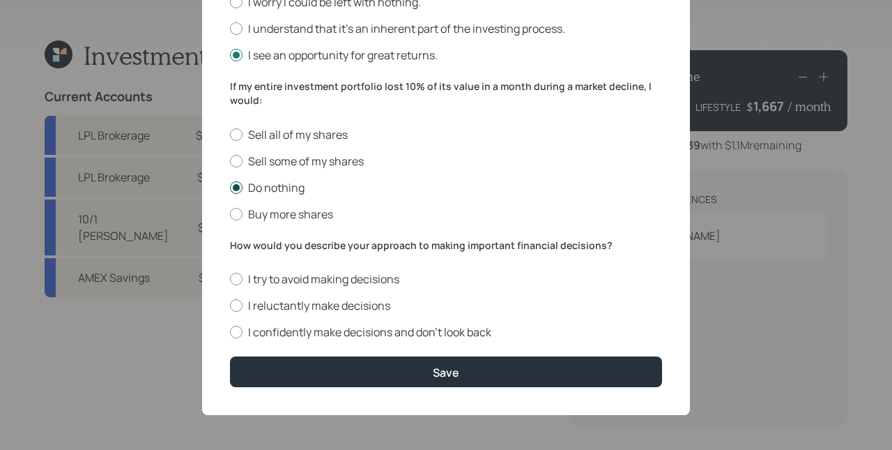
click at [284, 207] on label "Buy more shares" at bounding box center [446, 213] width 432 height 15
click at [230, 213] on input "Buy more shares" at bounding box center [229, 213] width 1 height 1
radio input "true"
drag, startPoint x: 281, startPoint y: 188, endPoint x: 284, endPoint y: 211, distance: 23.2
click at [280, 188] on label "Do nothing" at bounding box center [446, 187] width 432 height 15
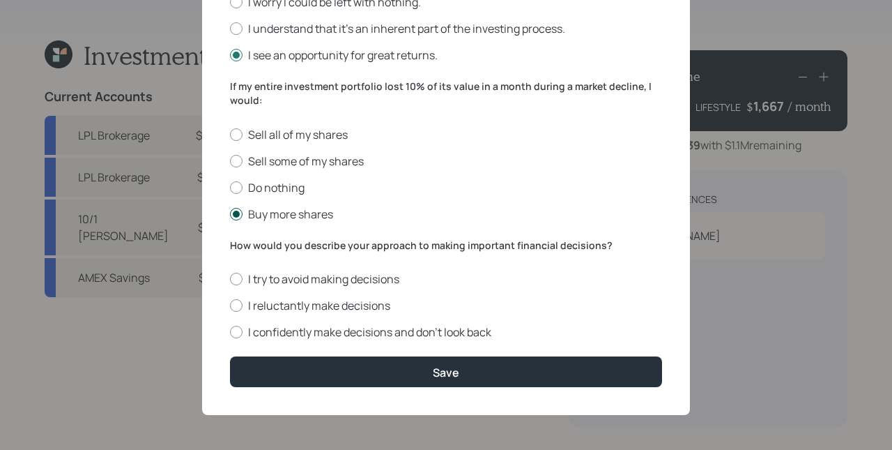
click at [230, 188] on input "Do nothing" at bounding box center [229, 187] width 1 height 1
radio input "true"
click at [285, 213] on label "Buy more shares" at bounding box center [446, 213] width 432 height 15
click at [230, 213] on input "Buy more shares" at bounding box center [229, 213] width 1 height 1
radio input "true"
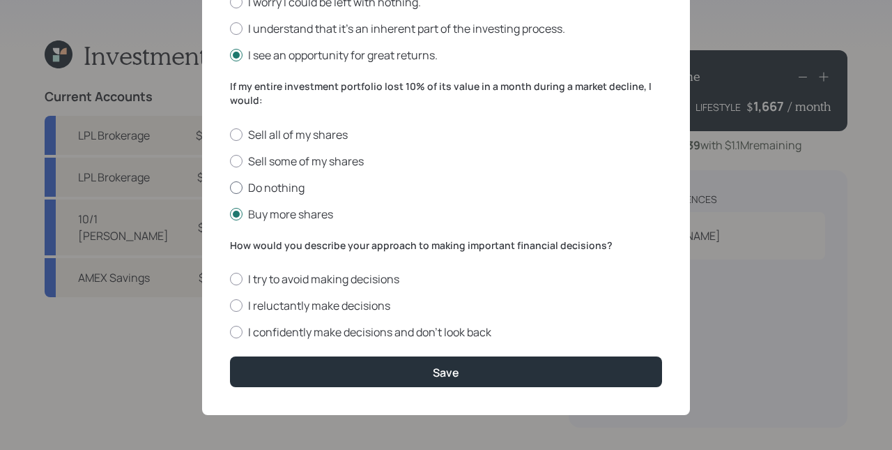
click at [283, 190] on label "Do nothing" at bounding box center [446, 187] width 432 height 15
click at [230, 188] on input "Do nothing" at bounding box center [229, 187] width 1 height 1
radio input "true"
click at [286, 211] on label "Buy more shares" at bounding box center [446, 213] width 432 height 15
click at [230, 213] on input "Buy more shares" at bounding box center [229, 213] width 1 height 1
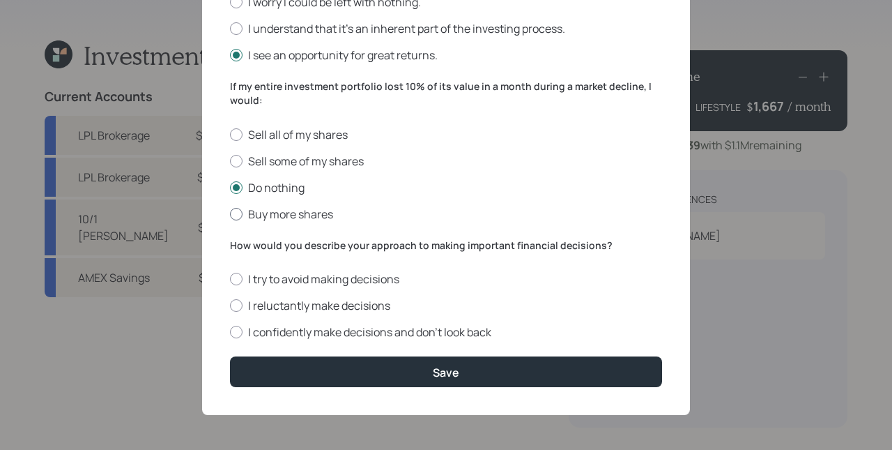
radio input "true"
click at [282, 188] on label "Do nothing" at bounding box center [446, 187] width 432 height 15
click at [230, 188] on input "Do nothing" at bounding box center [229, 187] width 1 height 1
radio input "true"
click at [283, 210] on label "Buy more shares" at bounding box center [446, 213] width 432 height 15
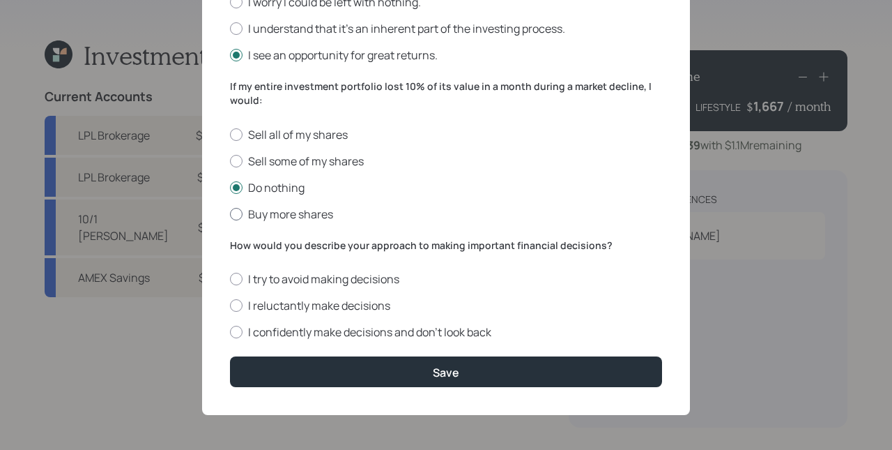
click at [230, 213] on input "Buy more shares" at bounding box center [229, 213] width 1 height 1
radio input "true"
click at [283, 188] on label "Do nothing" at bounding box center [446, 187] width 432 height 15
click at [230, 188] on input "Do nothing" at bounding box center [229, 187] width 1 height 1
radio input "true"
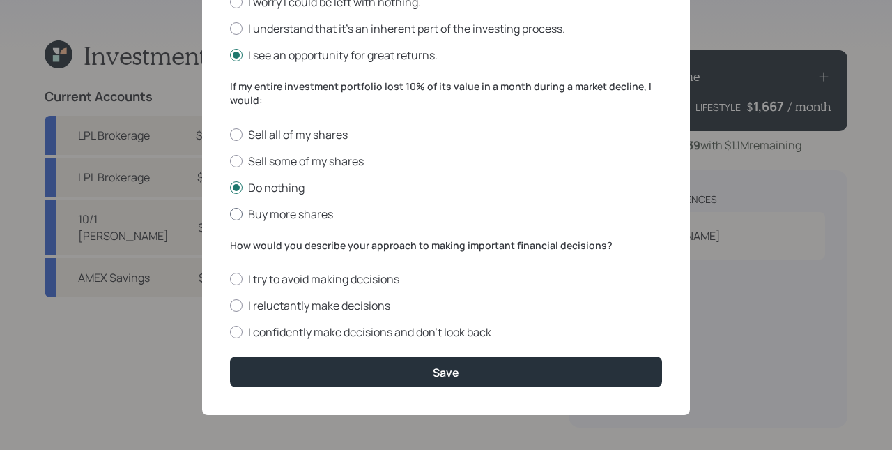
click at [287, 211] on label "Buy more shares" at bounding box center [446, 213] width 432 height 15
click at [230, 213] on input "Buy more shares" at bounding box center [229, 213] width 1 height 1
radio input "true"
click at [287, 192] on label "Do nothing" at bounding box center [446, 187] width 432 height 15
click at [230, 188] on input "Do nothing" at bounding box center [229, 187] width 1 height 1
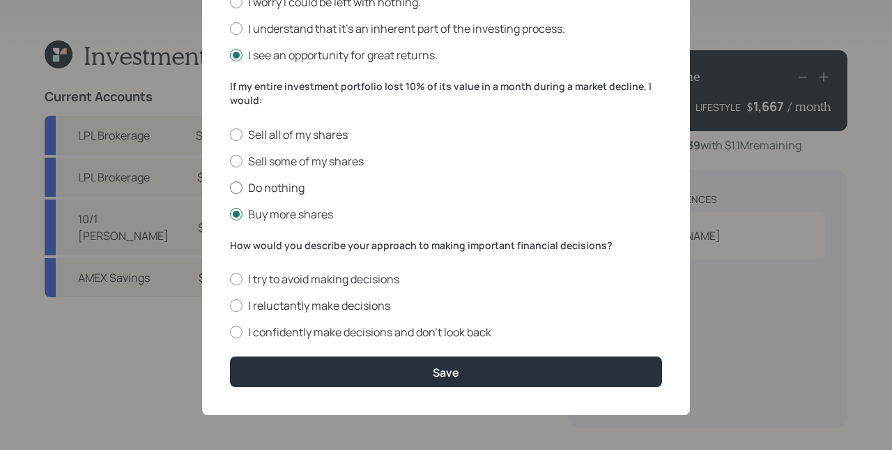
radio input "true"
click at [308, 333] on label "I confidently make decisions and don’t look back" at bounding box center [446, 331] width 432 height 15
click at [230, 333] on input "I confidently make decisions and don’t look back" at bounding box center [229, 332] width 1 height 1
radio input "true"
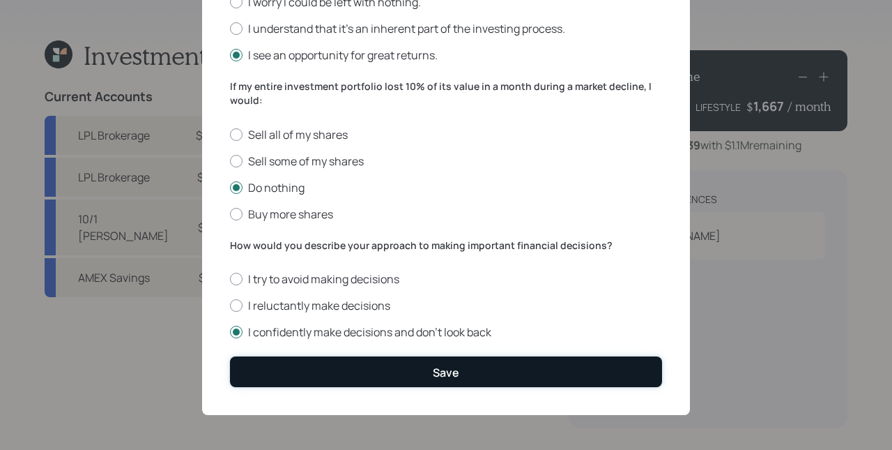
click at [427, 379] on button "Save" at bounding box center [446, 371] width 432 height 30
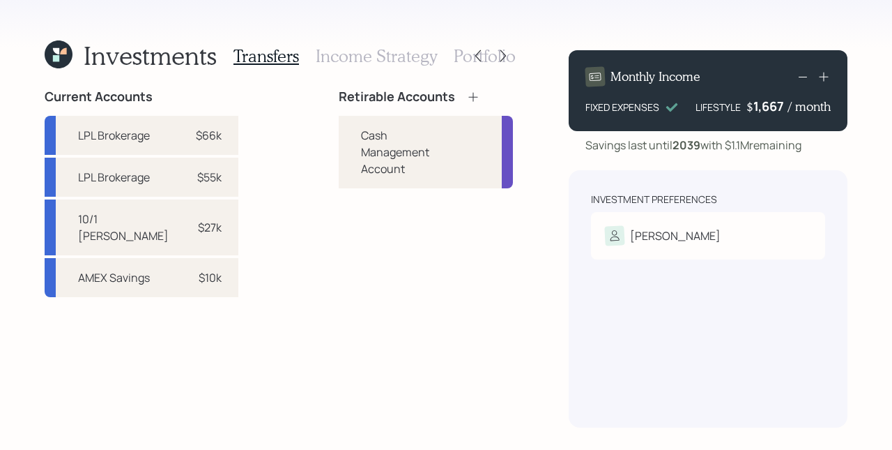
click at [248, 176] on div "Current Accounts LPL Brokerage $66k LPL Brokerage $55k 10/1 [PERSON_NAME] $27k …" at bounding box center [279, 258] width 469 height 338
click at [443, 93] on div "Retirable Accounts" at bounding box center [426, 96] width 174 height 15
click at [469, 95] on icon at bounding box center [473, 96] width 9 height 9
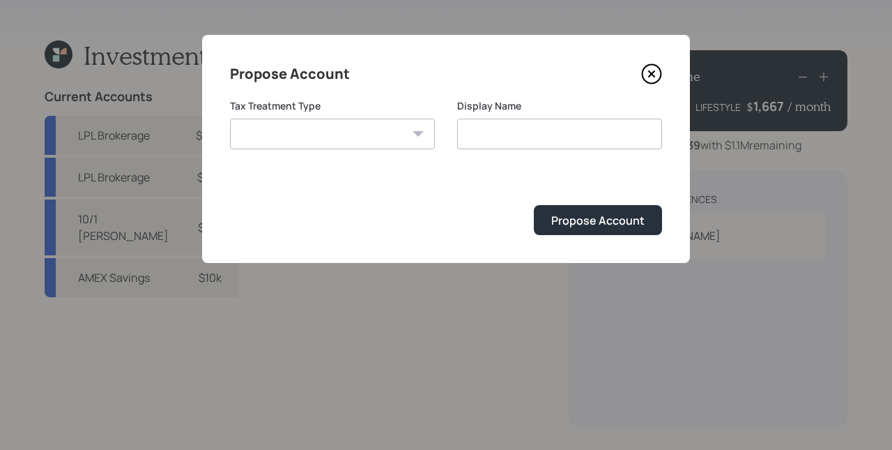
click at [352, 131] on select "[PERSON_NAME] Taxable Traditional" at bounding box center [332, 134] width 205 height 31
select select "taxable"
click at [230, 119] on select "[PERSON_NAME] Taxable Traditional" at bounding box center [332, 134] width 205 height 31
click at [540, 137] on input "Taxable" at bounding box center [559, 134] width 205 height 31
type input "Taxable Brokerage"
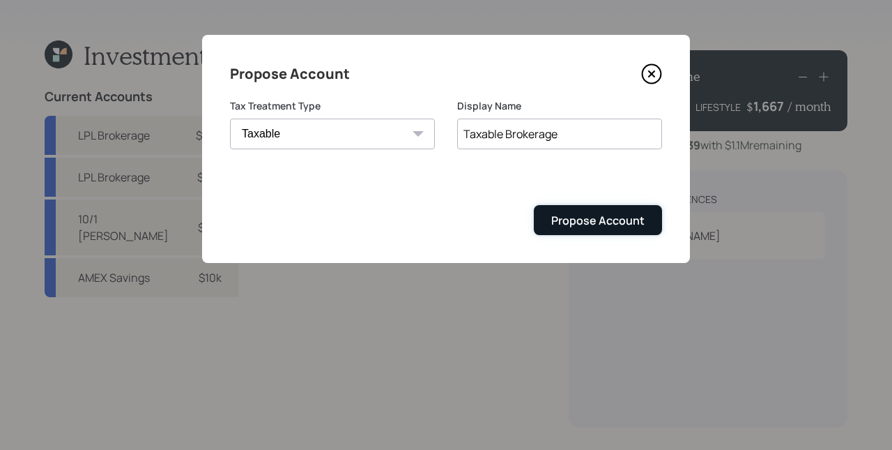
click at [627, 224] on div "Propose Account" at bounding box center [597, 220] width 93 height 15
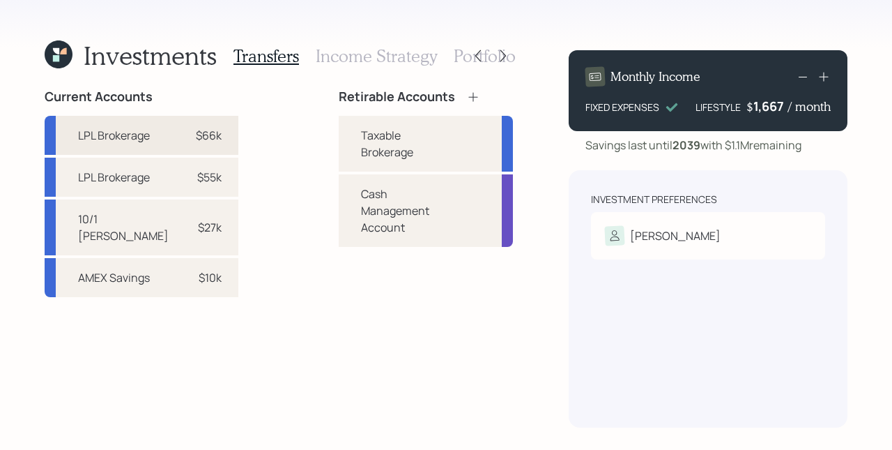
click at [139, 144] on div "LPL Brokerage $66k" at bounding box center [142, 135] width 194 height 39
click at [361, 134] on div "Taxable Brokerage" at bounding box center [396, 143] width 71 height 33
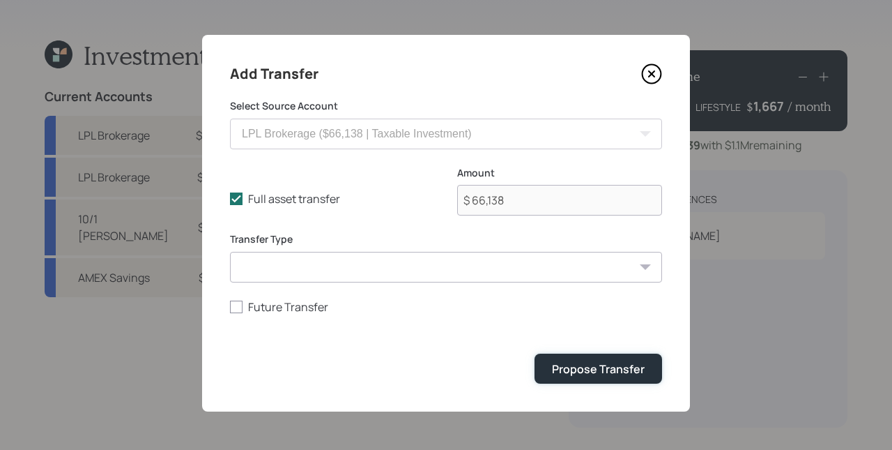
drag, startPoint x: 601, startPoint y: 373, endPoint x: 457, endPoint y: 314, distance: 155.4
click at [601, 373] on div "Propose Transfer" at bounding box center [598, 368] width 93 height 15
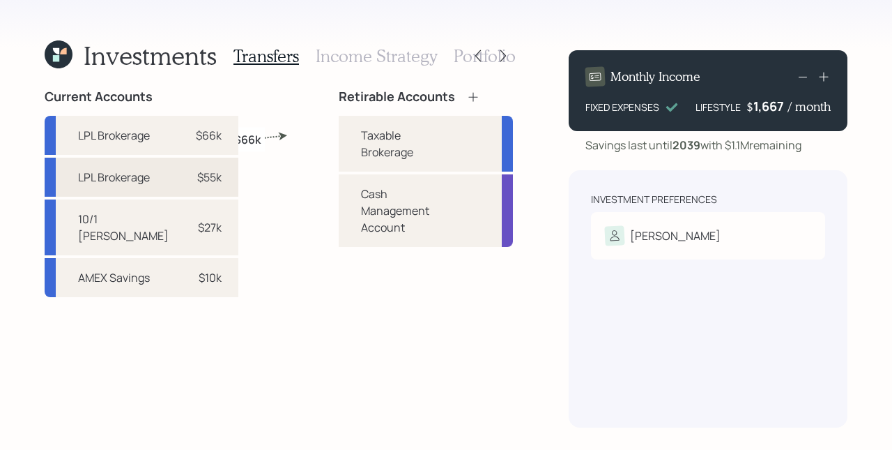
click at [197, 185] on div "$55k" at bounding box center [209, 177] width 24 height 17
click at [361, 136] on div "Taxable Brokerage" at bounding box center [396, 143] width 71 height 33
select select "cf94cbba-f06b-48da-addd-213967d41b16"
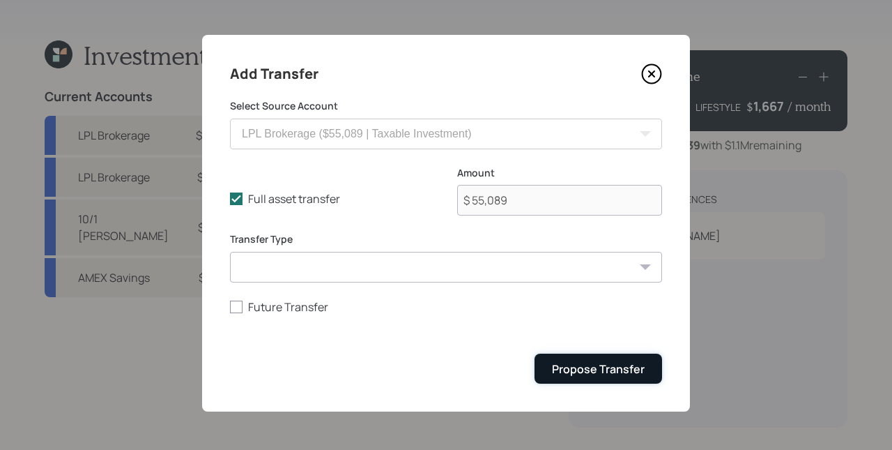
click at [606, 367] on div "Propose Transfer" at bounding box center [598, 368] width 93 height 15
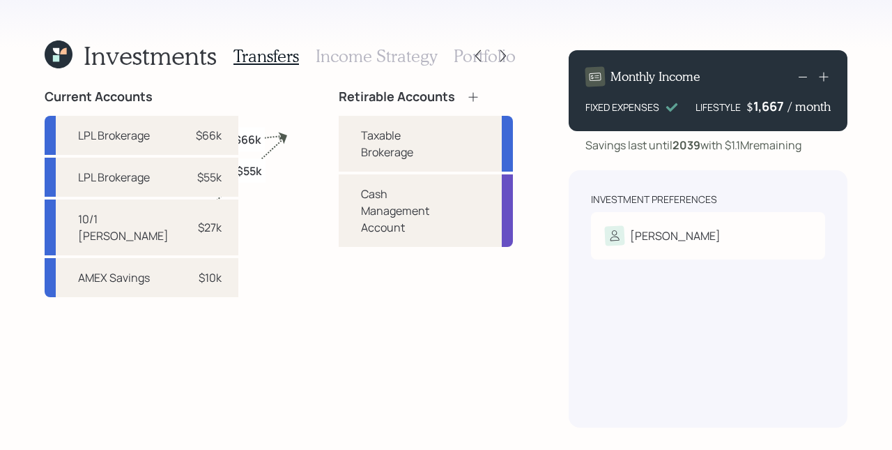
click at [455, 56] on h3 "Portfolio" at bounding box center [485, 56] width 62 height 20
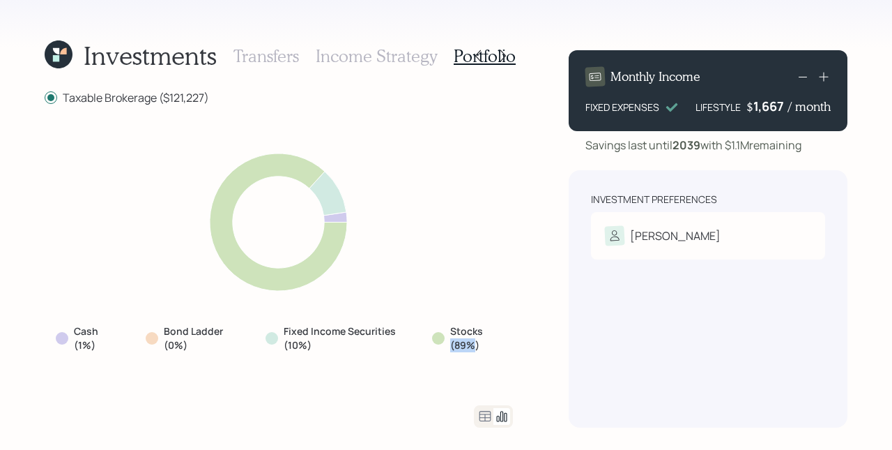
drag, startPoint x: 475, startPoint y: 343, endPoint x: 450, endPoint y: 346, distance: 24.6
click at [450, 346] on label "Stocks (89%)" at bounding box center [474, 337] width 49 height 27
drag, startPoint x: 287, startPoint y: 346, endPoint x: 307, endPoint y: 347, distance: 20.2
click at [307, 347] on label "Fixed Income Securities (10%)" at bounding box center [340, 337] width 112 height 27
click at [664, 234] on div "[PERSON_NAME]" at bounding box center [675, 235] width 91 height 17
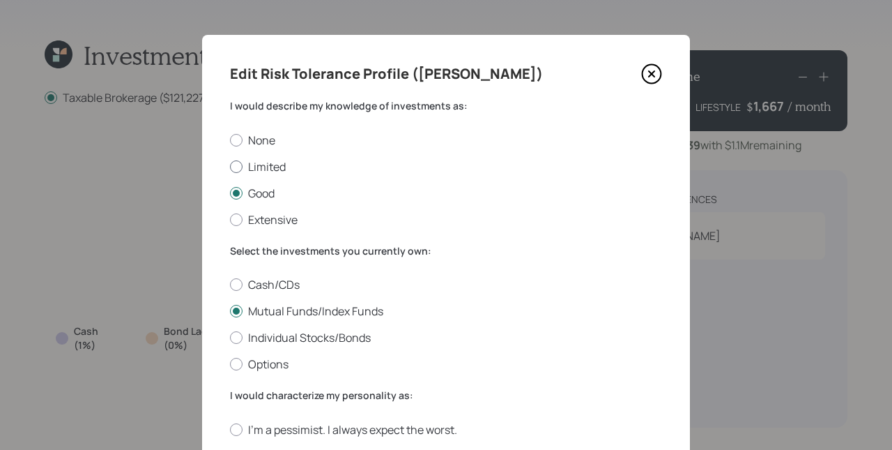
click at [264, 164] on label "Limited" at bounding box center [446, 166] width 432 height 15
click at [230, 166] on input "Limited" at bounding box center [229, 166] width 1 height 1
radio input "true"
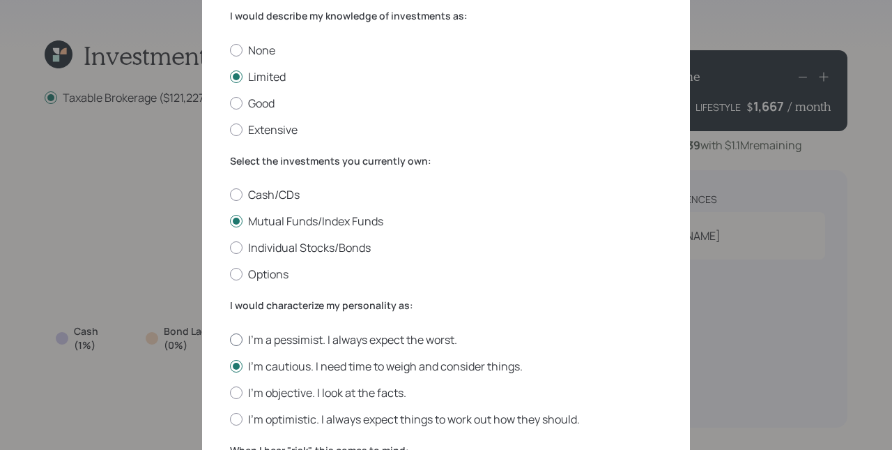
click at [264, 340] on label "I'm a pessimist. I always expect the worst." at bounding box center [446, 339] width 432 height 15
click at [230, 340] on input "I'm a pessimist. I always expect the worst." at bounding box center [229, 339] width 1 height 1
radio input "true"
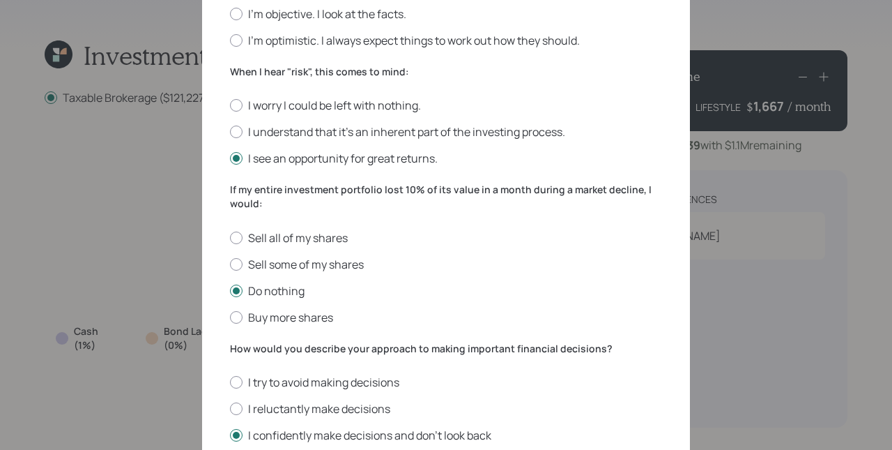
scroll to position [572, 0]
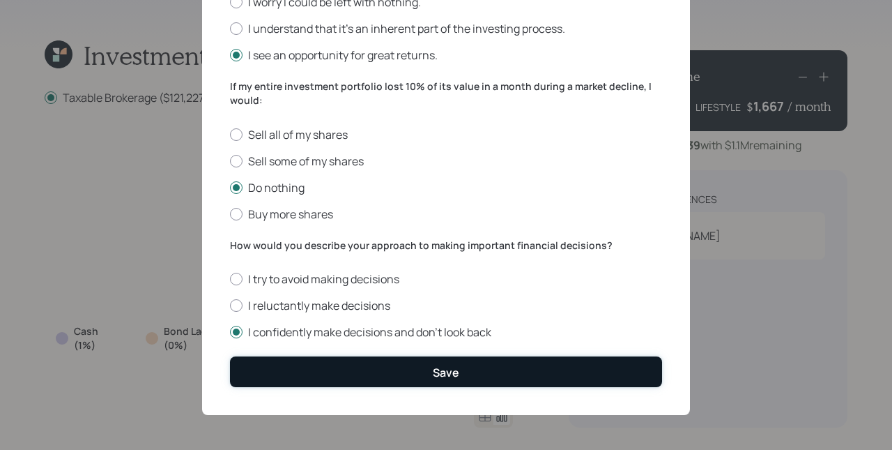
click at [456, 368] on button "Save" at bounding box center [446, 371] width 432 height 30
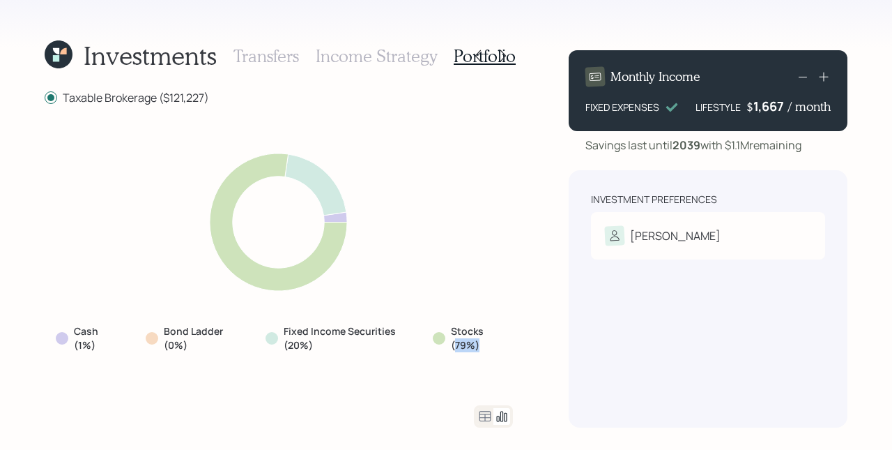
drag, startPoint x: 456, startPoint y: 344, endPoint x: 483, endPoint y: 347, distance: 27.4
click at [485, 347] on label "Stocks (79%)" at bounding box center [475, 337] width 48 height 27
drag, startPoint x: 291, startPoint y: 344, endPoint x: 299, endPoint y: 344, distance: 8.4
click at [299, 344] on label "Fixed Income Securities (20%)" at bounding box center [341, 337] width 114 height 27
click at [342, 353] on div "Fixed Income Securities (20%)" at bounding box center [332, 338] width 157 height 38
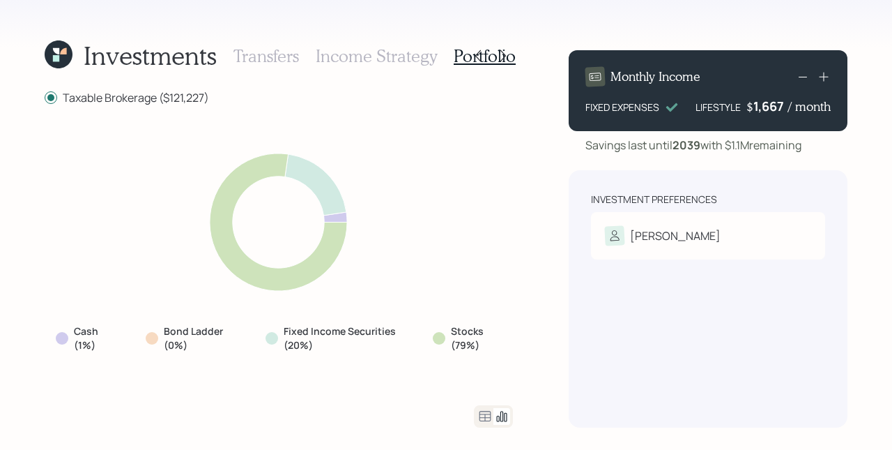
click at [484, 413] on icon at bounding box center [485, 416] width 17 height 17
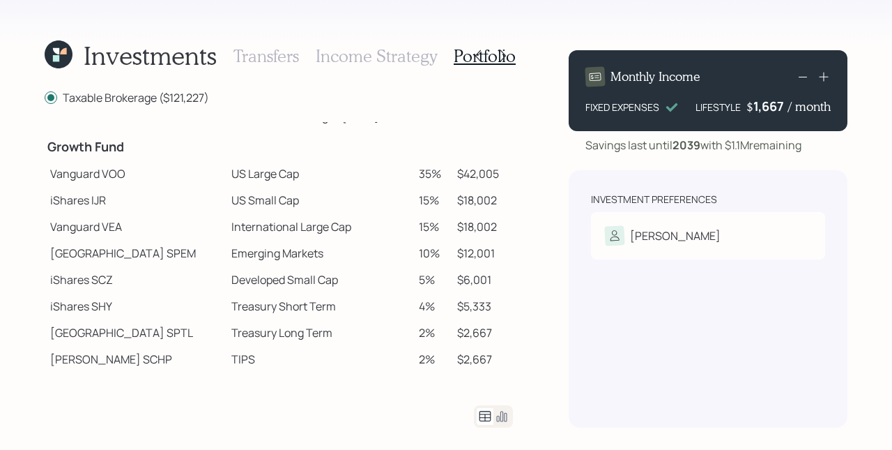
scroll to position [213, 0]
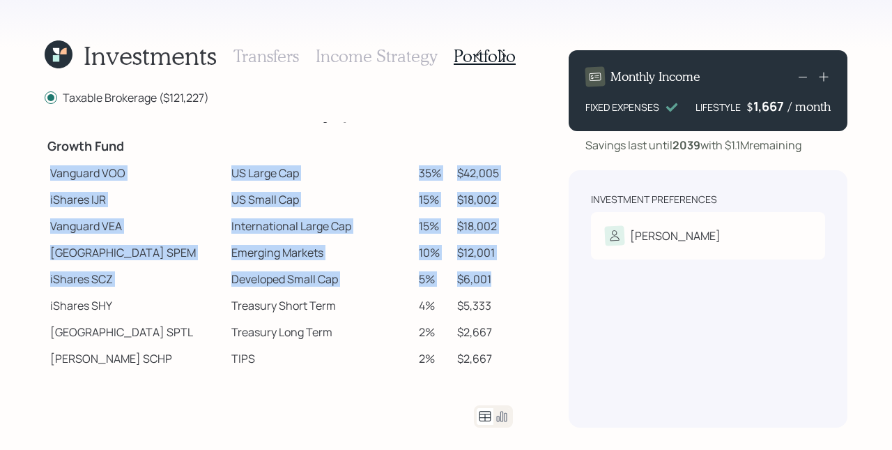
drag, startPoint x: 476, startPoint y: 278, endPoint x: 45, endPoint y: 166, distance: 445.3
click at [46, 168] on tbody "Spend Fund CASH Cash (Account Management) 1% $1,212 Stability Fund Invesco BSCP…" at bounding box center [279, 193] width 469 height 568
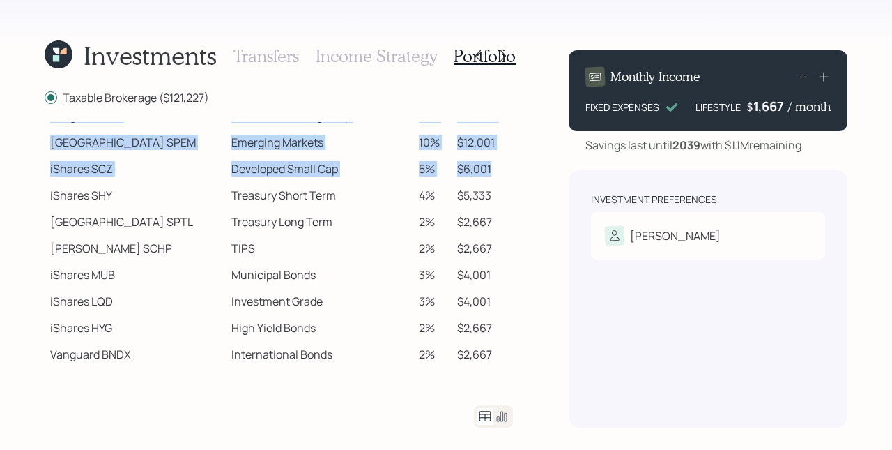
scroll to position [324, 0]
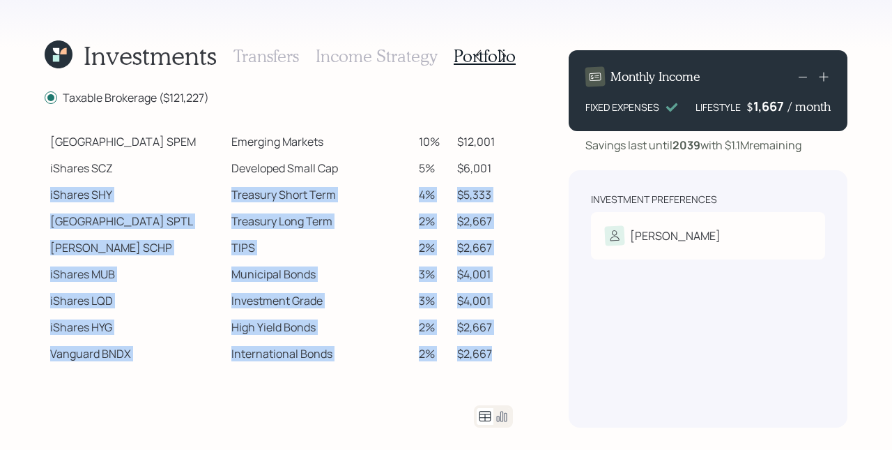
drag, startPoint x: 50, startPoint y: 192, endPoint x: 483, endPoint y: 351, distance: 461.9
click at [483, 351] on tbody "Spend Fund CASH Cash (Account Management) 1% $1,212 Stability Fund Invesco BSCP…" at bounding box center [279, 83] width 469 height 568
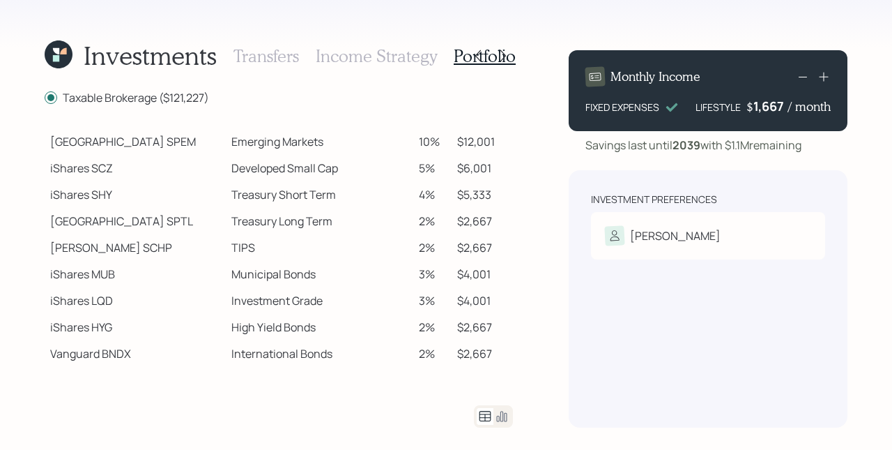
click at [361, 169] on td "Developed Small Cap" at bounding box center [319, 168] width 187 height 26
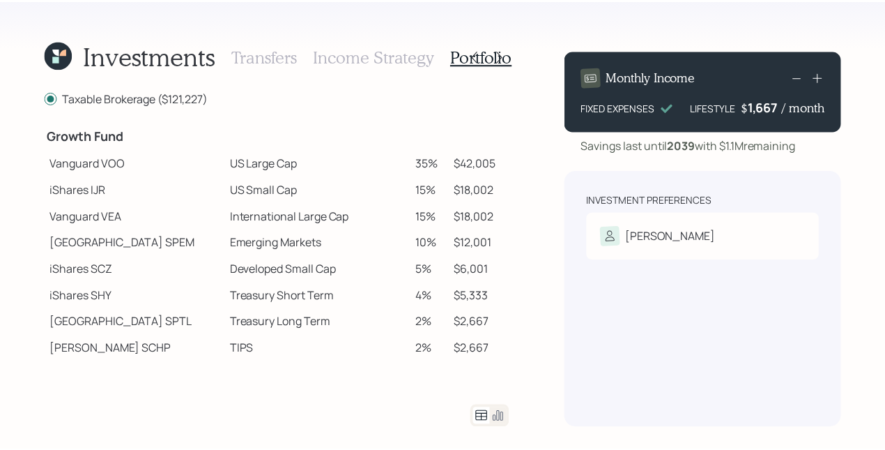
scroll to position [222, 0]
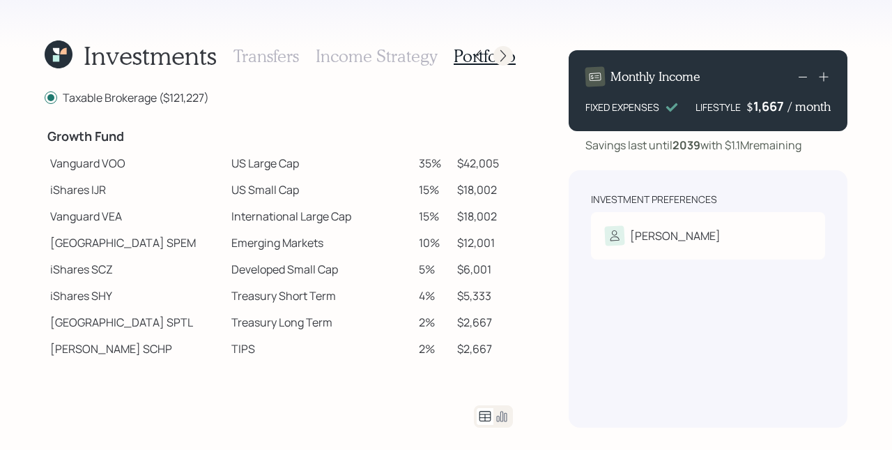
click at [502, 57] on icon at bounding box center [503, 56] width 14 height 14
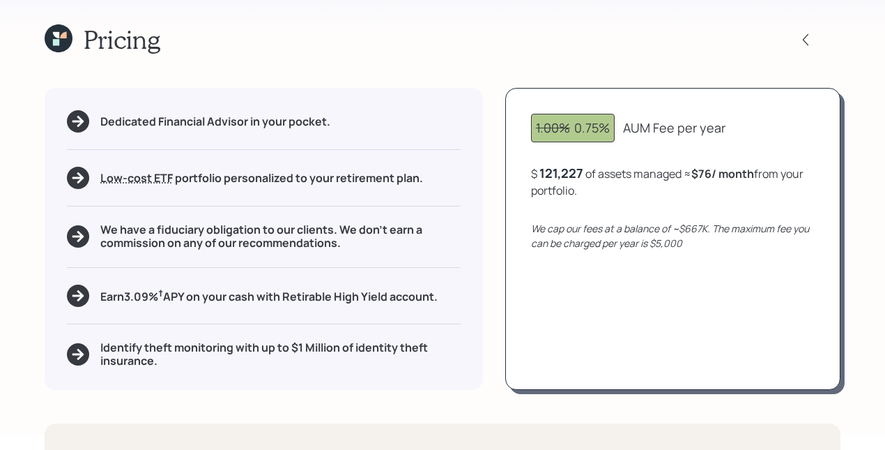
scroll to position [15, 0]
drag, startPoint x: 542, startPoint y: 172, endPoint x: 594, endPoint y: 176, distance: 51.8
click at [594, 176] on div "$ 121227 of assets managed ≈ $76 / month from your portfolio ." at bounding box center [673, 181] width 284 height 34
click at [609, 199] on div "1.00% 0.75% AUM Fee per year $ 121,227 of assets managed ≈ $76 / month from you…" at bounding box center [672, 238] width 335 height 302
click at [808, 36] on icon at bounding box center [806, 39] width 14 height 14
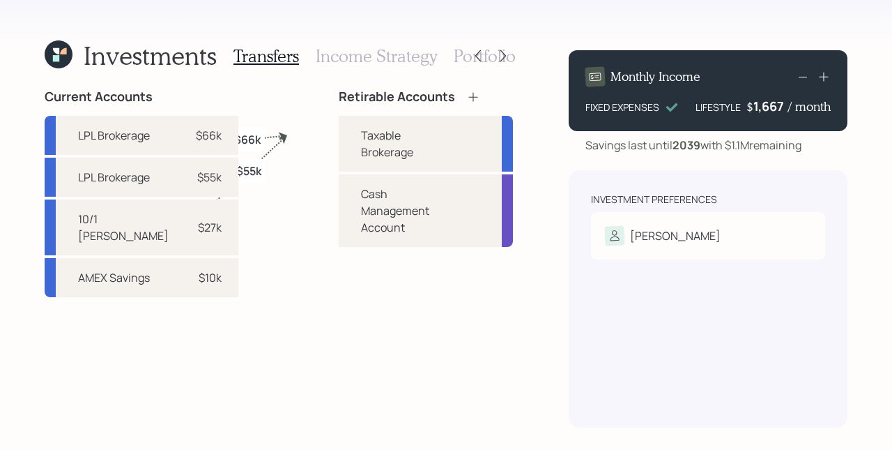
click at [462, 57] on h3 "Portfolio" at bounding box center [485, 56] width 62 height 20
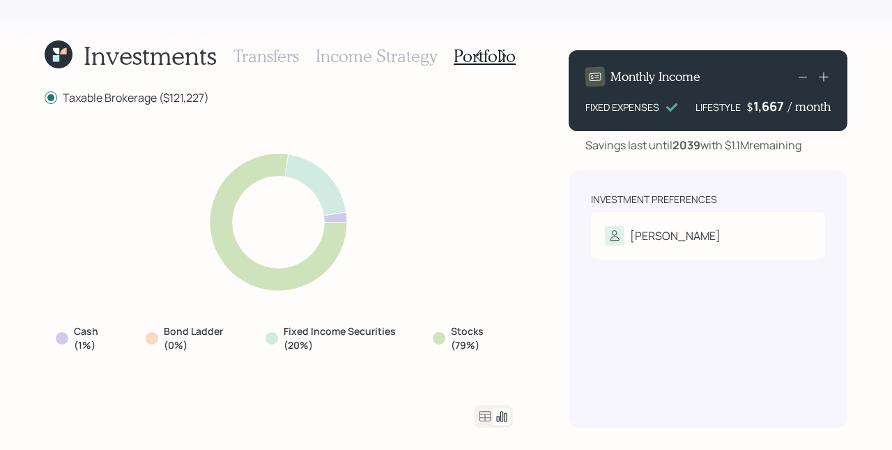
click at [489, 417] on icon at bounding box center [485, 416] width 17 height 17
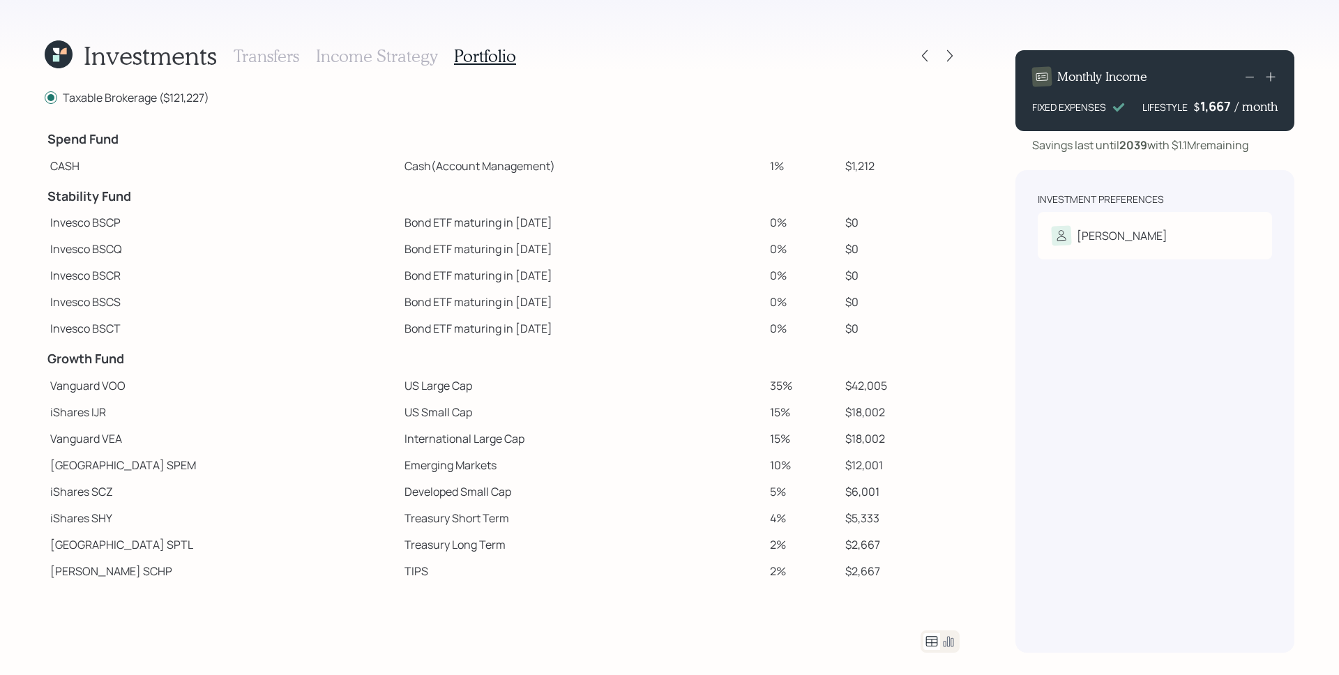
click at [680, 102] on div "Taxable Brokerage ($121,227)" at bounding box center [502, 97] width 915 height 16
click at [63, 52] on icon at bounding box center [63, 51] width 6 height 6
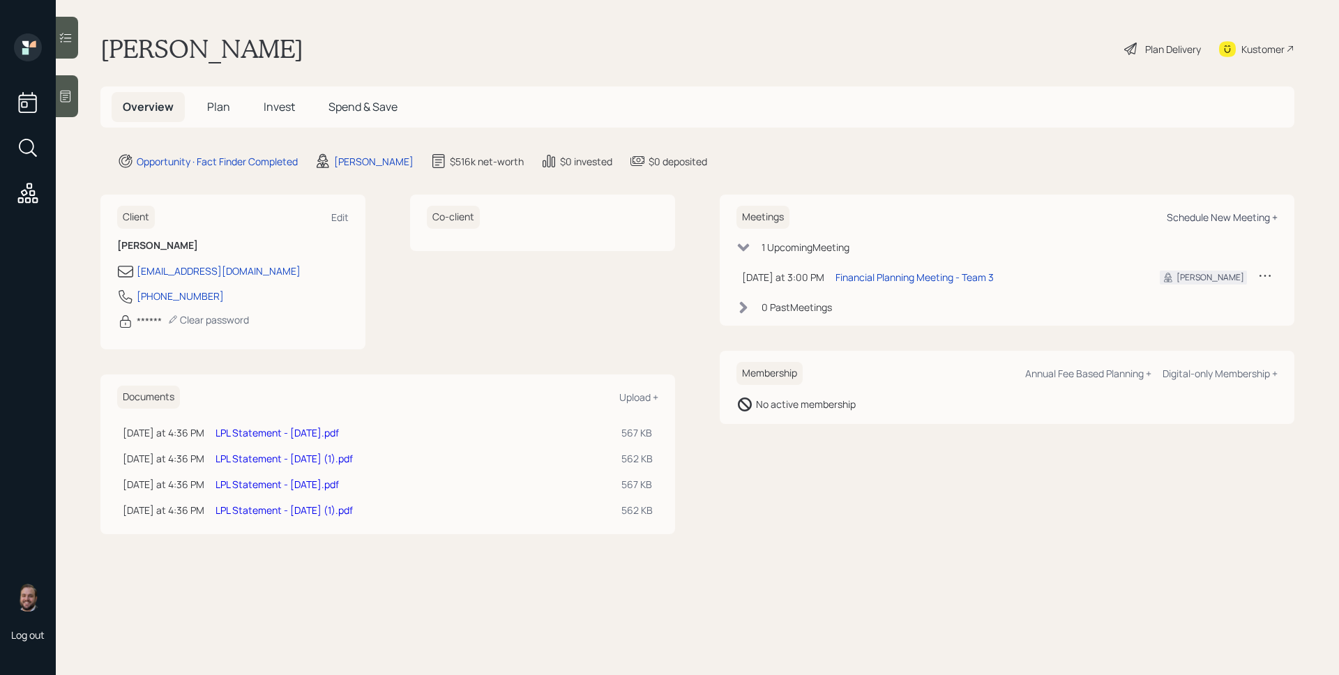
click at [1198, 218] on div "Schedule New Meeting +" at bounding box center [1221, 217] width 111 height 13
select select "d946c976-65aa-4529-ac9d-02c4f1114fc0"
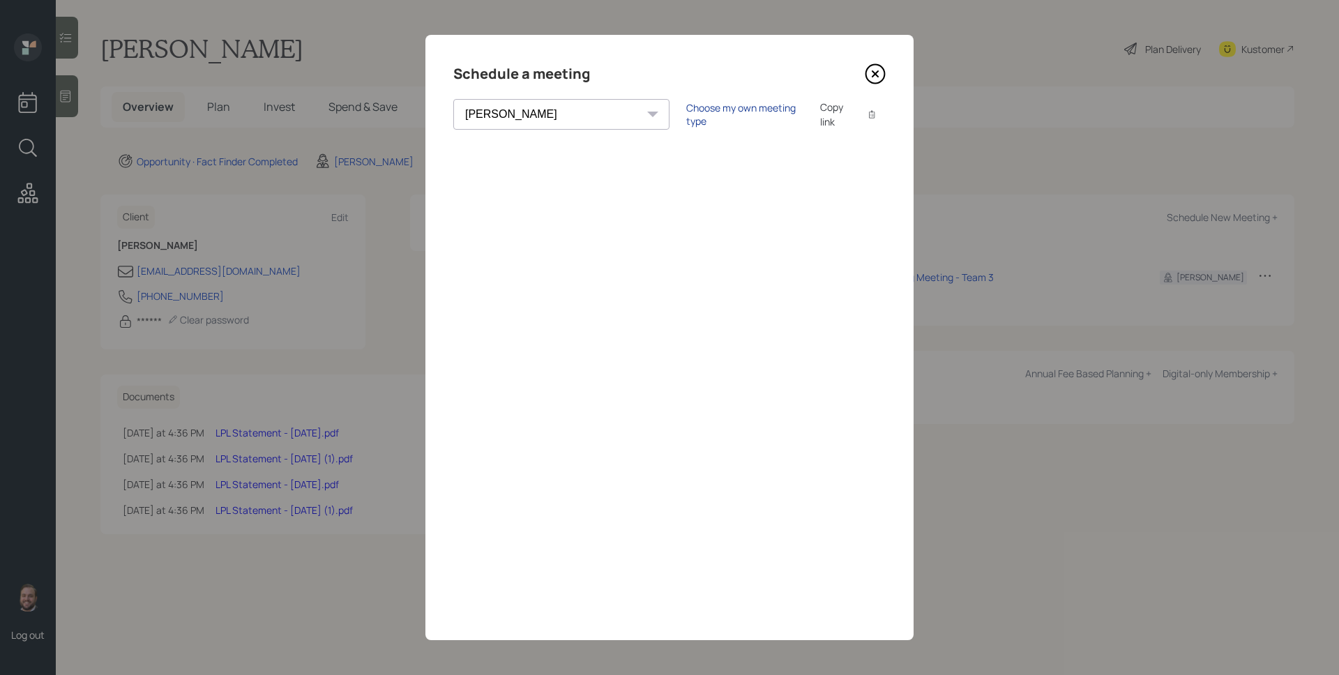
click at [704, 113] on div "Choose my own meeting type" at bounding box center [744, 114] width 117 height 26
click at [866, 73] on icon at bounding box center [875, 74] width 19 height 19
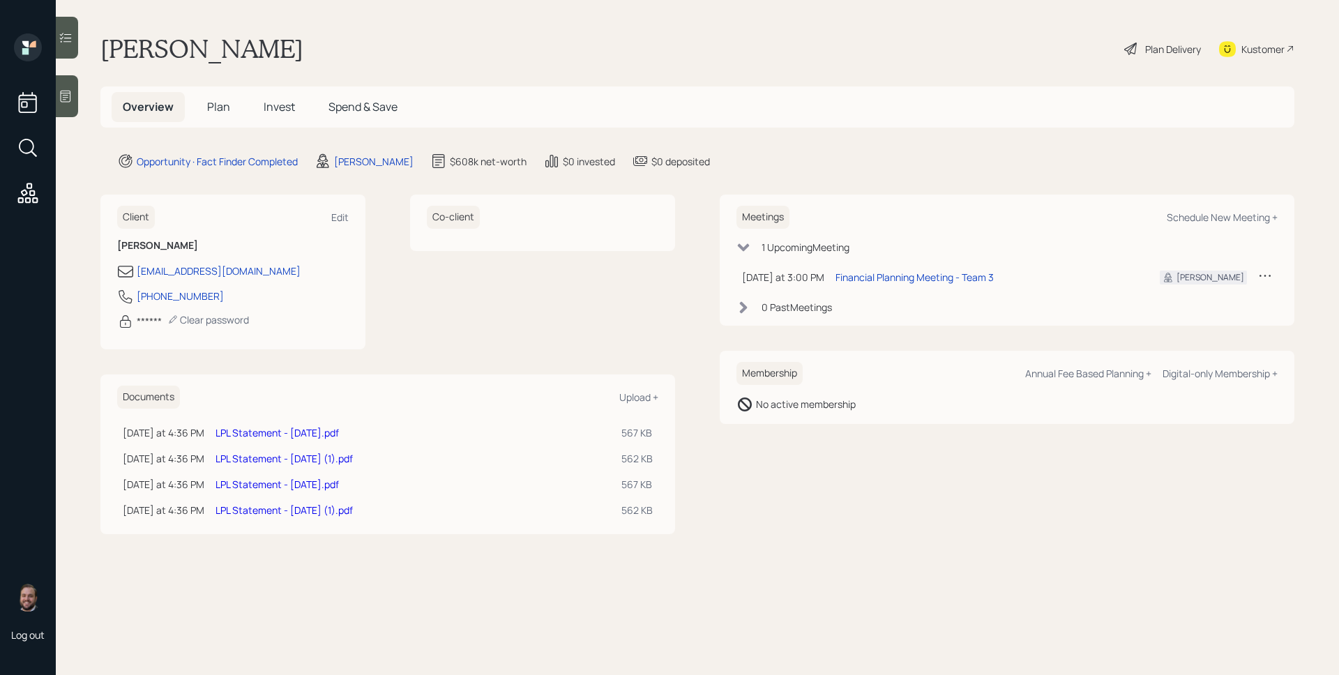
click at [220, 103] on span "Plan" at bounding box center [218, 106] width 23 height 15
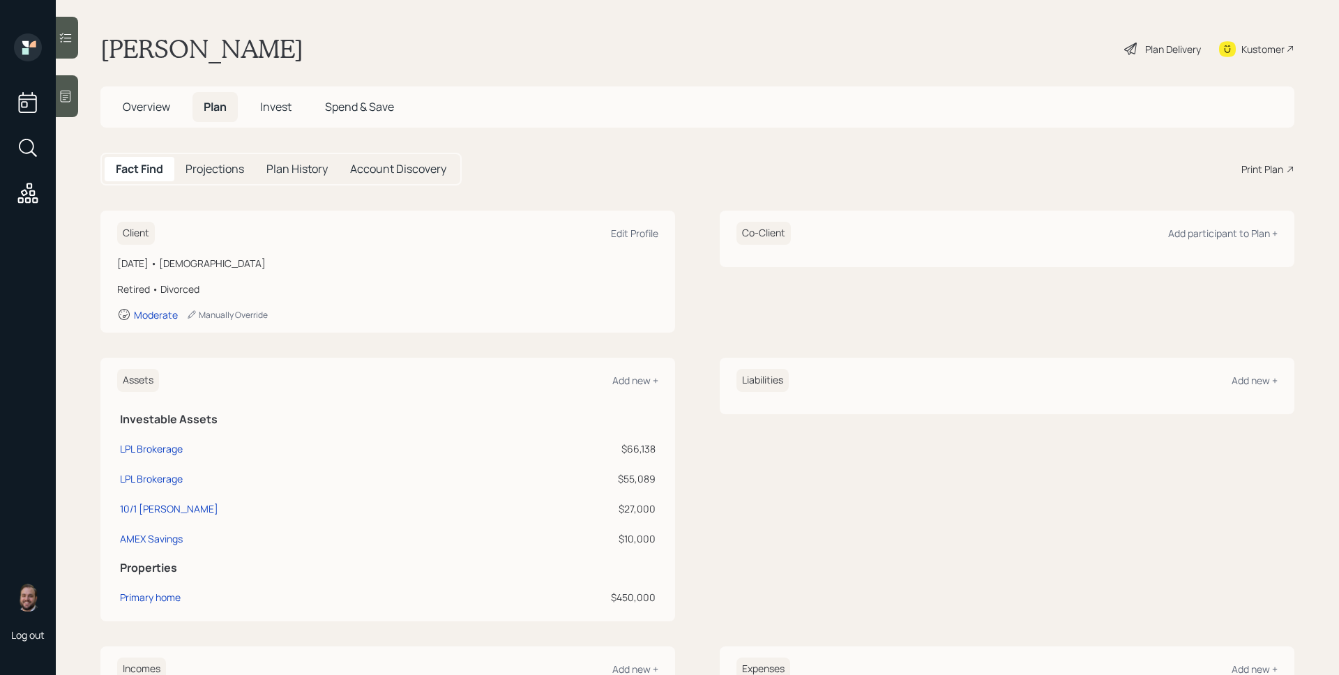
click at [1272, 175] on div "Print Plan" at bounding box center [1267, 169] width 53 height 15
